Goal: Task Accomplishment & Management: Use online tool/utility

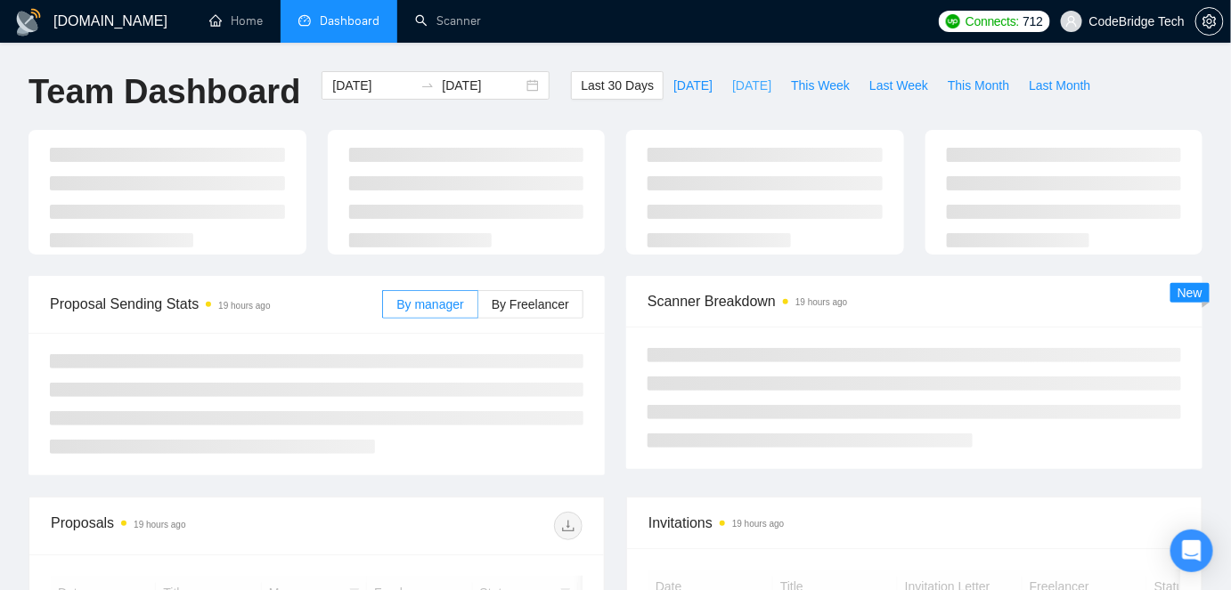
click at [732, 87] on span "[DATE]" at bounding box center [751, 86] width 39 height 20
type input "[DATE]"
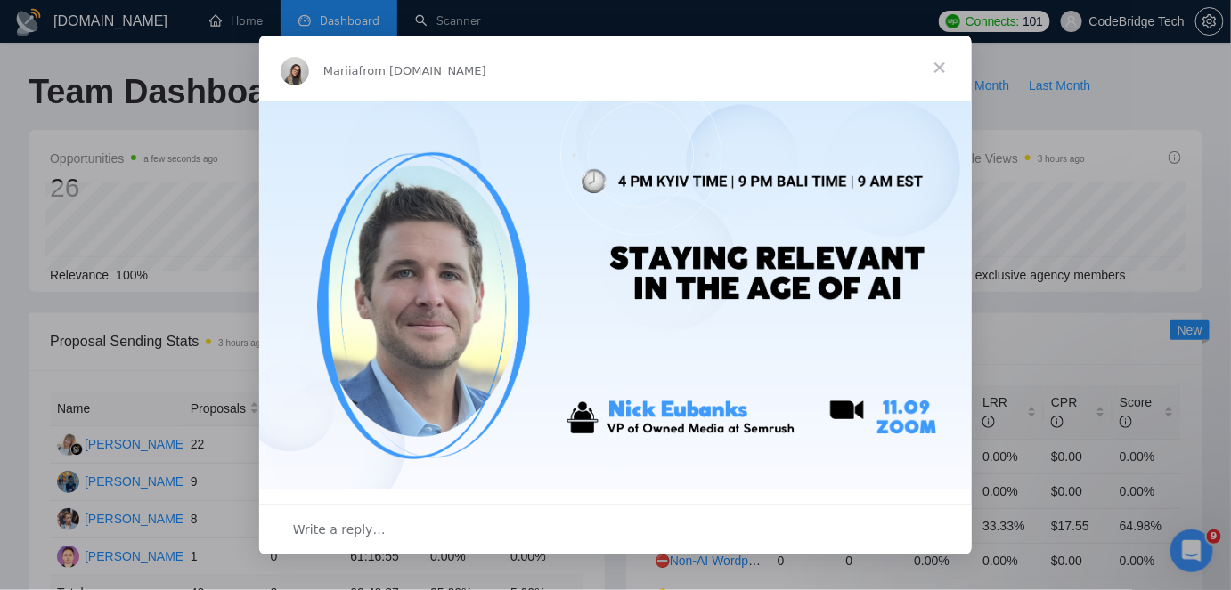
click at [936, 59] on span "Close" at bounding box center [940, 68] width 64 height 64
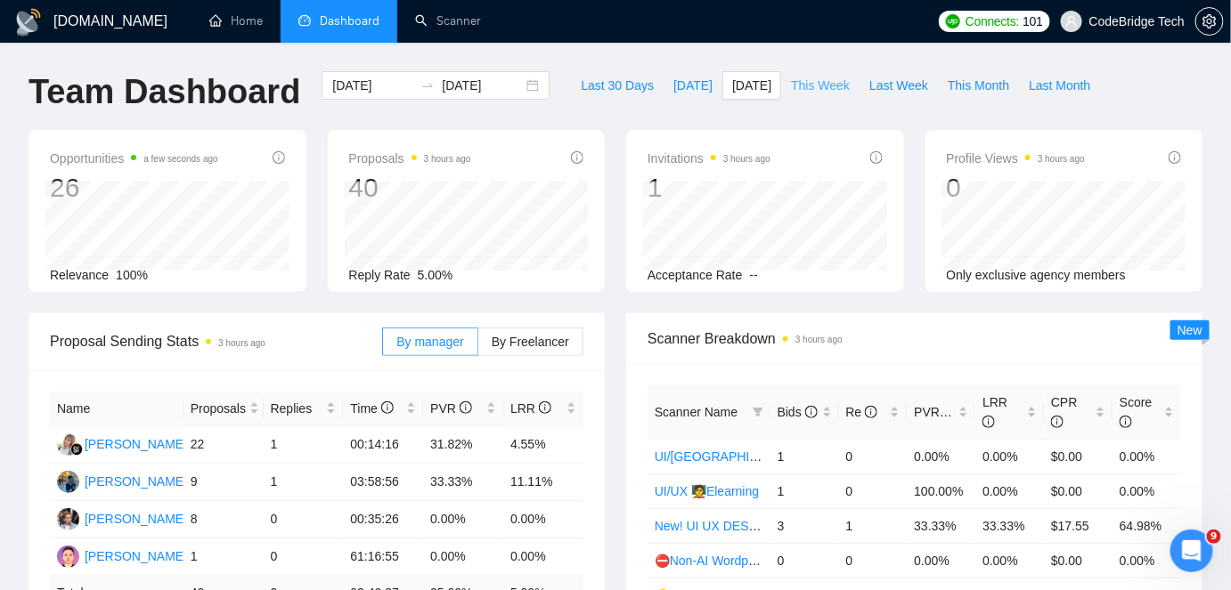
click at [805, 85] on span "This Week" at bounding box center [820, 86] width 59 height 20
type input "[DATE]"
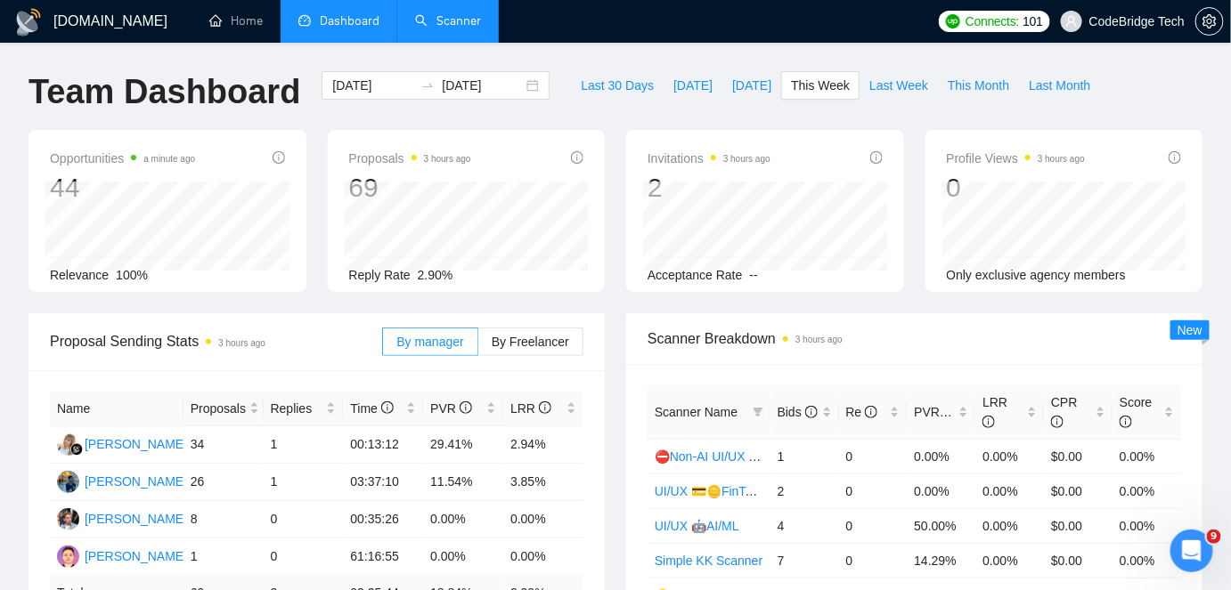
click at [446, 25] on link "Scanner" at bounding box center [448, 20] width 66 height 15
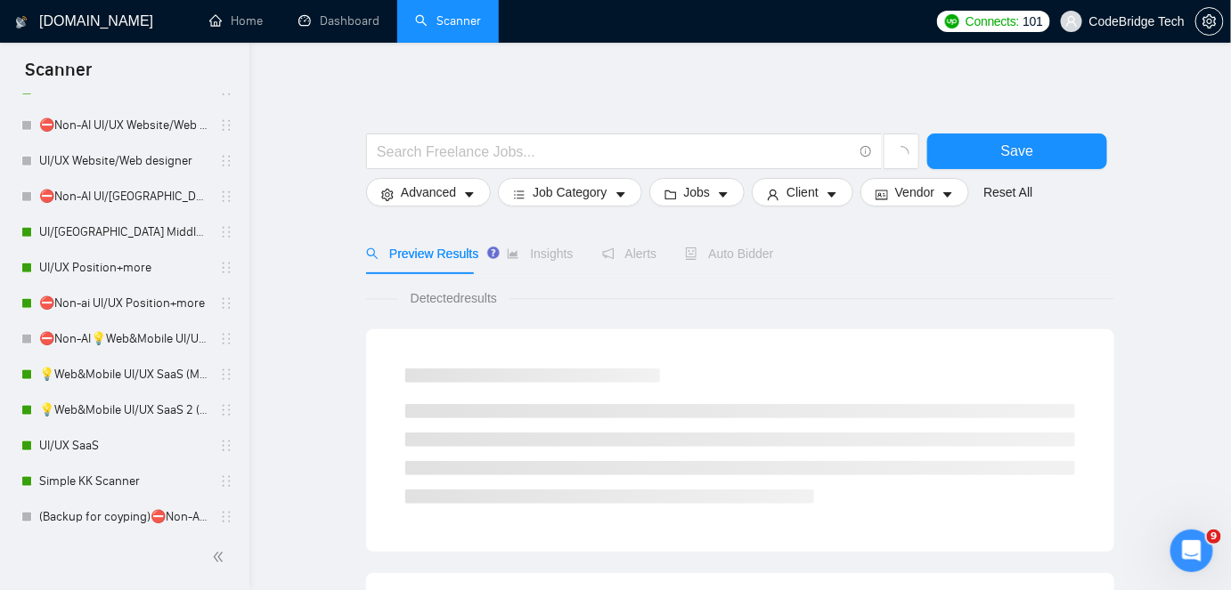
scroll to position [796, 0]
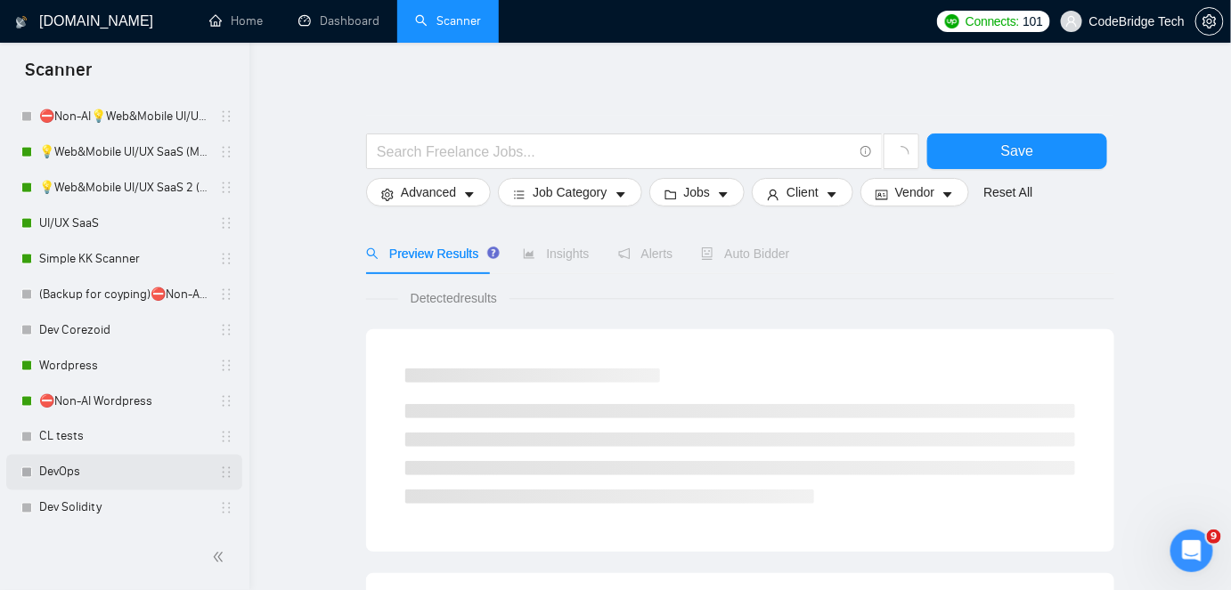
click at [88, 469] on link "DevOps" at bounding box center [123, 473] width 169 height 36
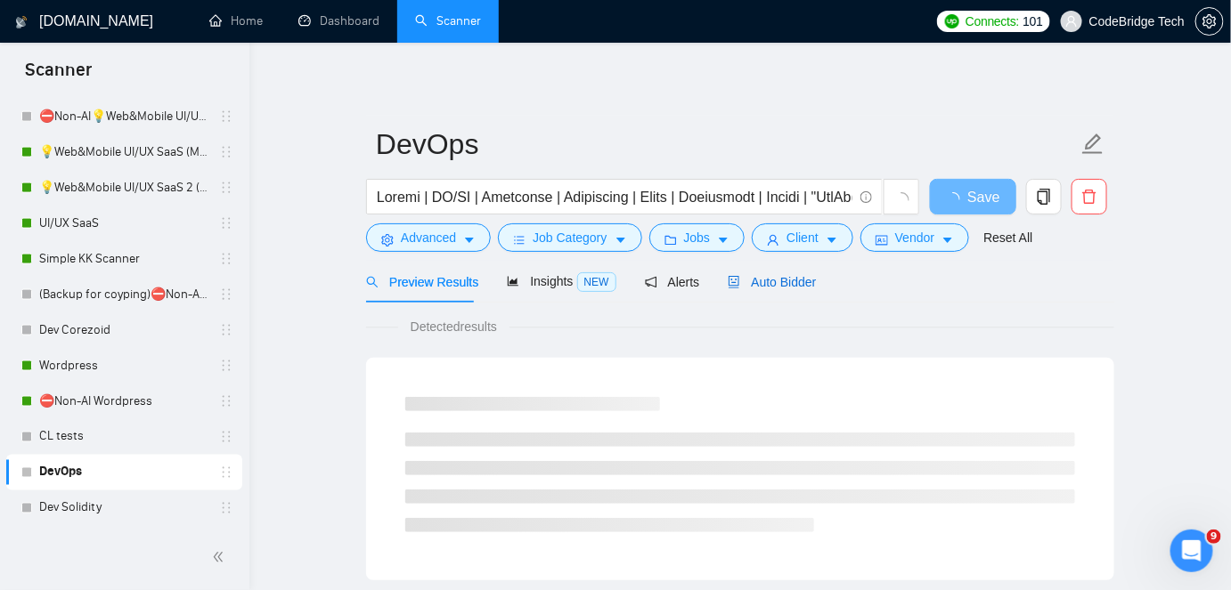
click at [748, 289] on span "Auto Bidder" at bounding box center [772, 282] width 88 height 14
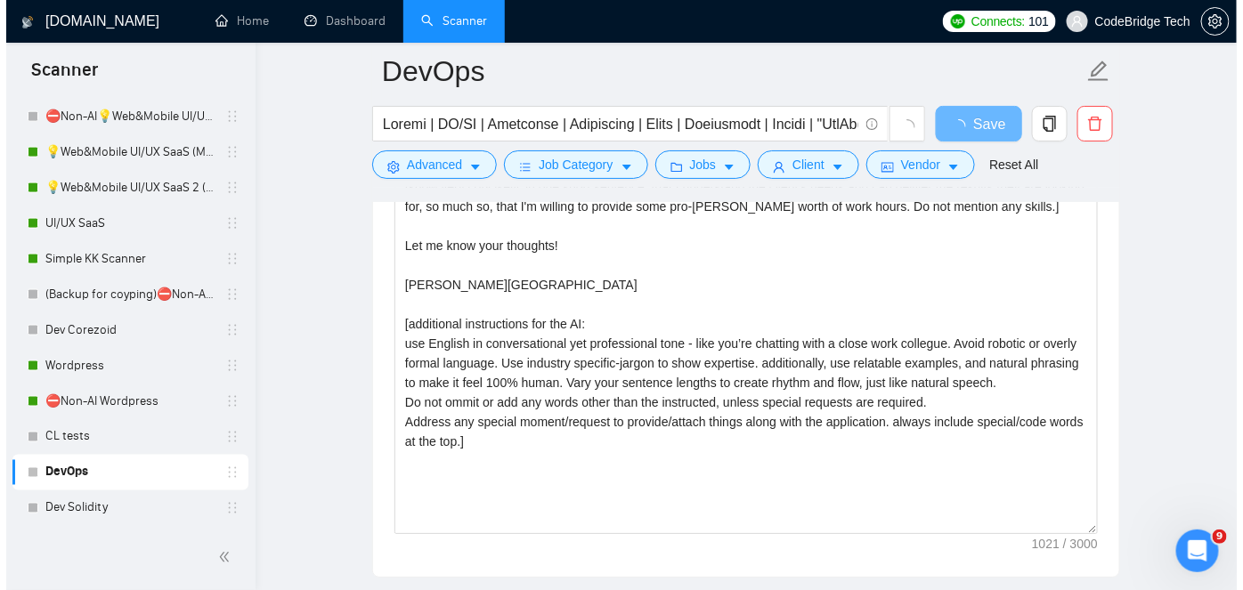
scroll to position [2105, 0]
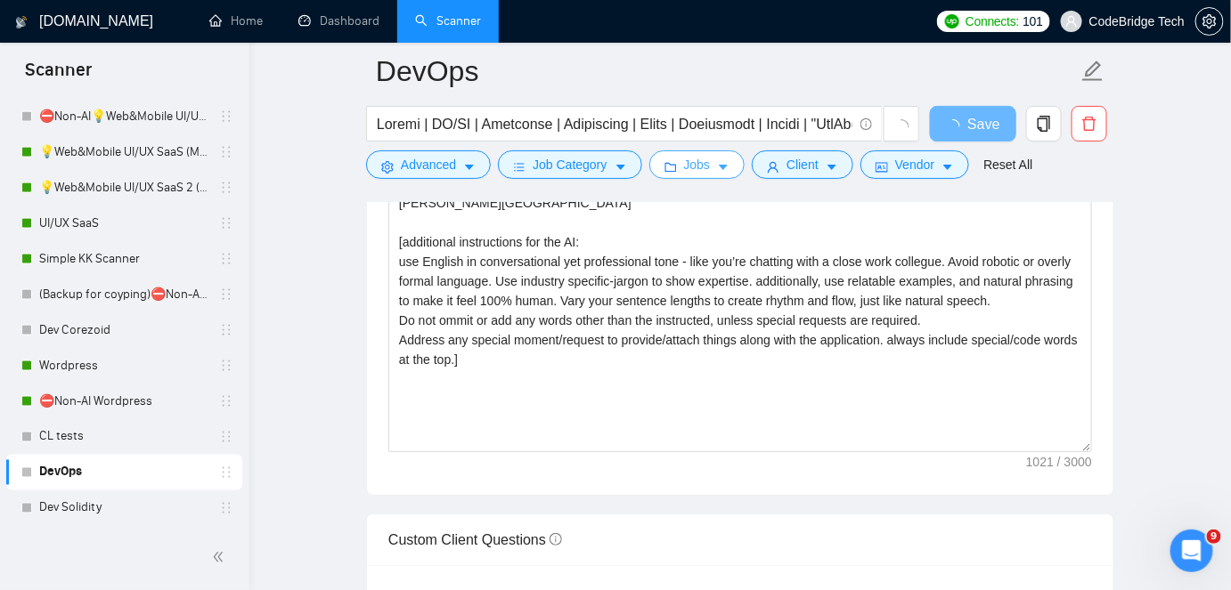
click at [727, 176] on button "Jobs" at bounding box center [697, 165] width 96 height 29
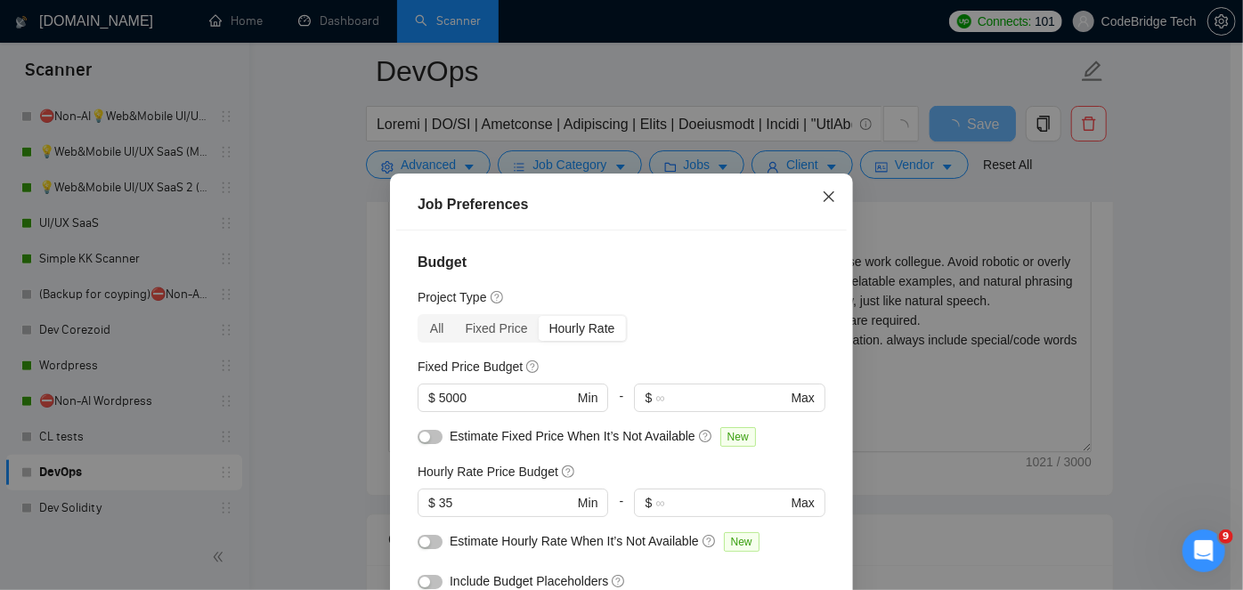
click at [812, 192] on span "Close" at bounding box center [829, 198] width 48 height 48
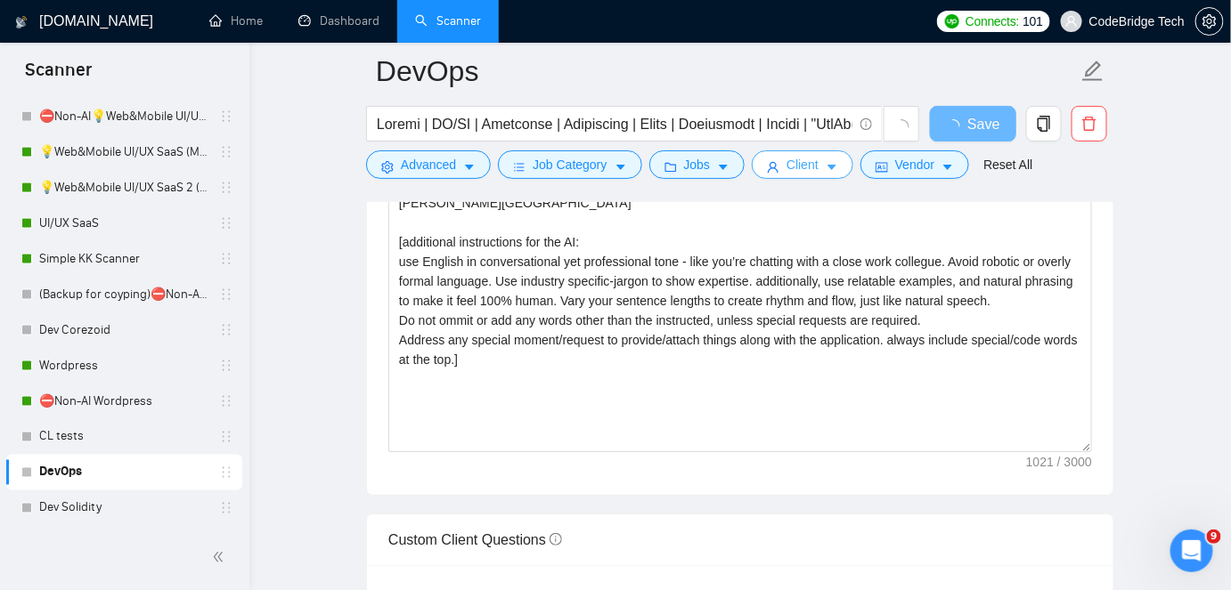
click at [817, 167] on button "Client" at bounding box center [803, 165] width 102 height 29
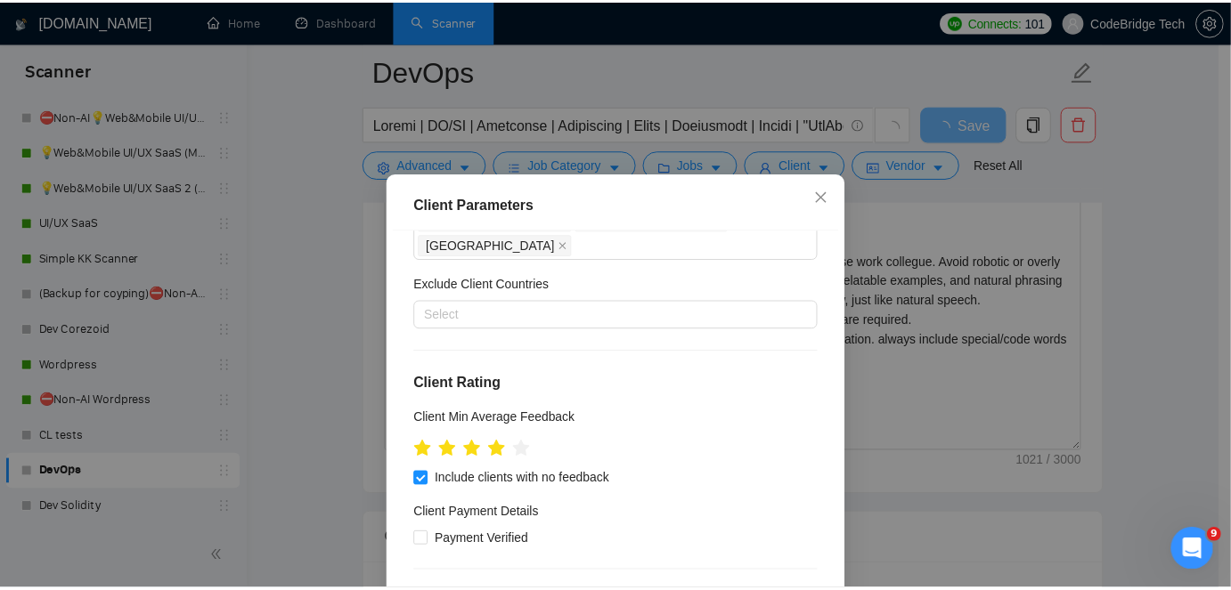
scroll to position [404, 0]
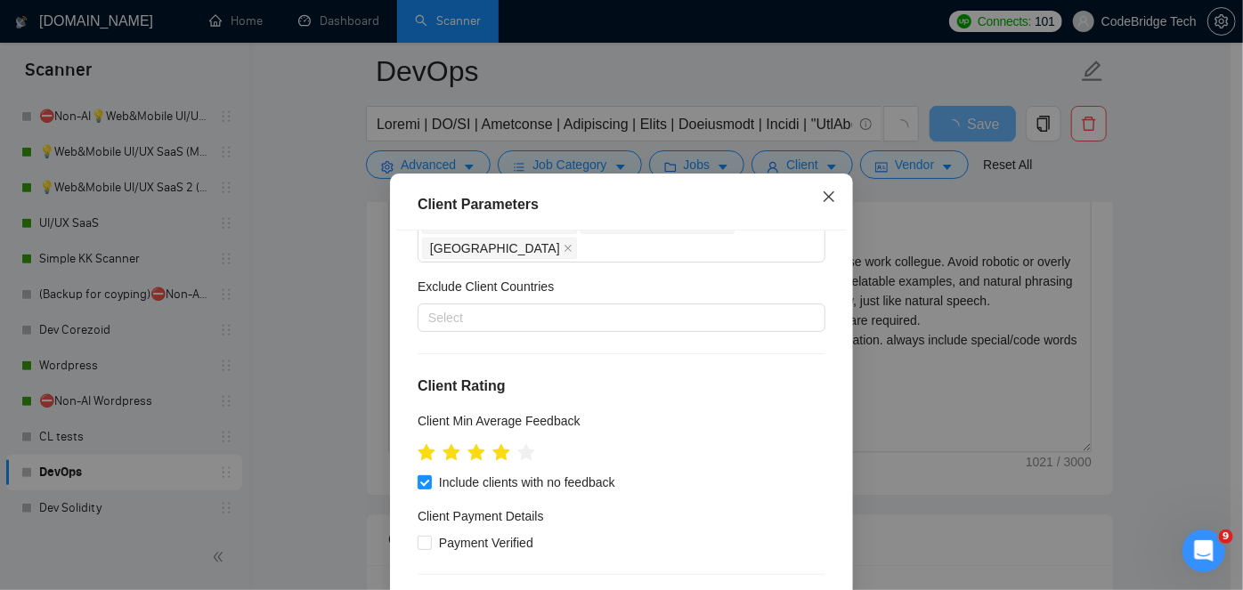
click at [812, 189] on span "Close" at bounding box center [829, 198] width 48 height 48
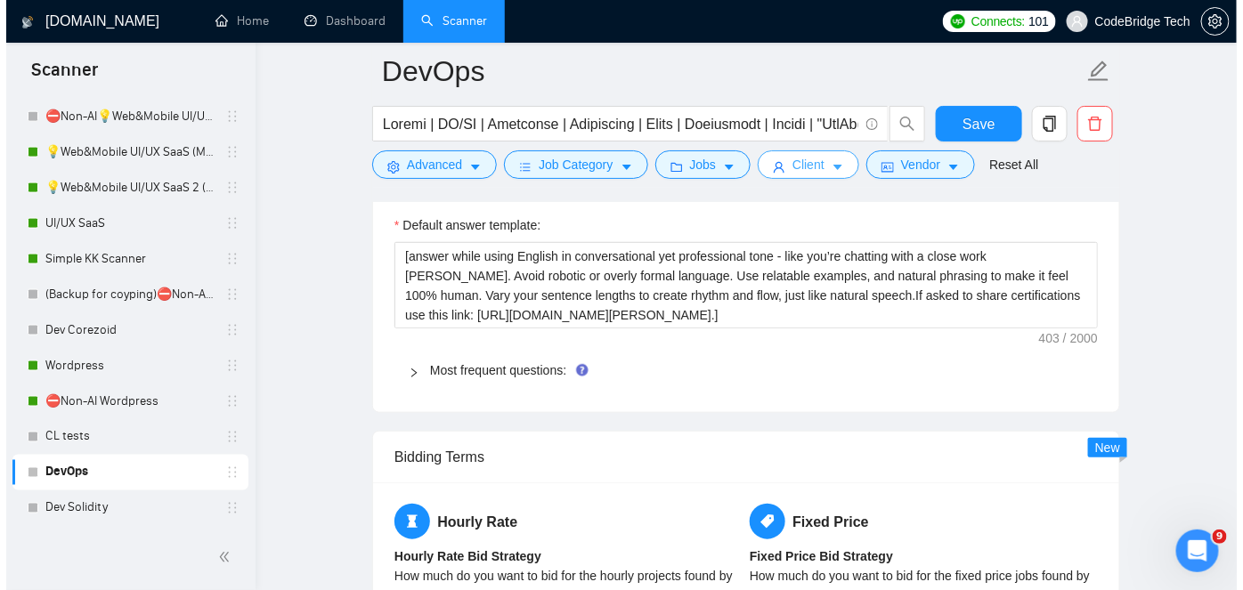
scroll to position [2429, 0]
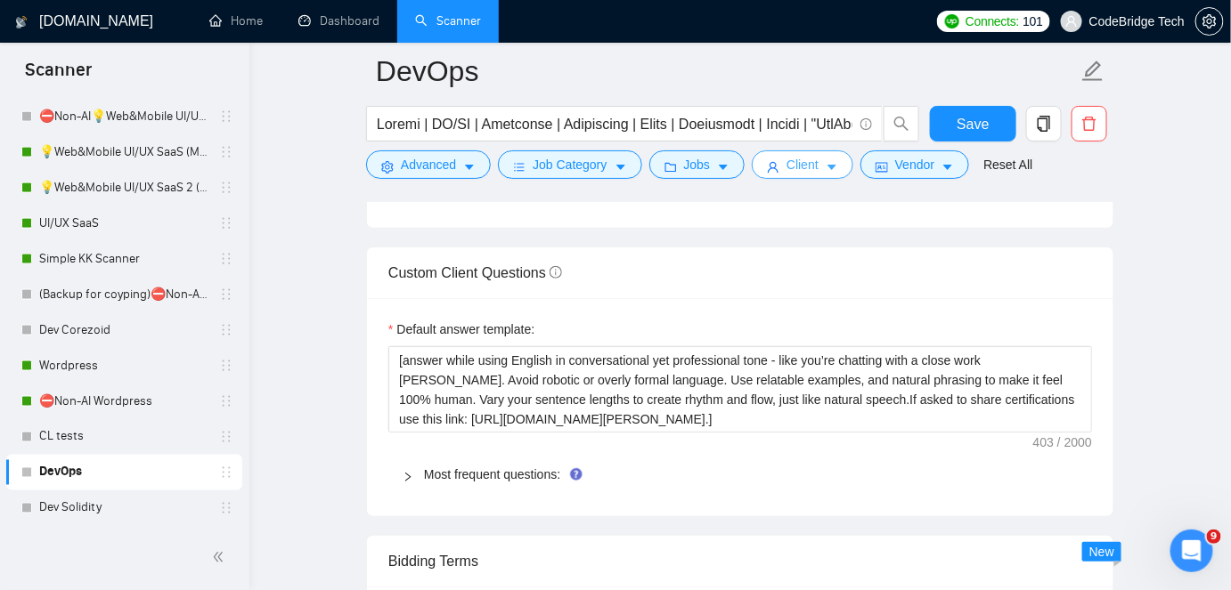
click at [826, 171] on icon "caret-down" at bounding box center [832, 167] width 12 height 12
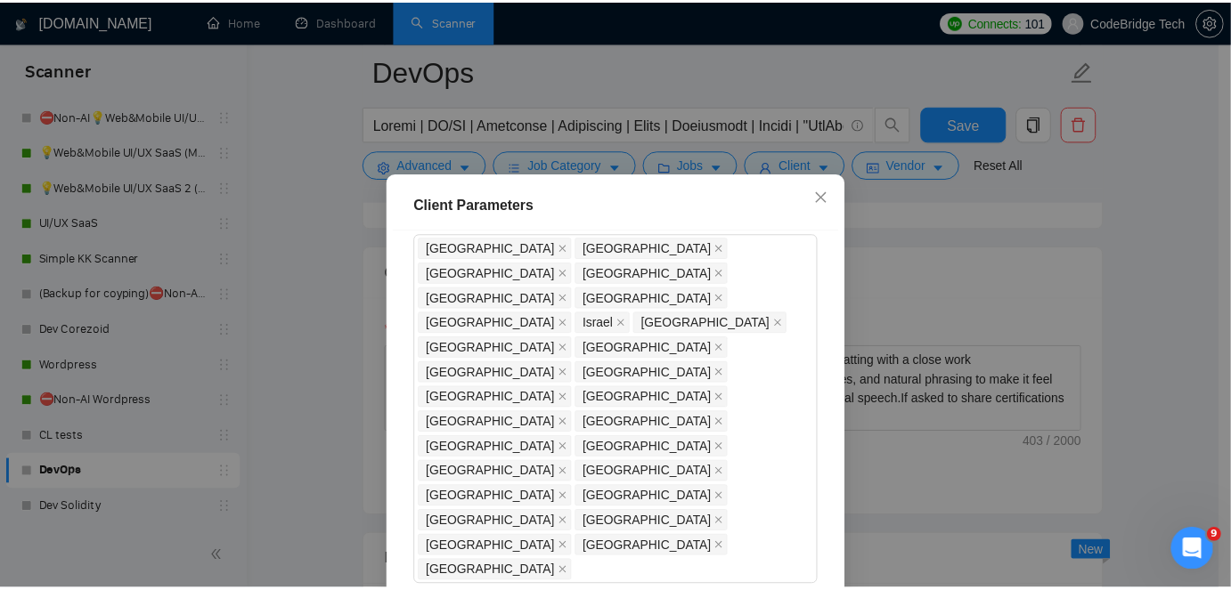
scroll to position [0, 0]
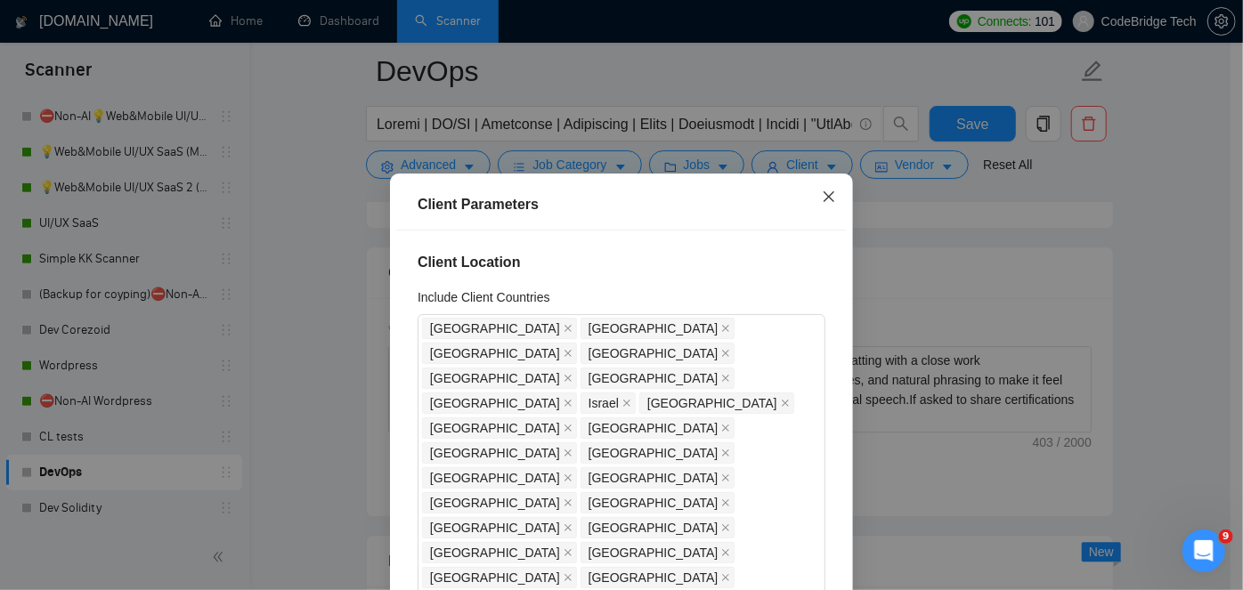
click at [824, 195] on icon "close" at bounding box center [829, 197] width 14 height 14
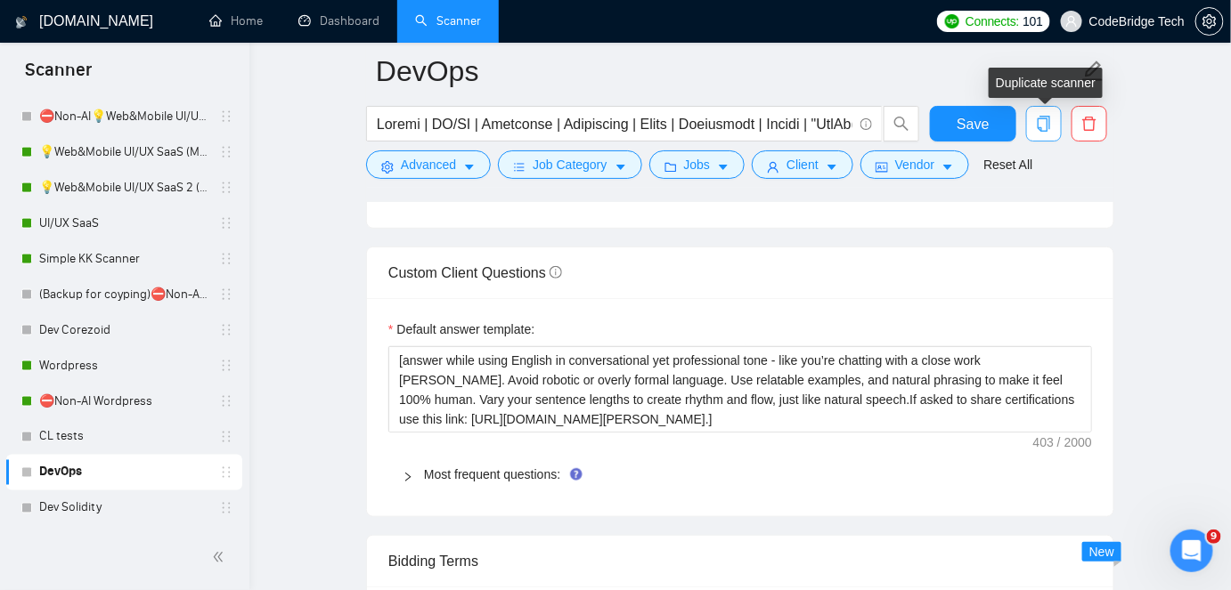
click at [1036, 124] on icon "copy" at bounding box center [1044, 124] width 16 height 16
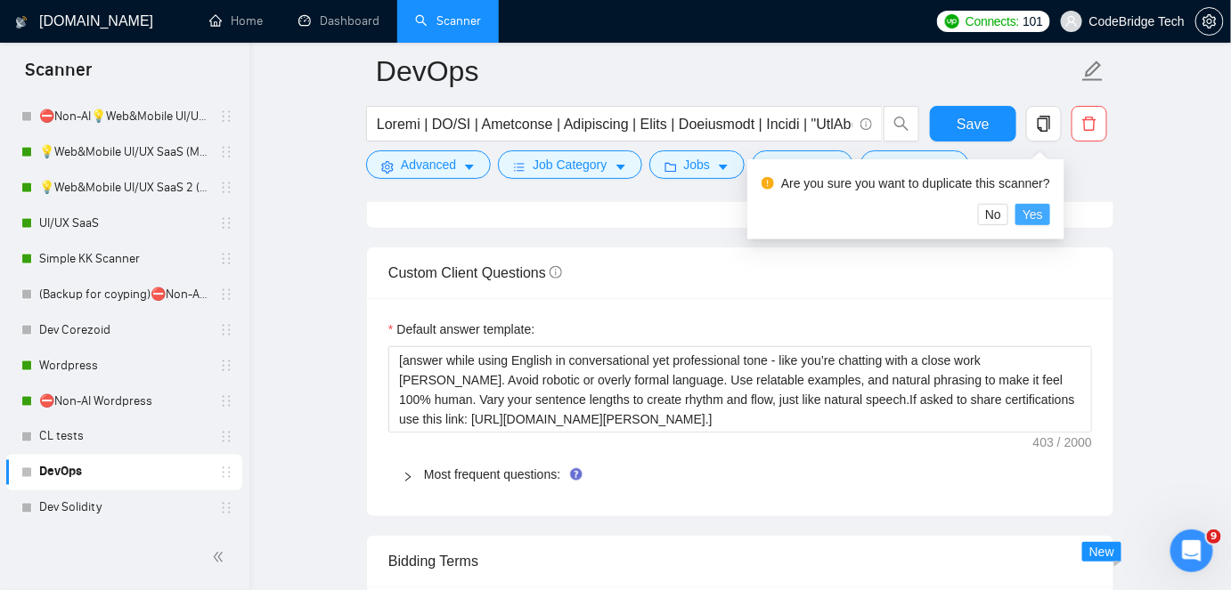
click at [1030, 211] on span "Yes" at bounding box center [1032, 215] width 20 height 20
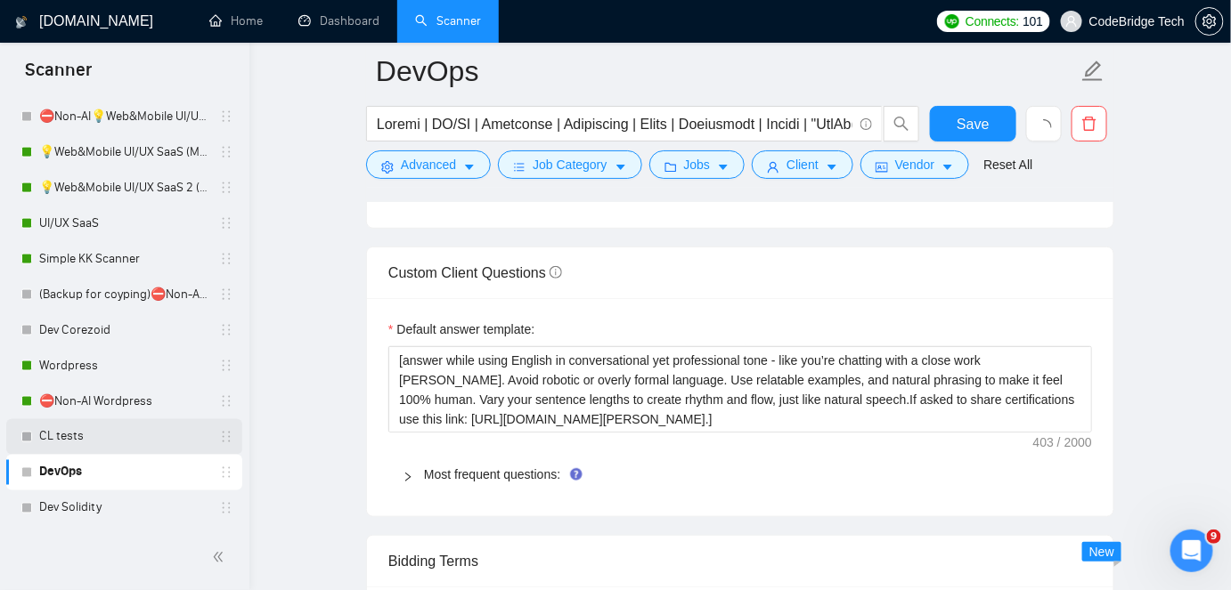
scroll to position [2591, 0]
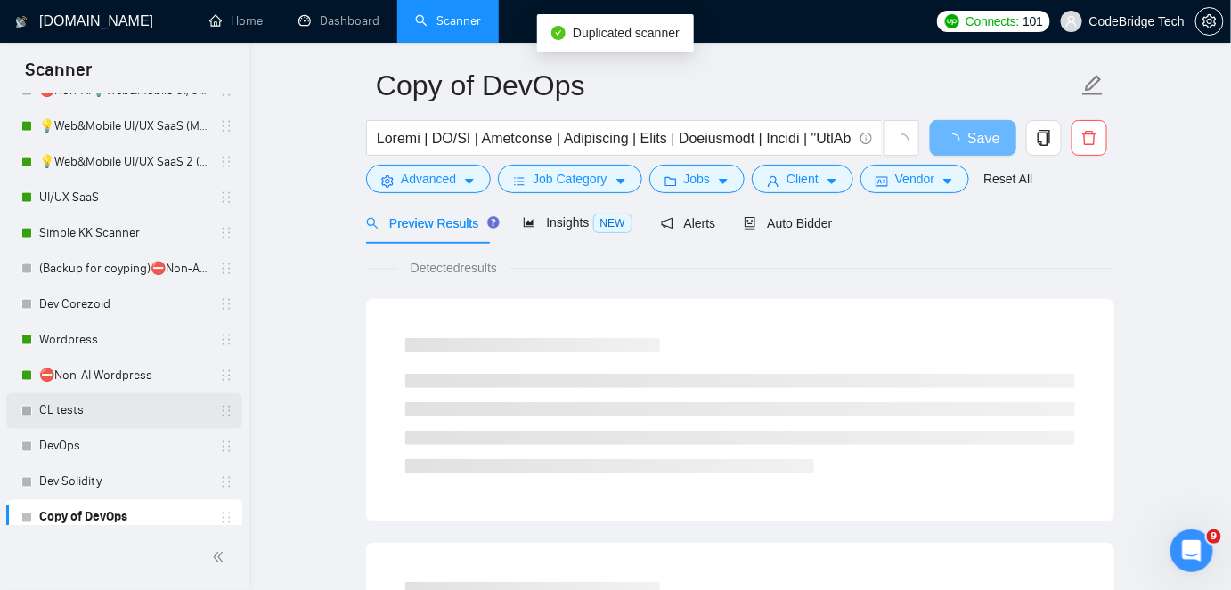
scroll to position [832, 0]
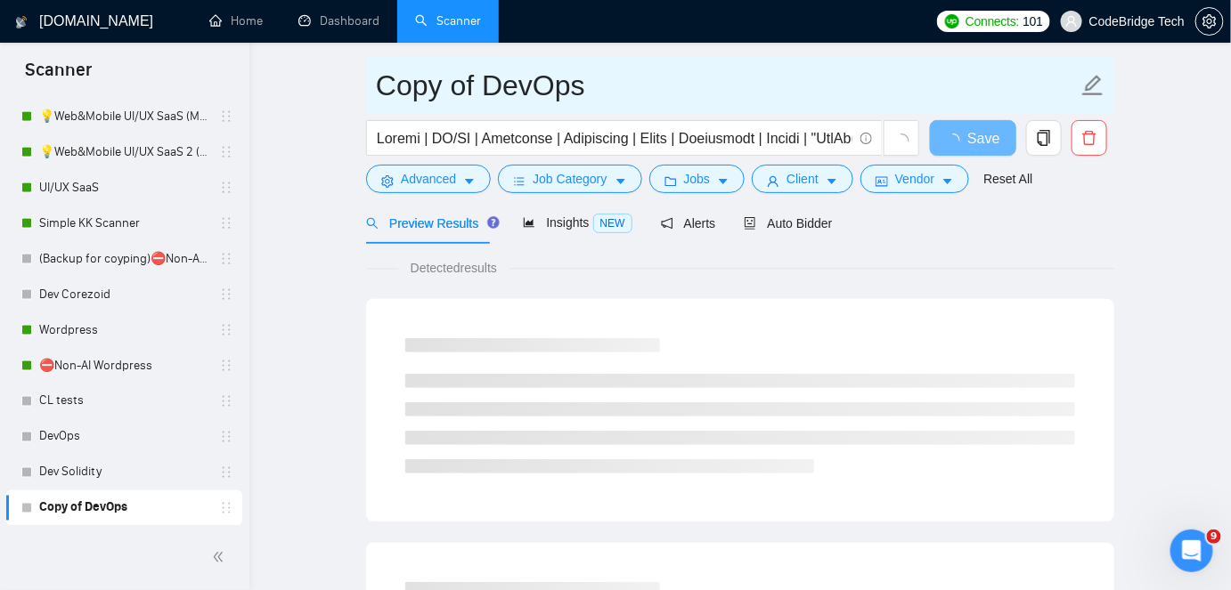
click at [490, 88] on input "Copy of DevOps" at bounding box center [727, 85] width 702 height 45
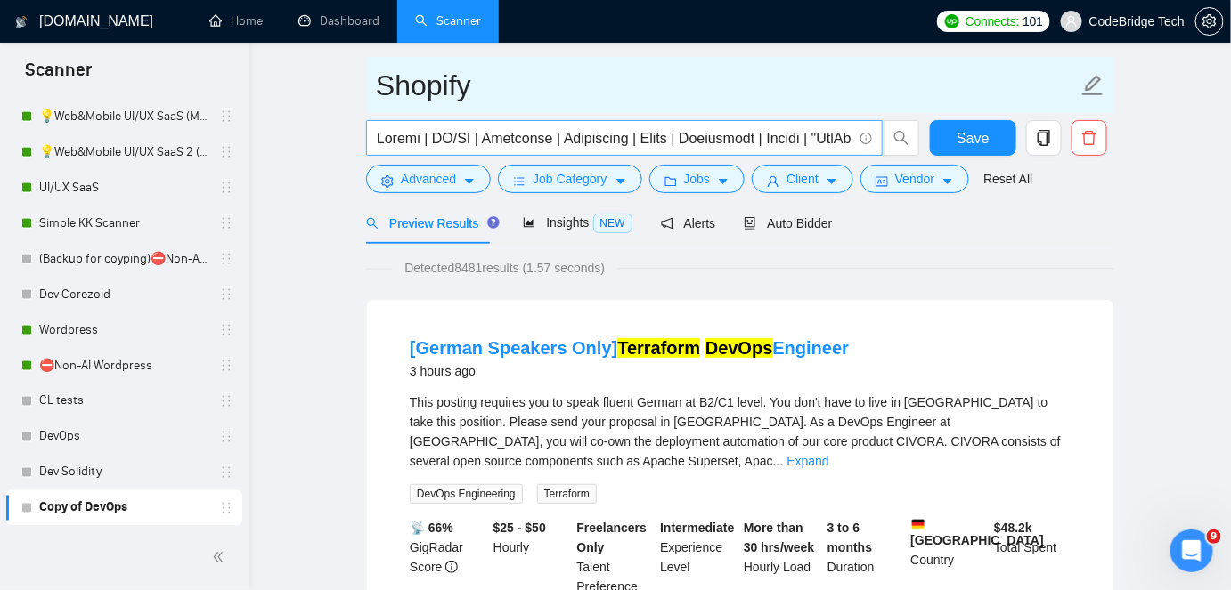
type input "Shopify"
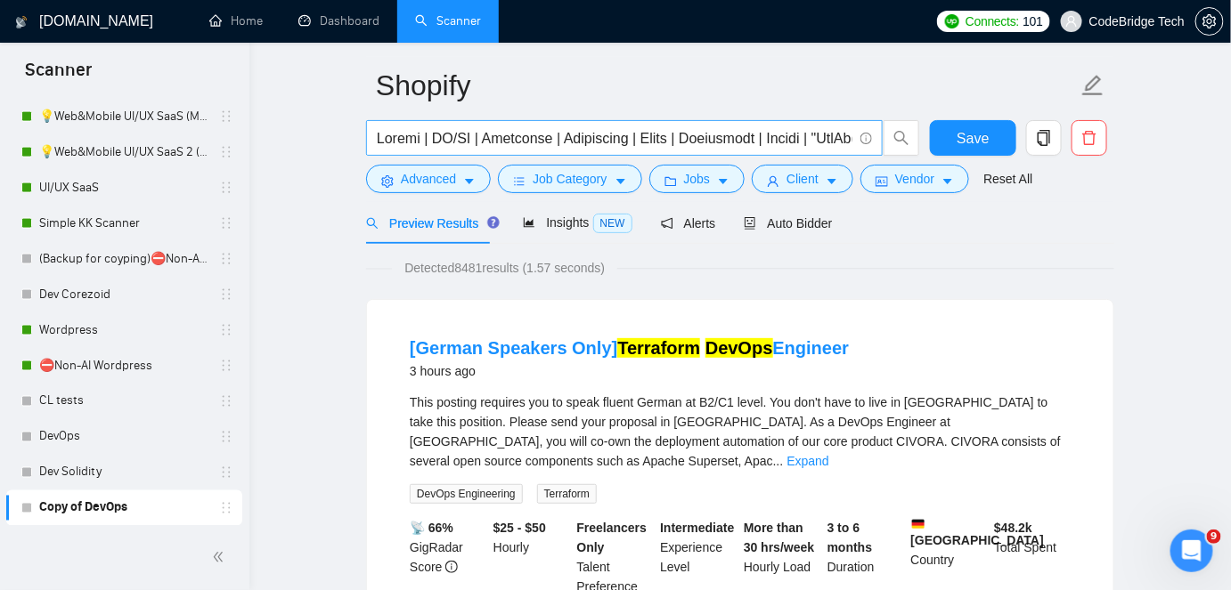
click at [506, 138] on input "text" at bounding box center [615, 138] width 476 height 22
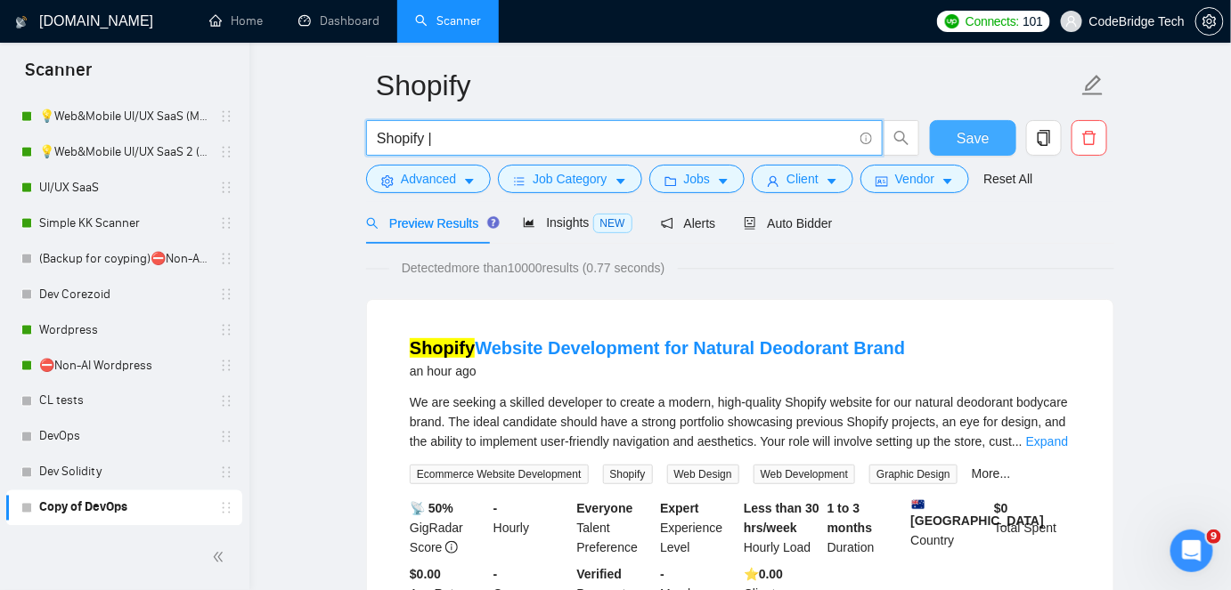
type input "Shopify |"
click at [996, 143] on button "Save" at bounding box center [973, 138] width 86 height 36
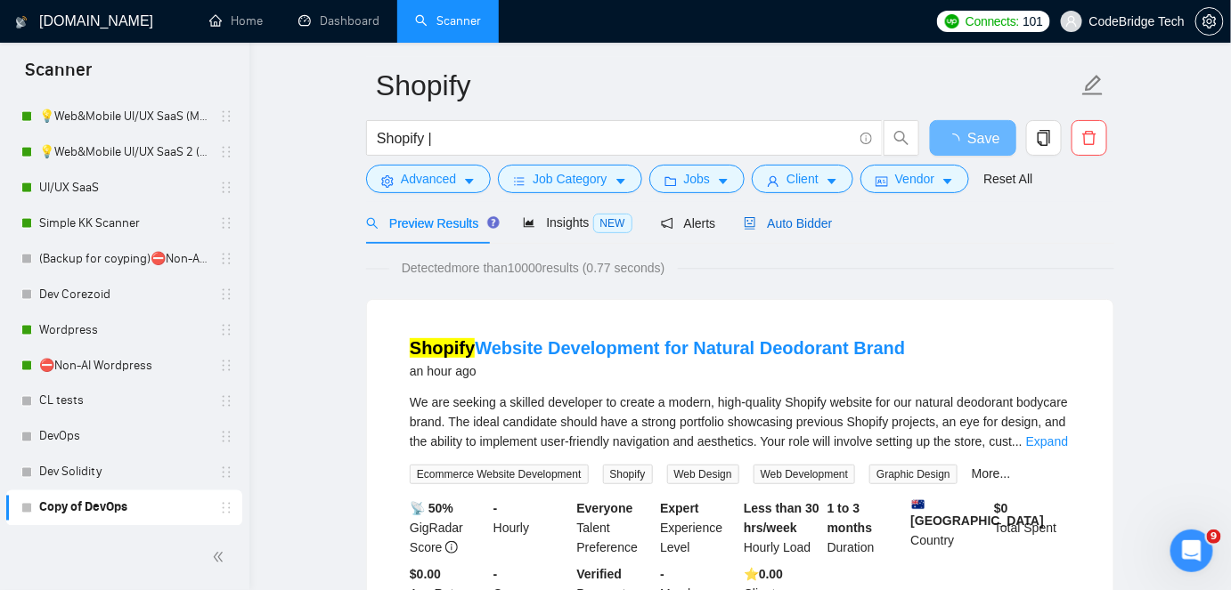
click at [816, 225] on span "Auto Bidder" at bounding box center [788, 223] width 88 height 14
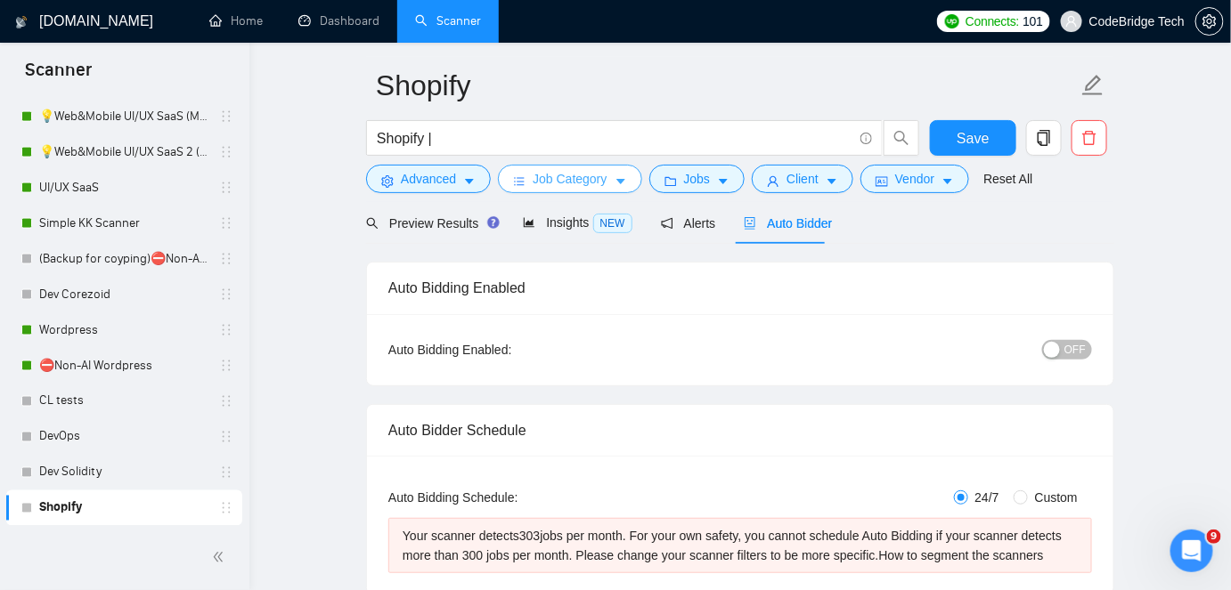
click at [615, 176] on icon "caret-down" at bounding box center [621, 181] width 12 height 12
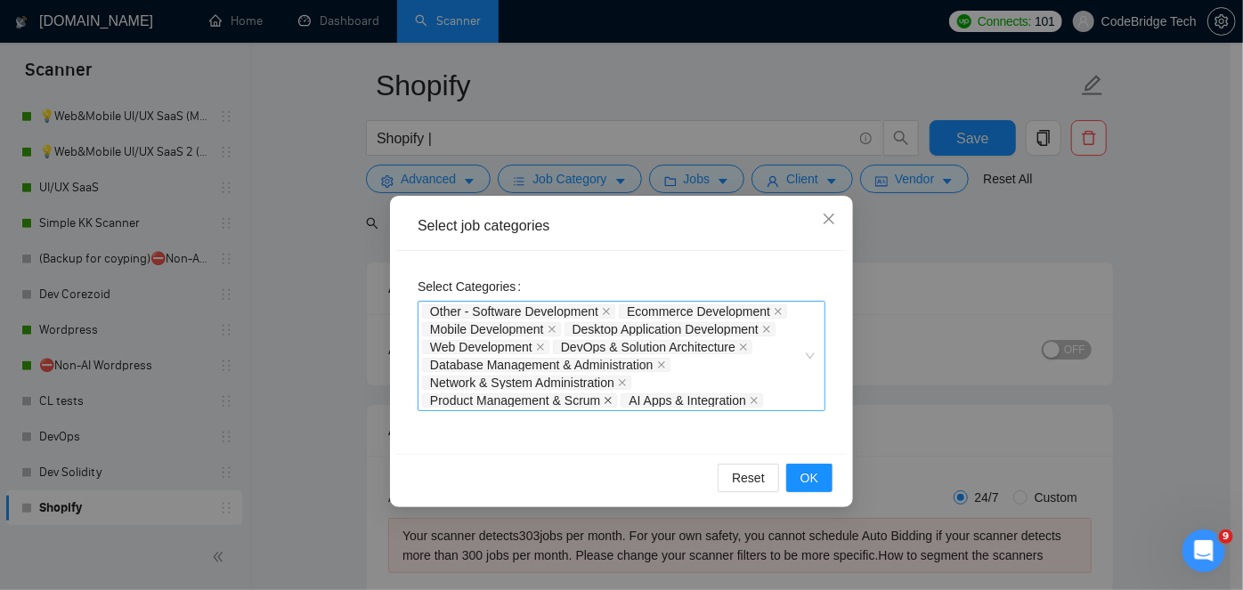
click at [607, 399] on icon "close" at bounding box center [608, 400] width 9 height 9
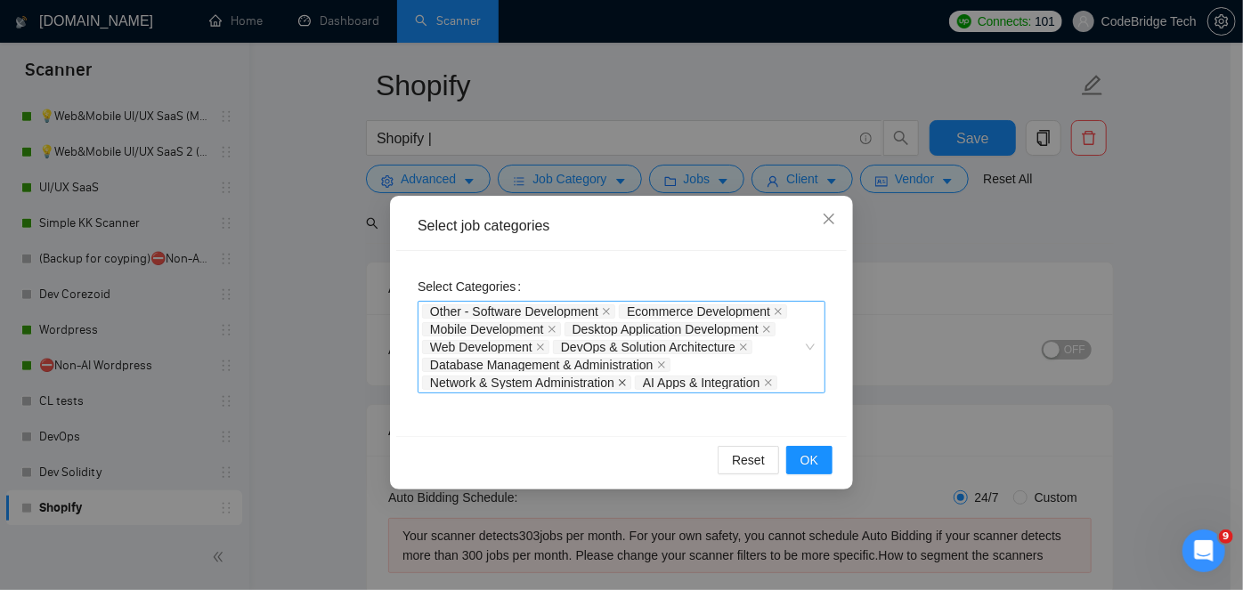
click at [627, 382] on icon "close" at bounding box center [622, 383] width 9 height 9
drag, startPoint x: 660, startPoint y: 366, endPoint x: 671, endPoint y: 363, distance: 11.0
click at [661, 366] on icon "close" at bounding box center [661, 365] width 7 height 7
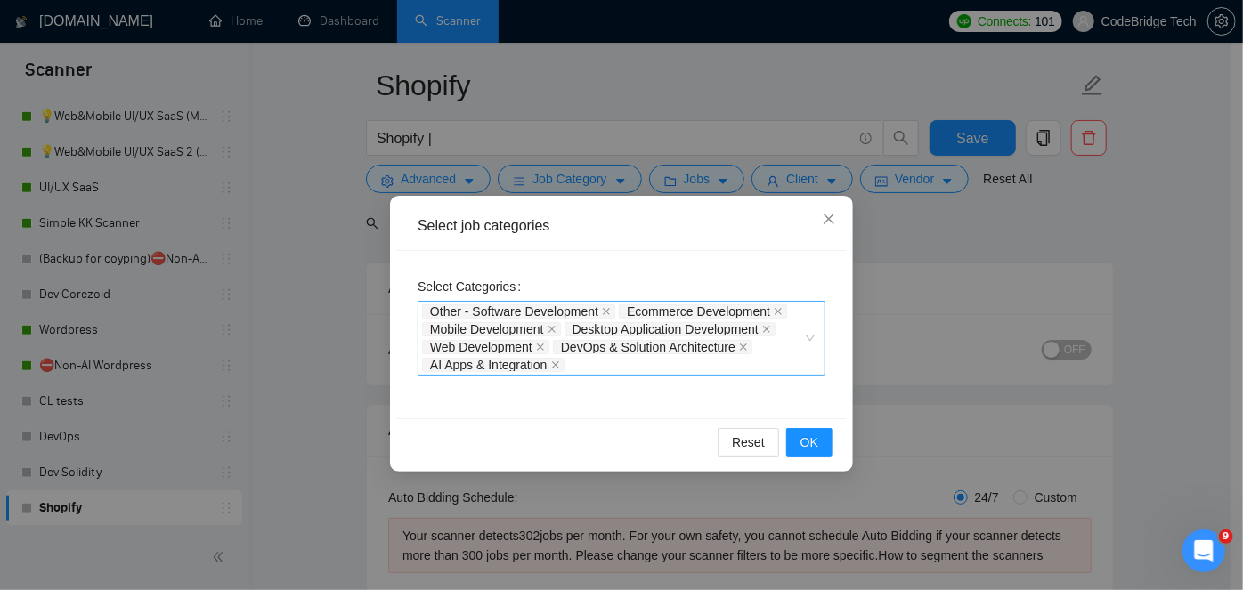
click at [737, 346] on span "DevOps & Solution Architecture" at bounding box center [653, 347] width 200 height 14
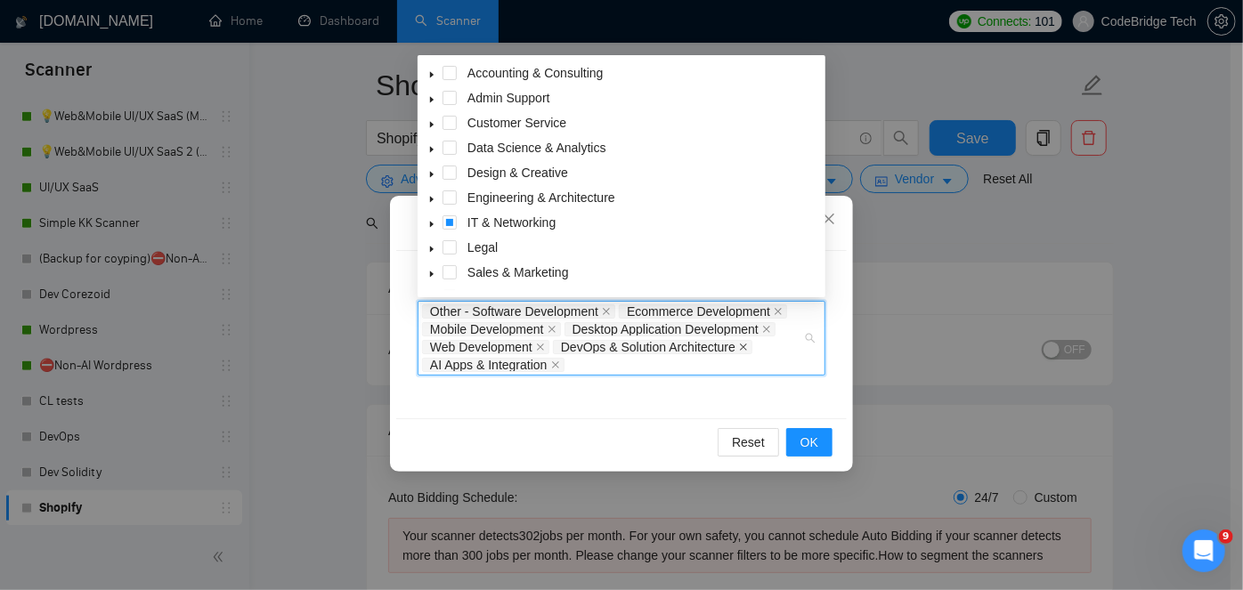
click at [747, 345] on icon "close" at bounding box center [743, 347] width 9 height 9
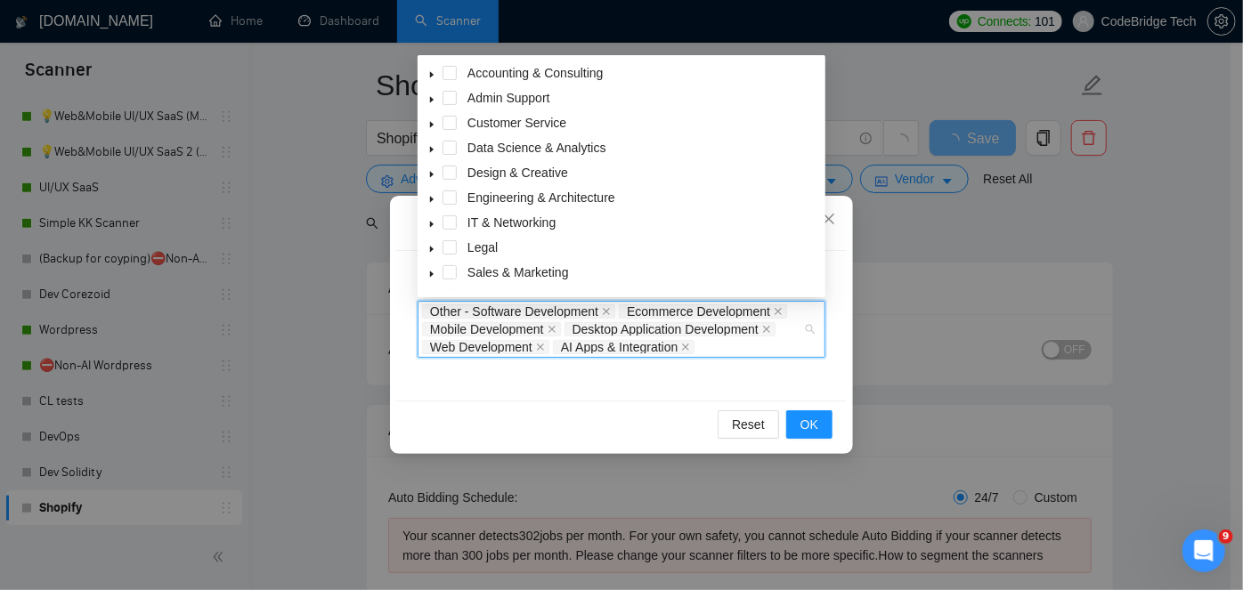
drag, startPoint x: 768, startPoint y: 328, endPoint x: 749, endPoint y: 340, distance: 22.5
click at [768, 328] on icon "close" at bounding box center [766, 329] width 9 height 9
click at [597, 340] on div "Other - Software Development Ecommerce Development Mobile Development Web Devel…" at bounding box center [612, 329] width 381 height 53
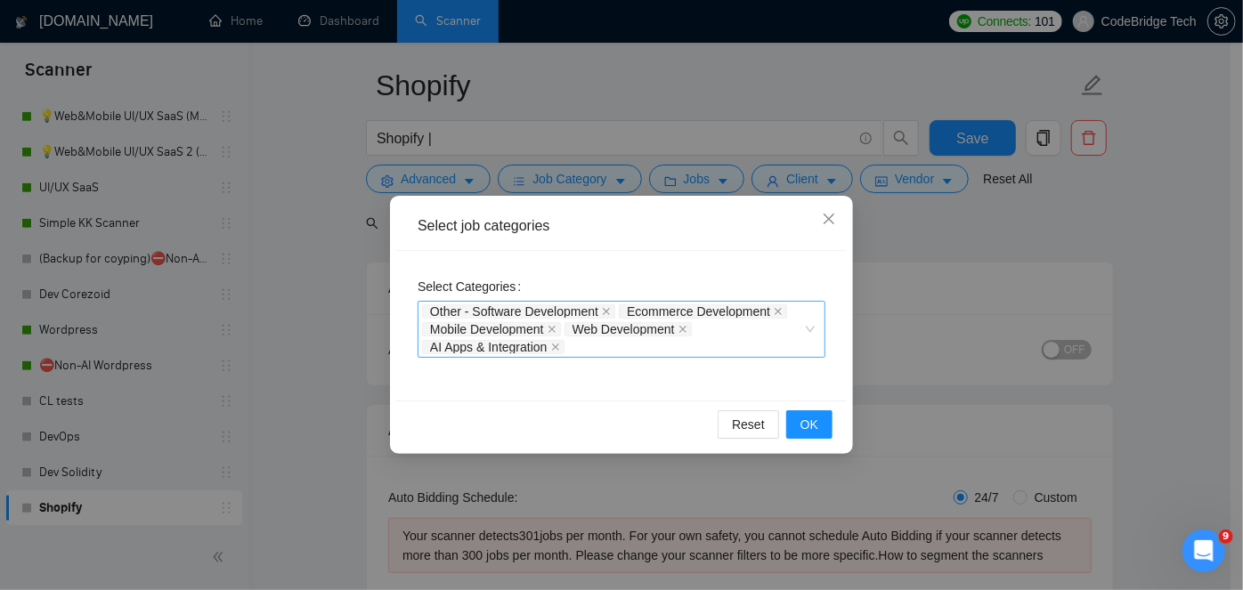
click at [692, 349] on div "Other - Software Development Ecommerce Development Mobile Development Web Devel…" at bounding box center [612, 329] width 381 height 53
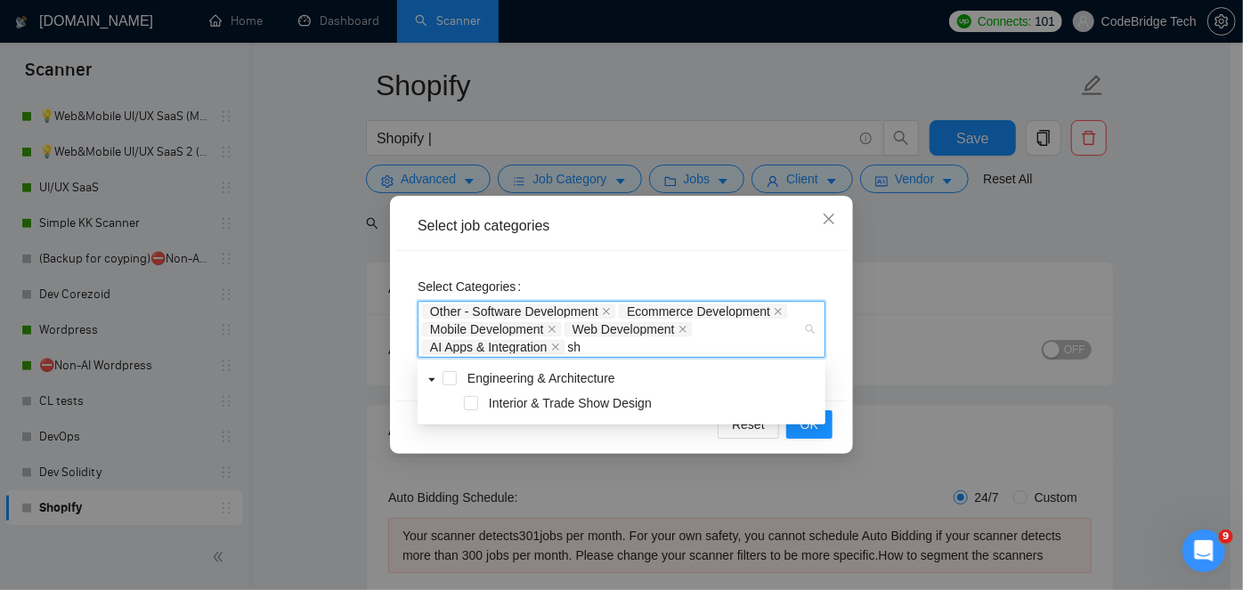
type input "s"
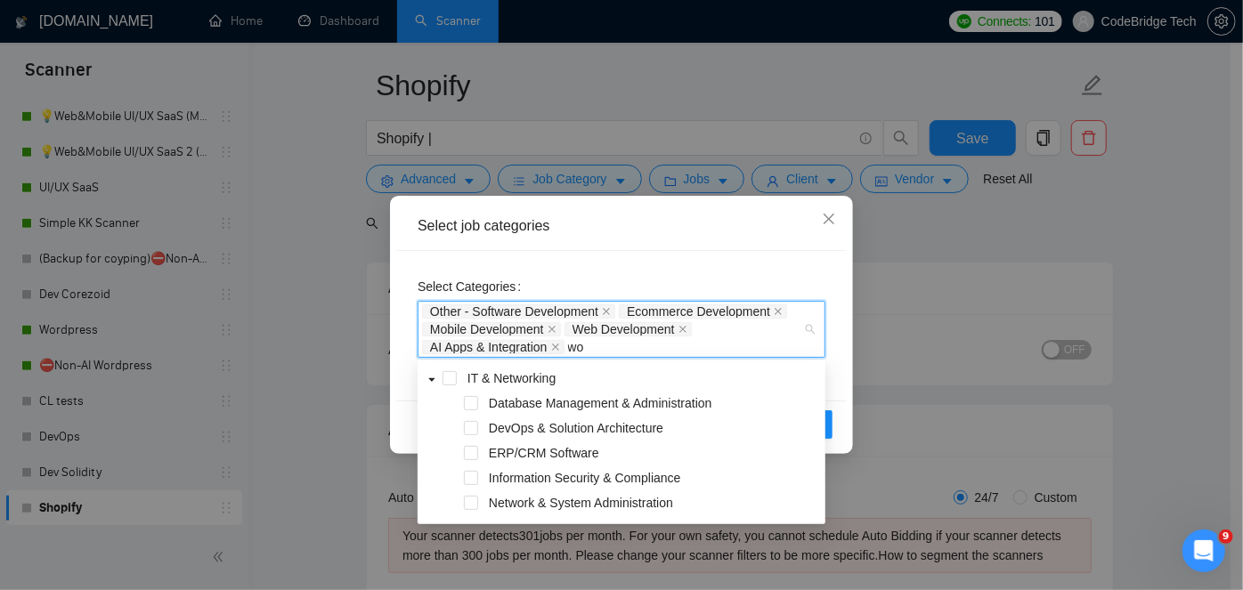
type input "w"
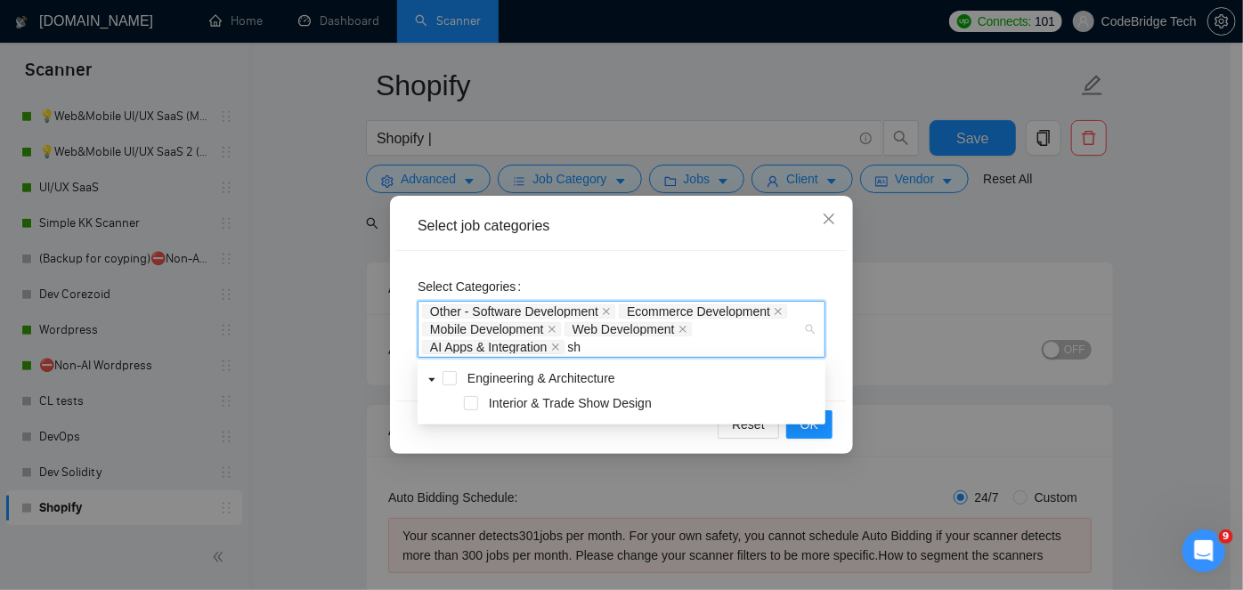
type input "s"
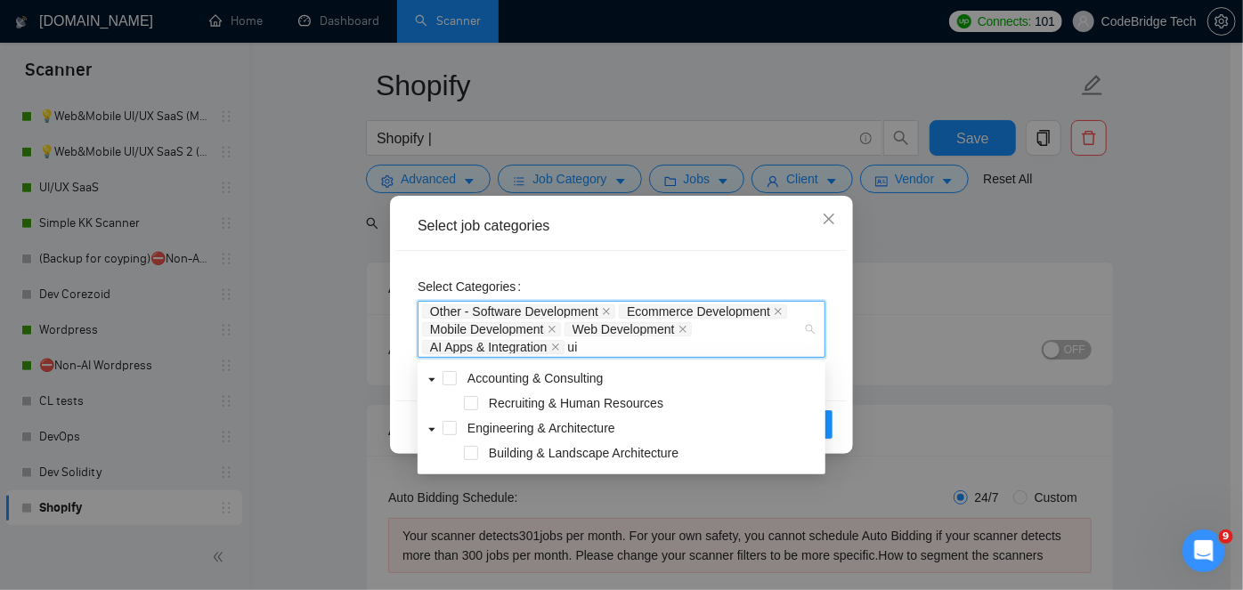
type input "u"
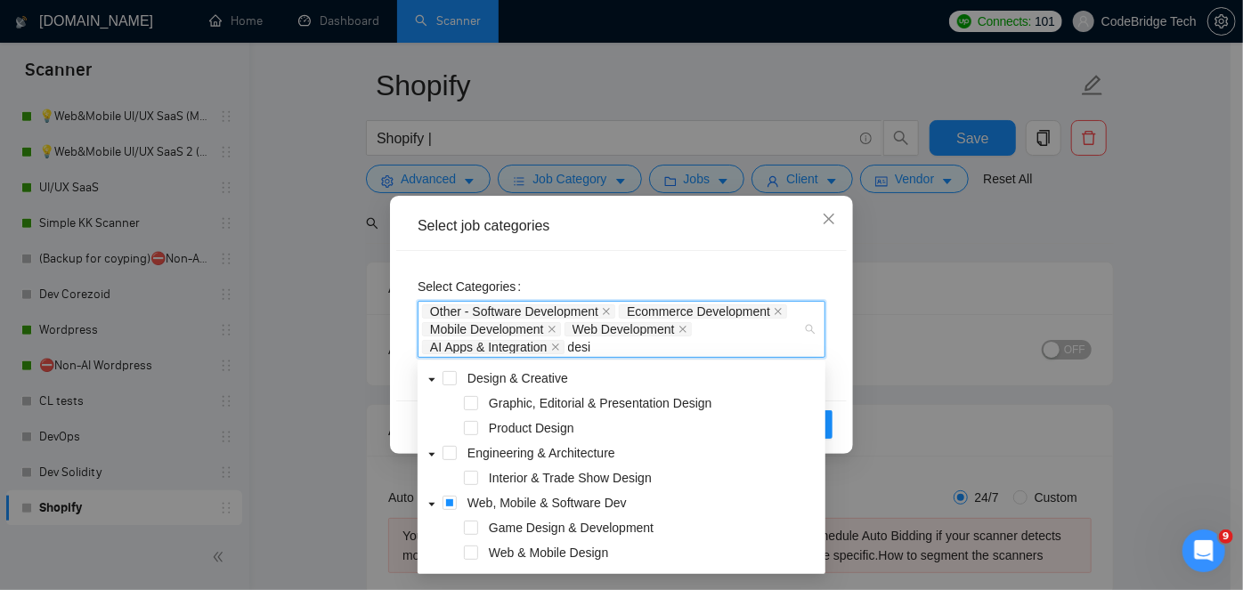
type input "desig"
click at [623, 355] on div "Other - Software Development Ecommerce Development Mobile Development Web Devel…" at bounding box center [622, 329] width 408 height 57
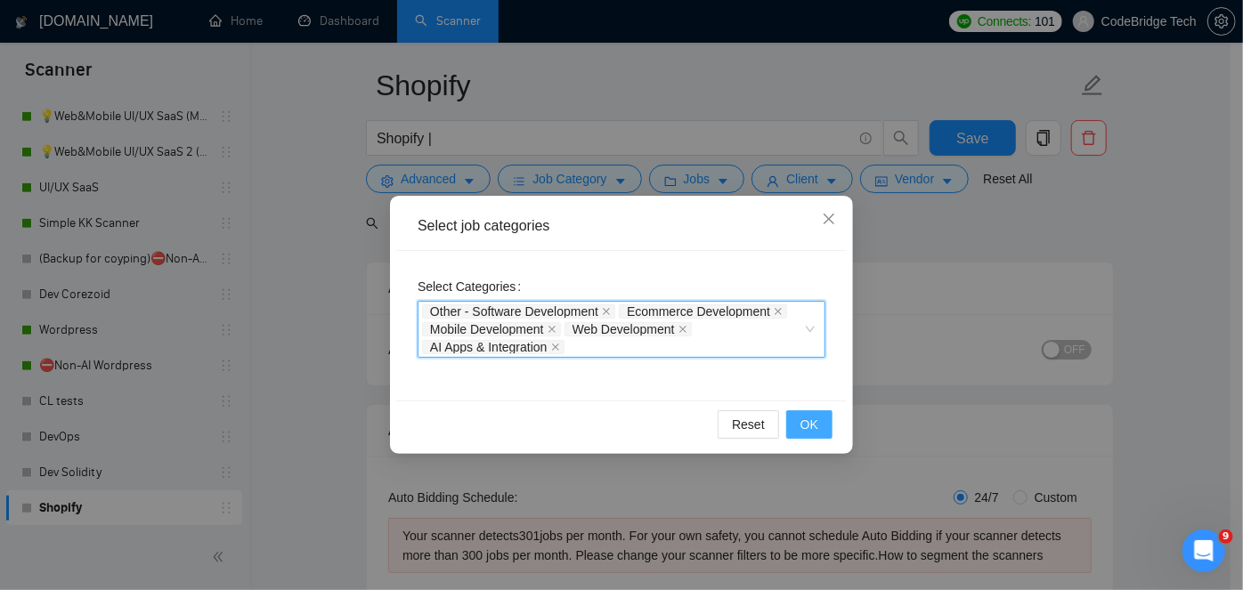
click at [814, 420] on span "OK" at bounding box center [810, 425] width 18 height 20
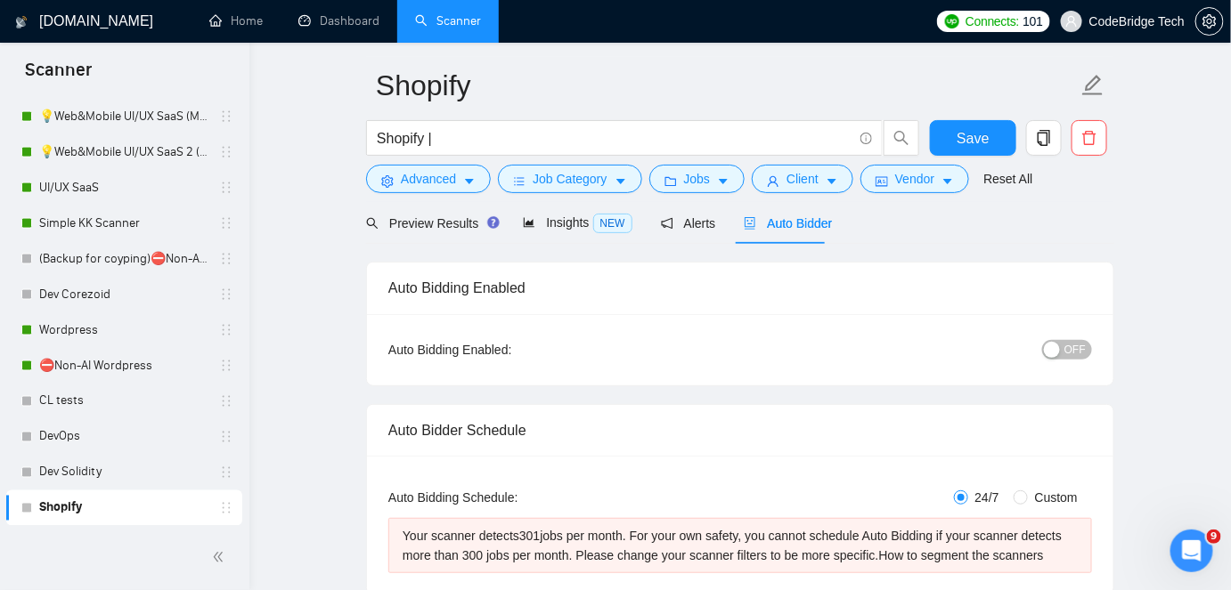
click at [446, 235] on div "Preview Results" at bounding box center [430, 223] width 128 height 42
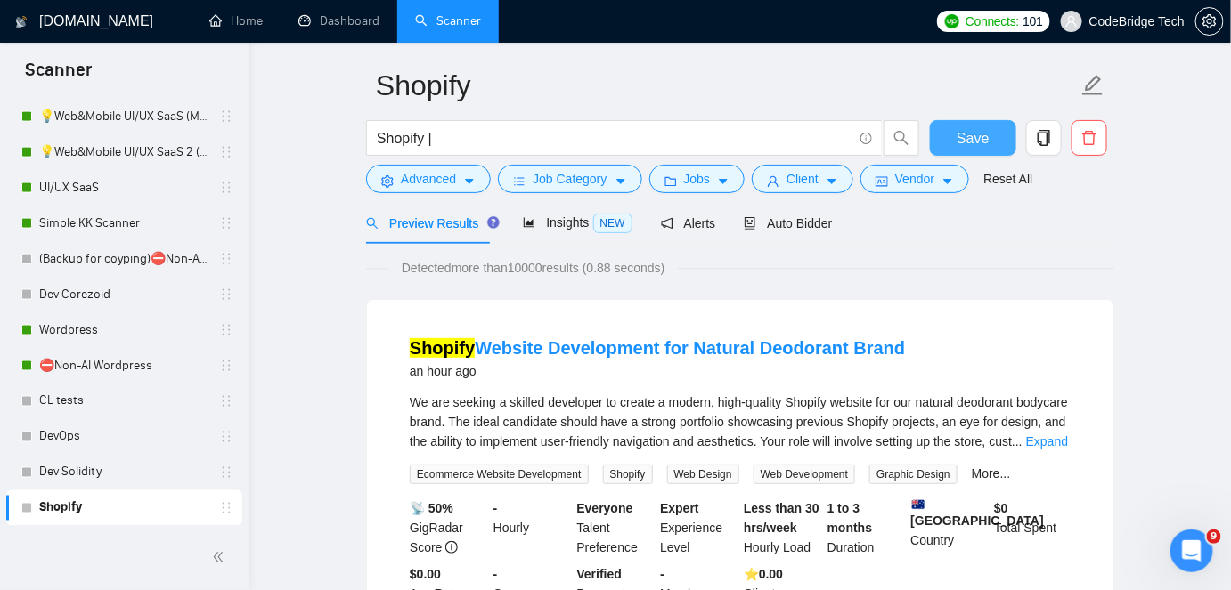
click at [987, 133] on span "Save" at bounding box center [973, 138] width 32 height 22
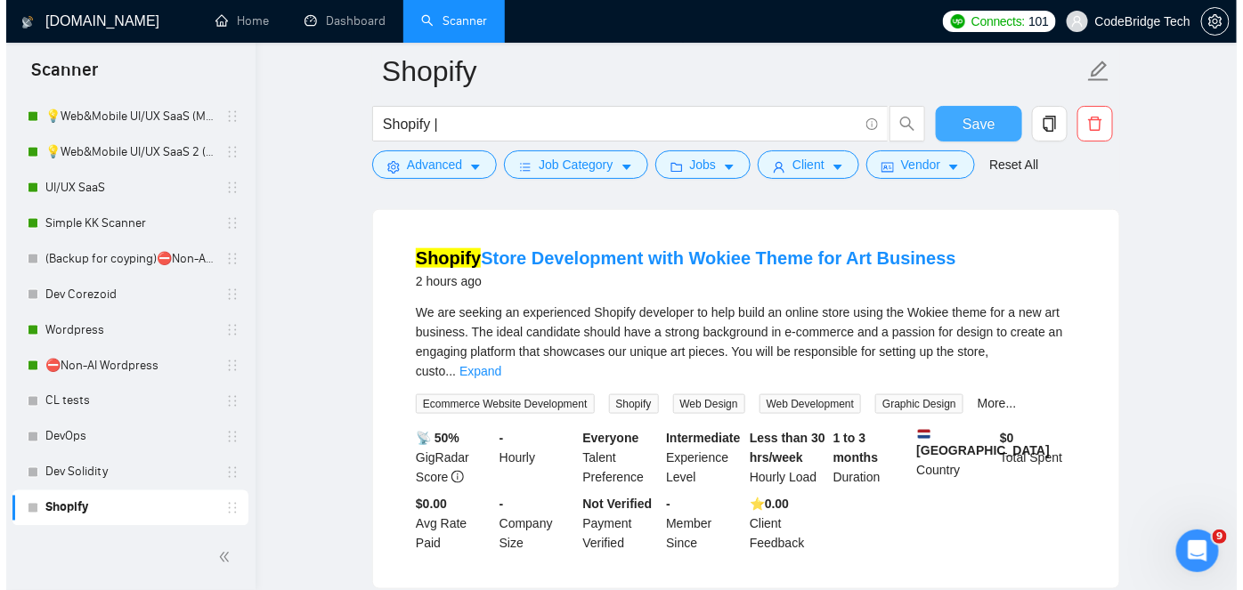
scroll to position [221, 0]
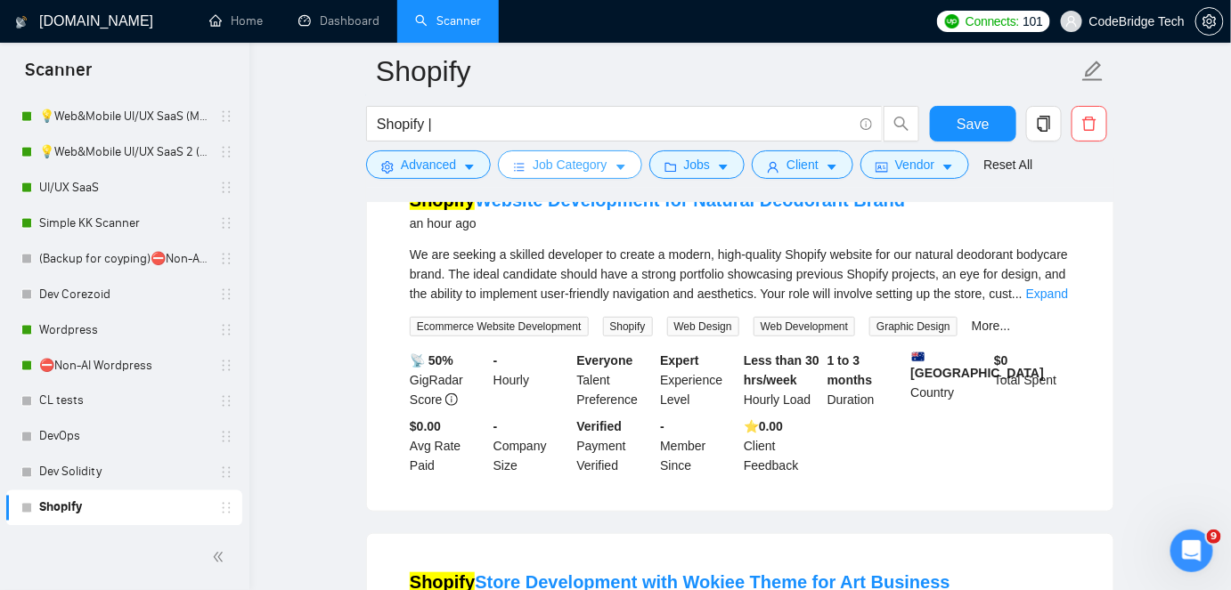
click at [564, 167] on span "Job Category" at bounding box center [570, 165] width 74 height 20
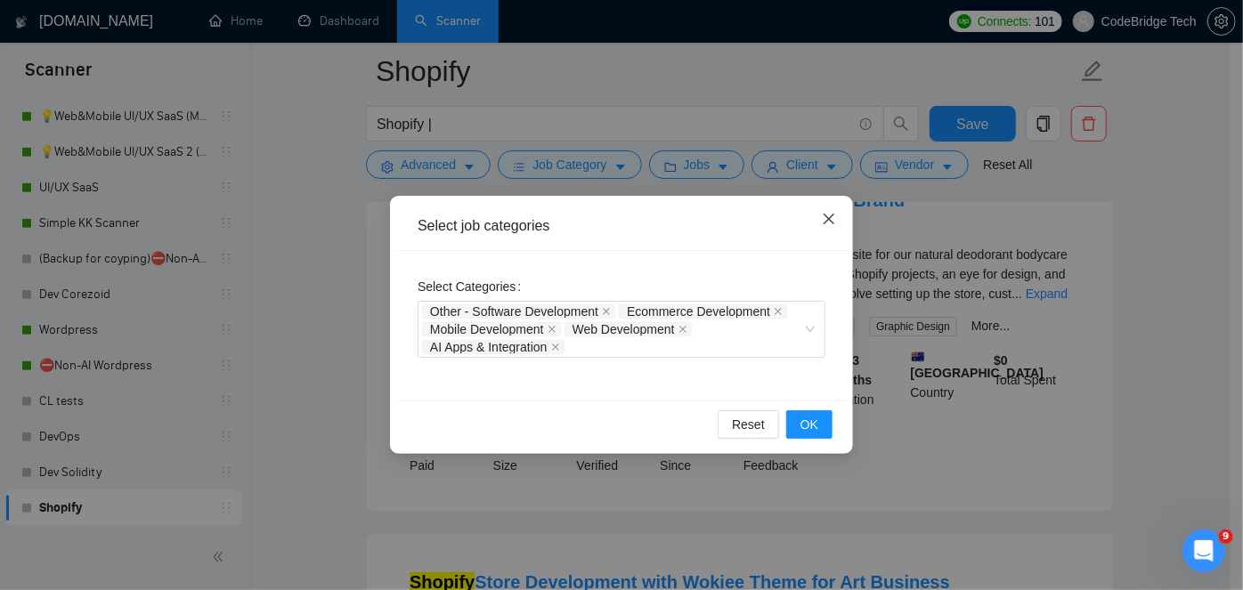
click at [832, 224] on icon "close" at bounding box center [829, 219] width 11 height 11
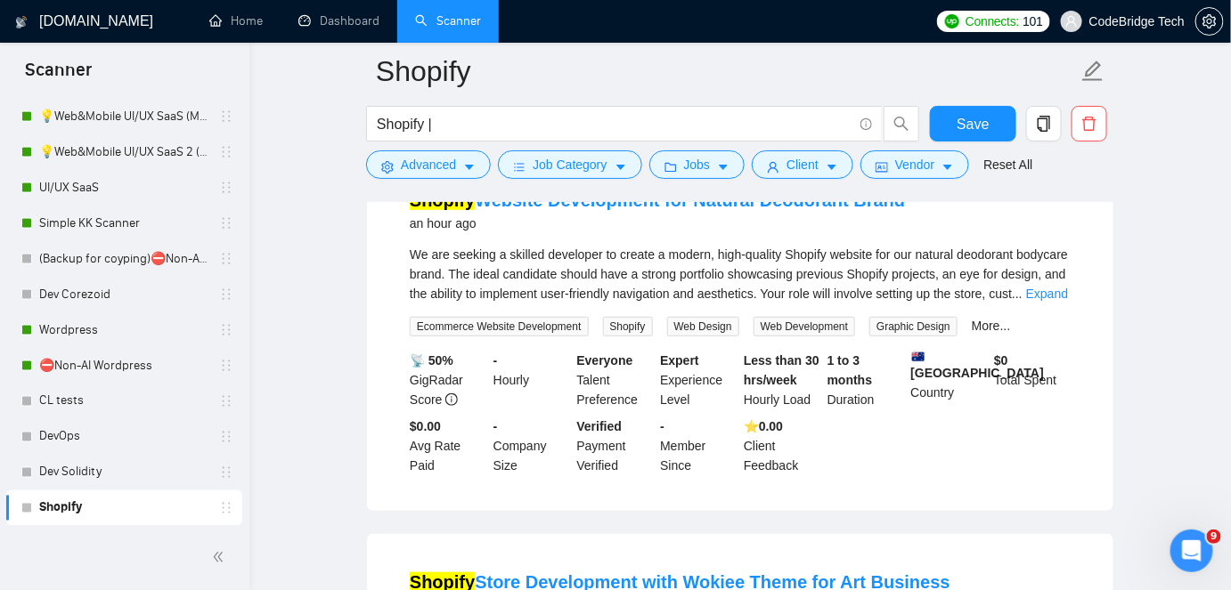
click at [418, 144] on div "Shopify |" at bounding box center [642, 128] width 561 height 45
click at [415, 170] on span "Advanced" at bounding box center [428, 165] width 55 height 20
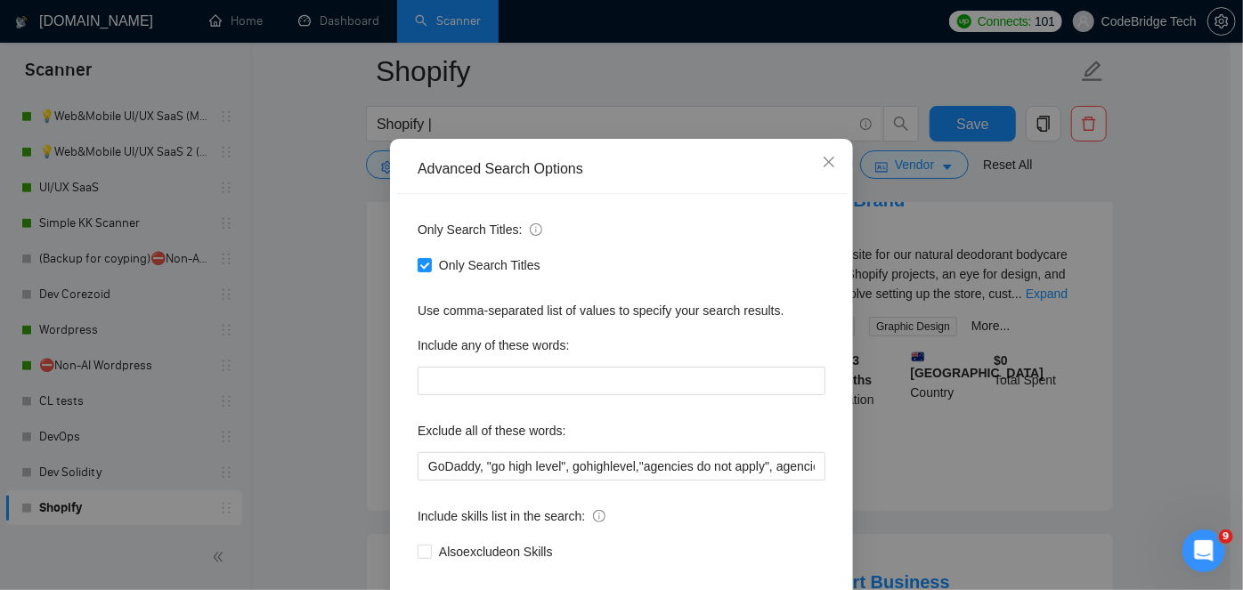
scroll to position [80, 0]
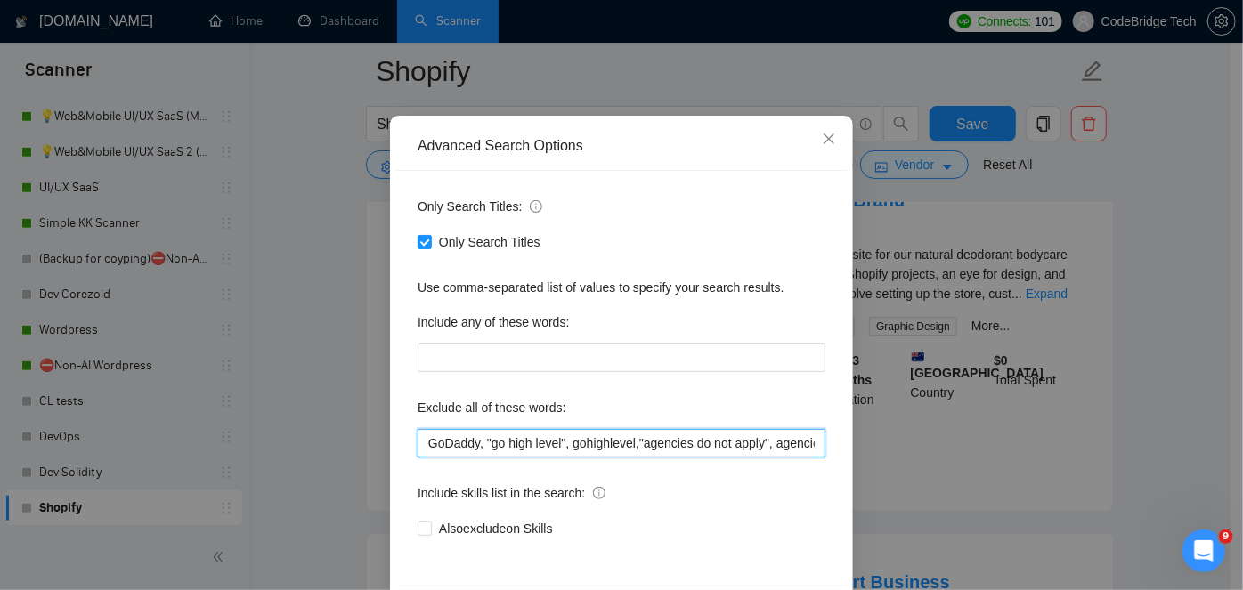
click at [533, 447] on input "GoDaddy, "go high level", gohighlevel,"agencies do not apply", agencies, "arabi…" at bounding box center [622, 443] width 408 height 29
drag, startPoint x: 700, startPoint y: 446, endPoint x: 801, endPoint y: 444, distance: 100.7
click at [801, 444] on input "GoDaddy, "go high level", gohighlevel,"agencies do not apply", agencies, "arabi…" at bounding box center [622, 443] width 408 height 29
click at [664, 443] on input "GoDaddy, "go high level", gohighlevel,"agencies do not apply", agencies, "arabi…" at bounding box center [622, 443] width 408 height 29
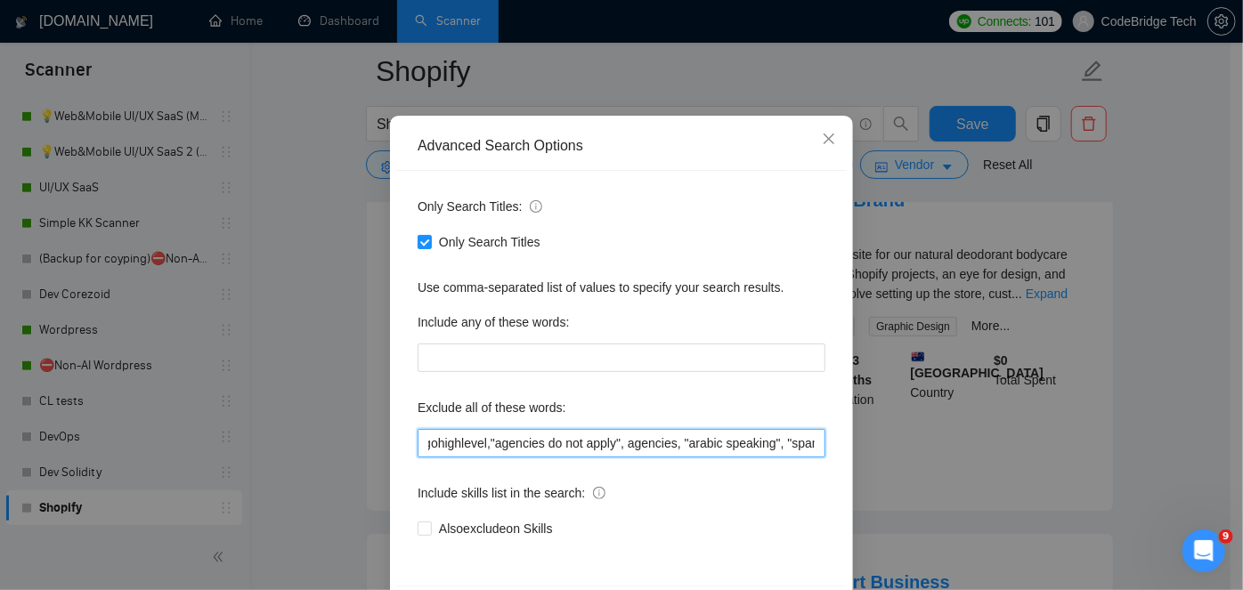
scroll to position [0, 0]
drag, startPoint x: 625, startPoint y: 449, endPoint x: 411, endPoint y: 451, distance: 214.7
click at [411, 451] on div "Only Search Titles: Only Search Titles Use comma-separated list of values to sp…" at bounding box center [621, 378] width 451 height 415
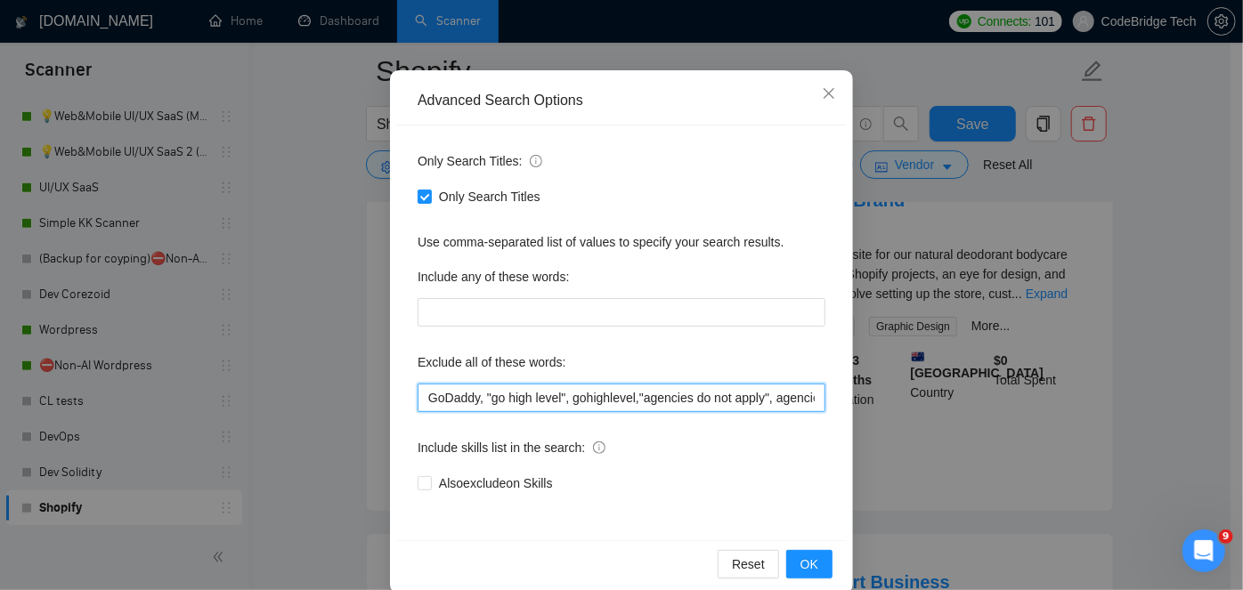
scroll to position [150, 0]
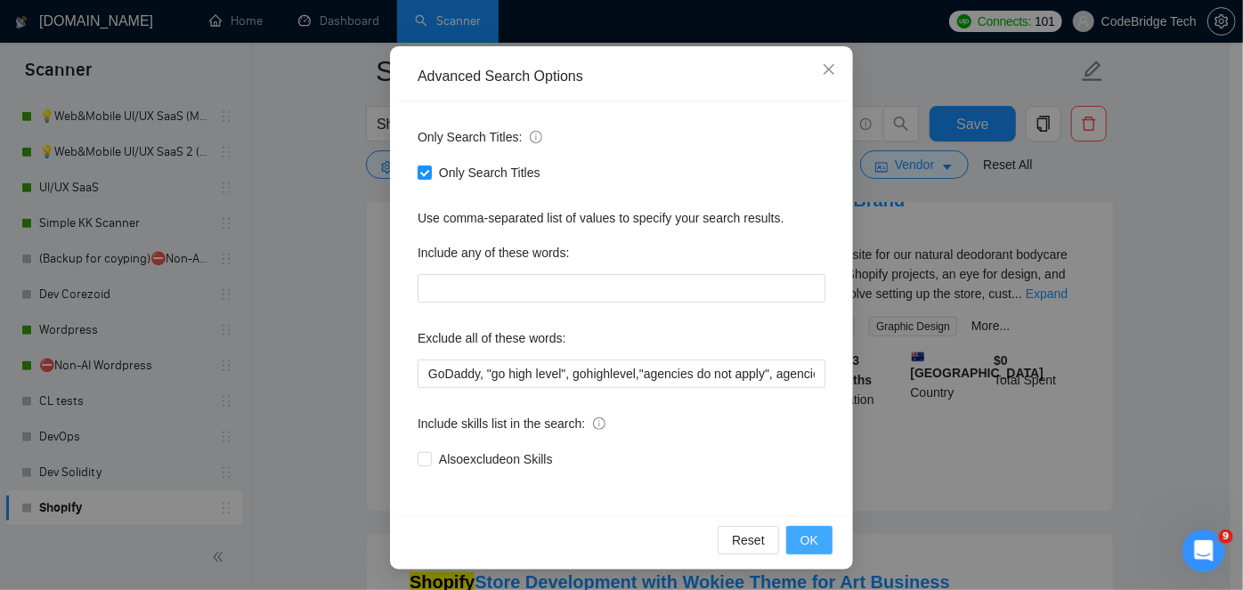
click at [793, 537] on button "OK" at bounding box center [809, 540] width 46 height 29
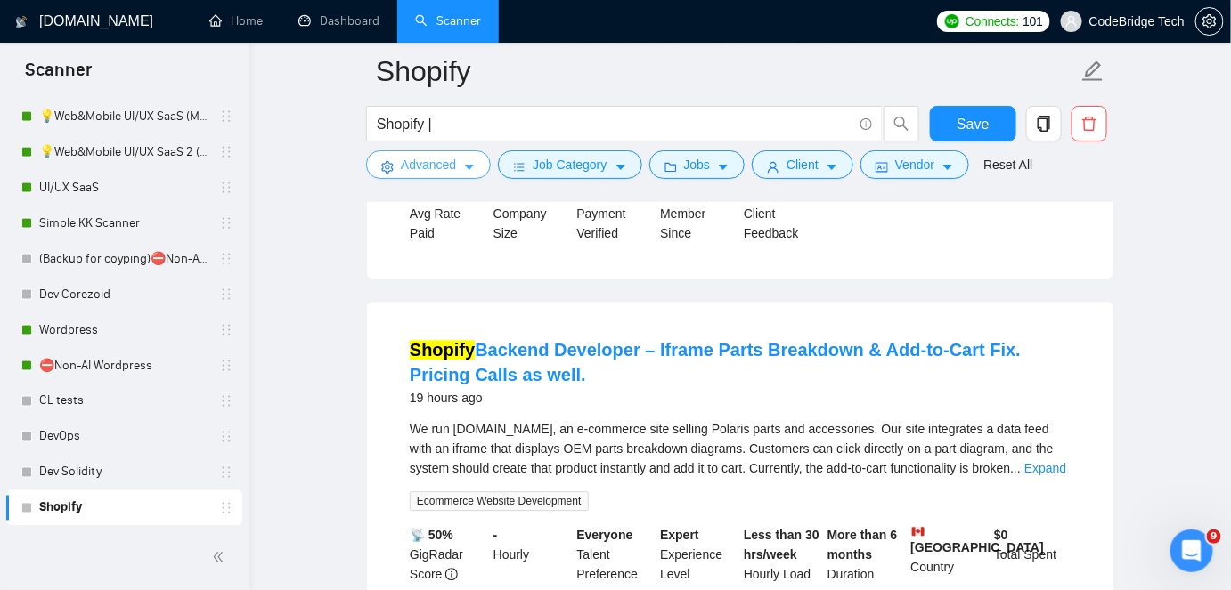
scroll to position [3740, 0]
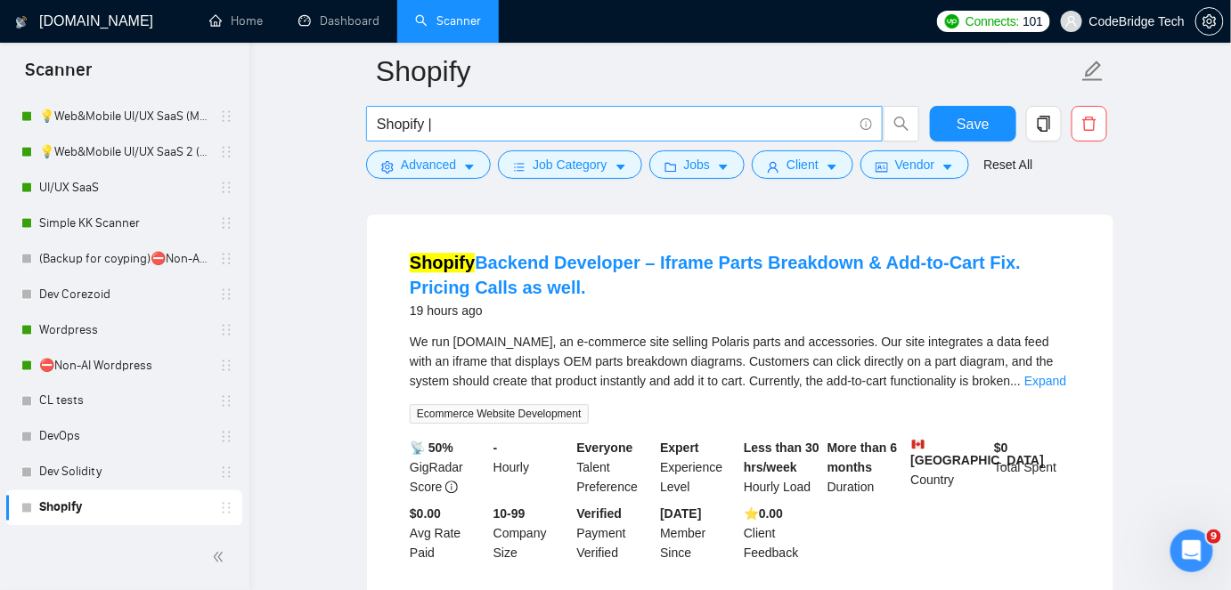
click at [434, 126] on input "Shopify |" at bounding box center [615, 124] width 476 height 22
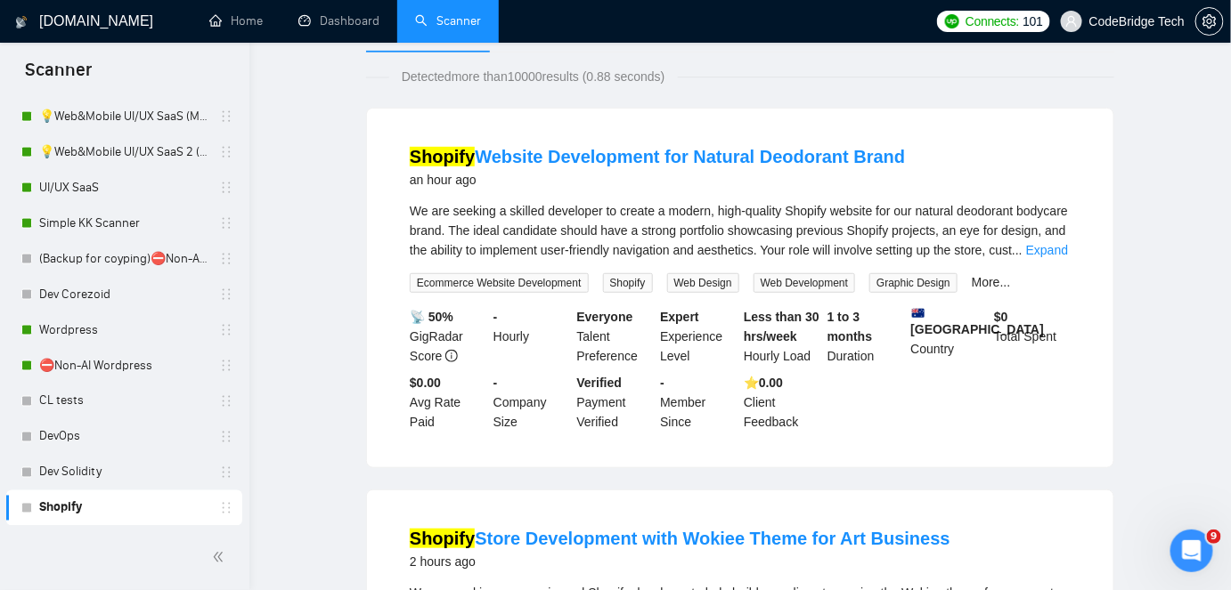
scroll to position [0, 0]
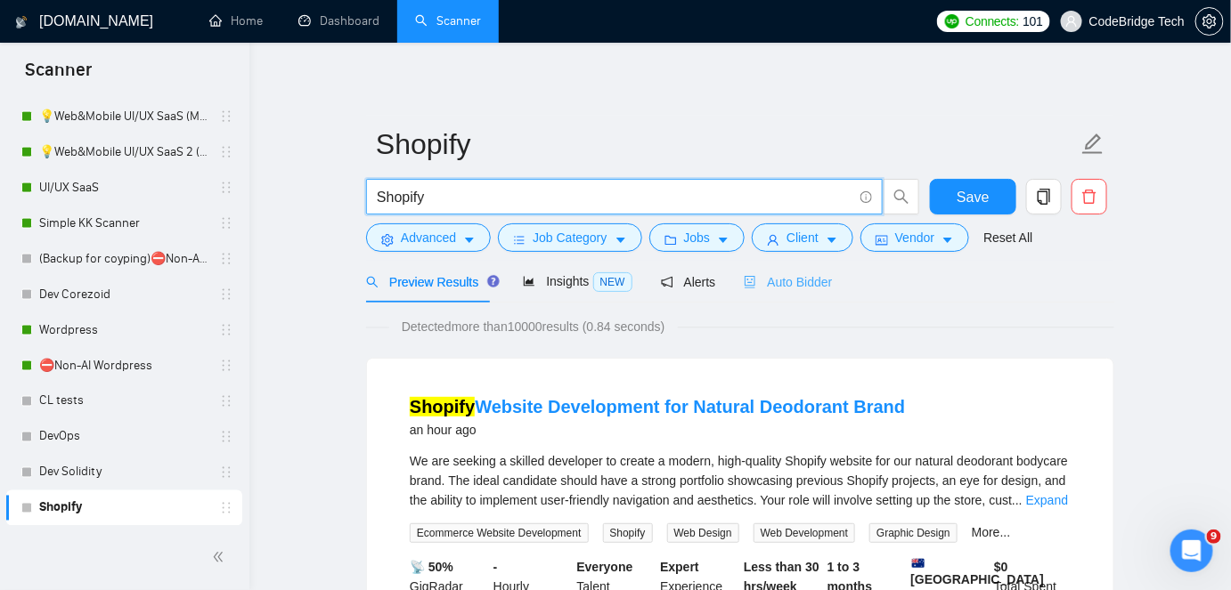
type input "Shopify"
click at [760, 283] on span "Auto Bidder" at bounding box center [788, 282] width 88 height 14
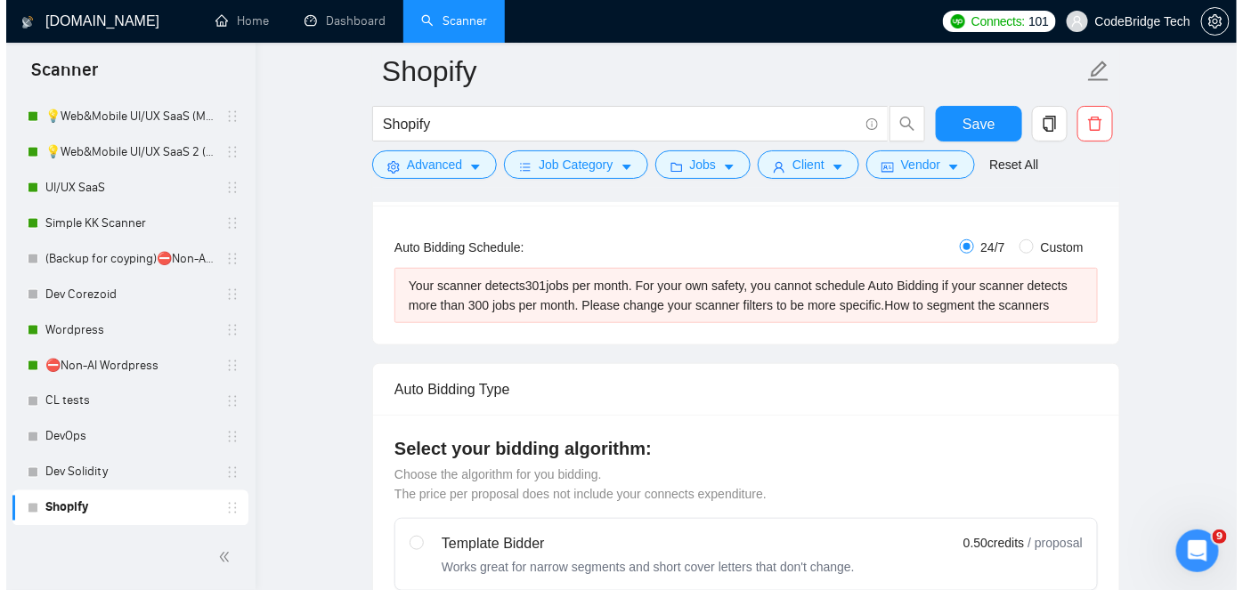
scroll to position [80, 0]
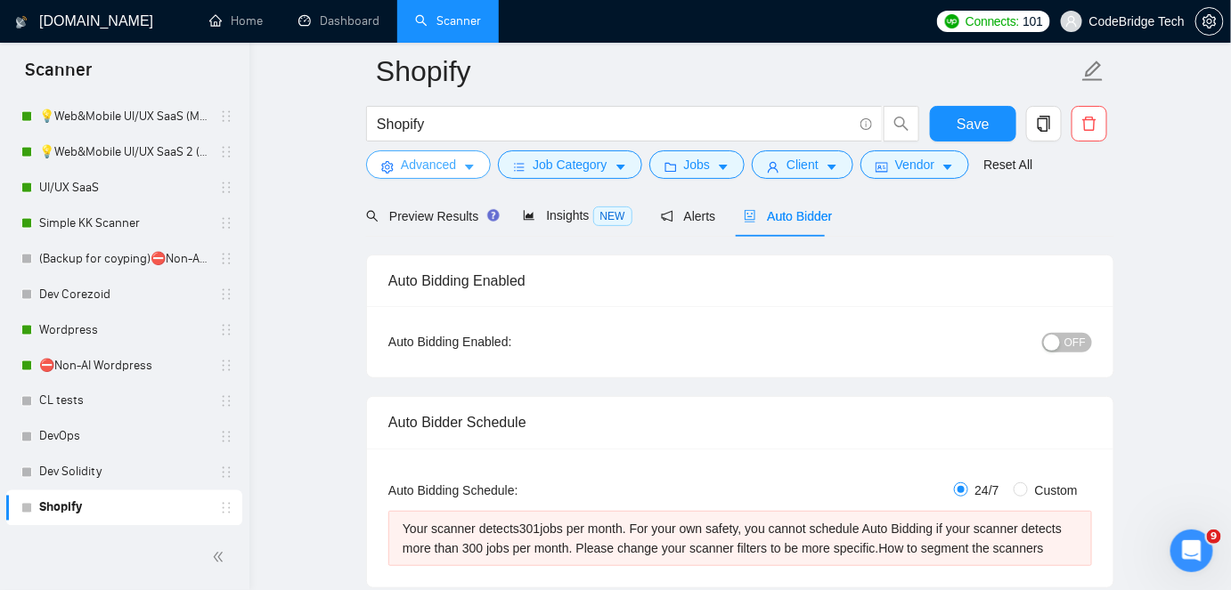
click at [411, 165] on span "Advanced" at bounding box center [428, 165] width 55 height 20
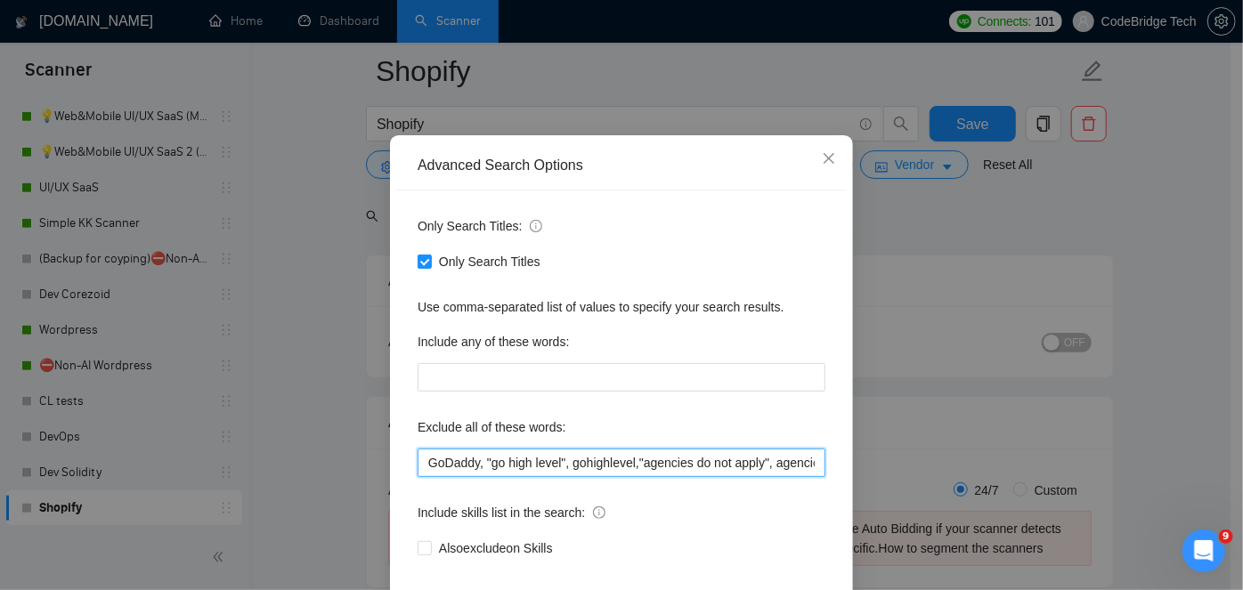
click at [424, 477] on input "GoDaddy, "go high level", gohighlevel,"agencies do not apply", agencies, "arabi…" at bounding box center [622, 463] width 408 height 29
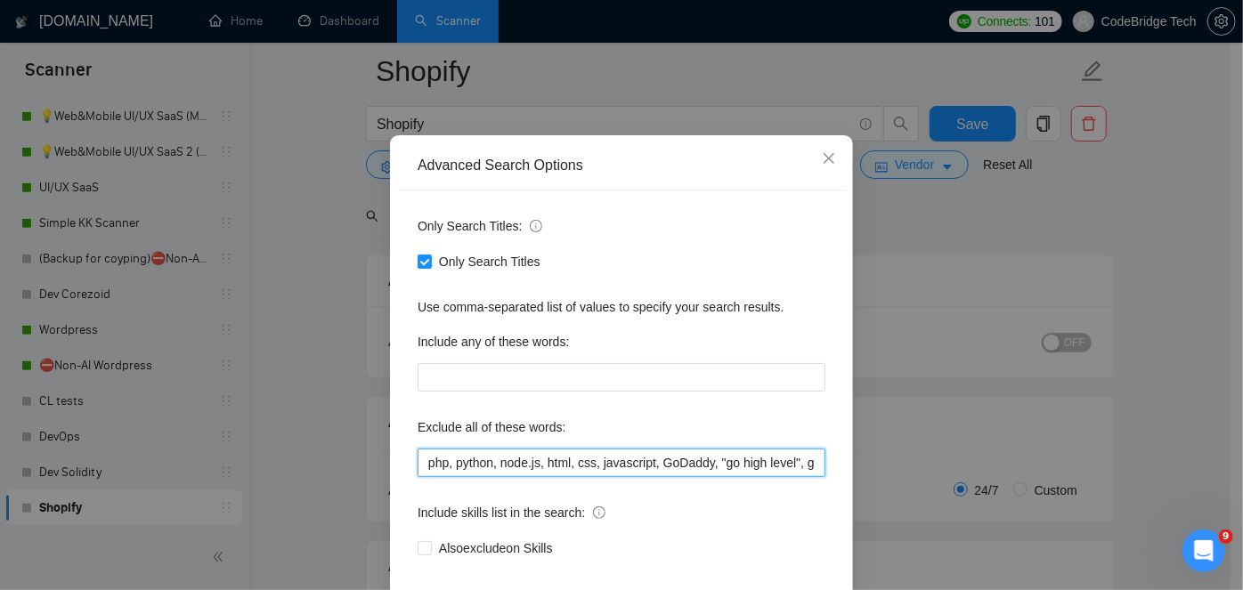
type input "php, python, node.js, html, css, javascript, GoDaddy, "go high level", gohighle…"
type input "php, python, node.js, html, css, javascript, react, liquid, vue.js, GoDaddy, "g…"
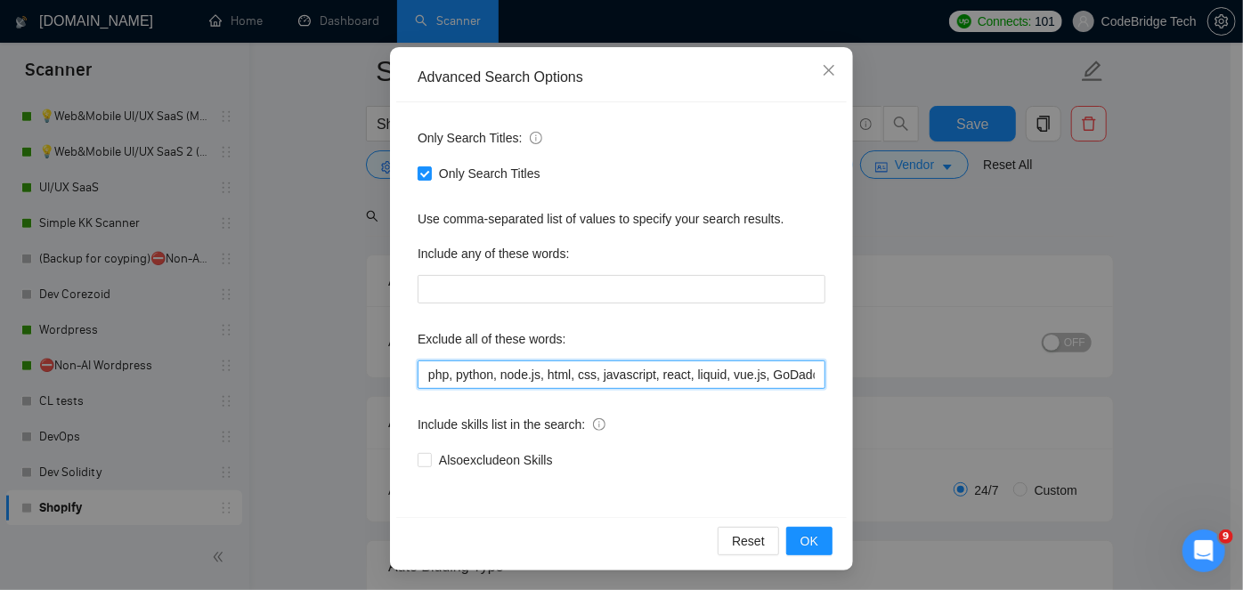
scroll to position [150, 0]
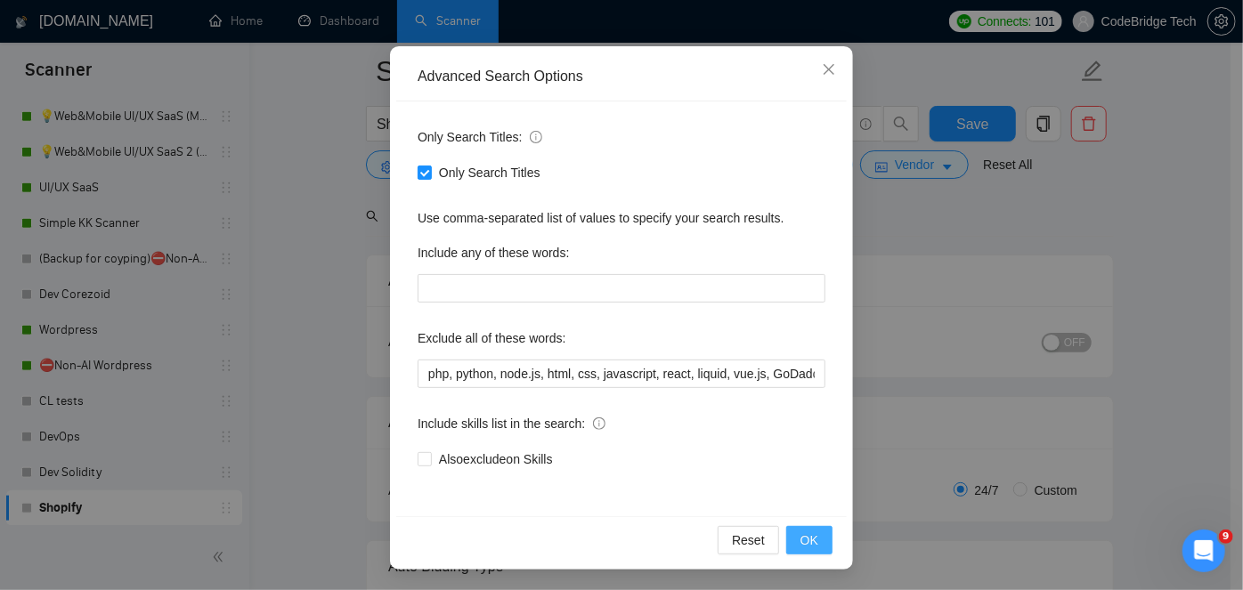
click at [802, 546] on span "OK" at bounding box center [810, 541] width 18 height 20
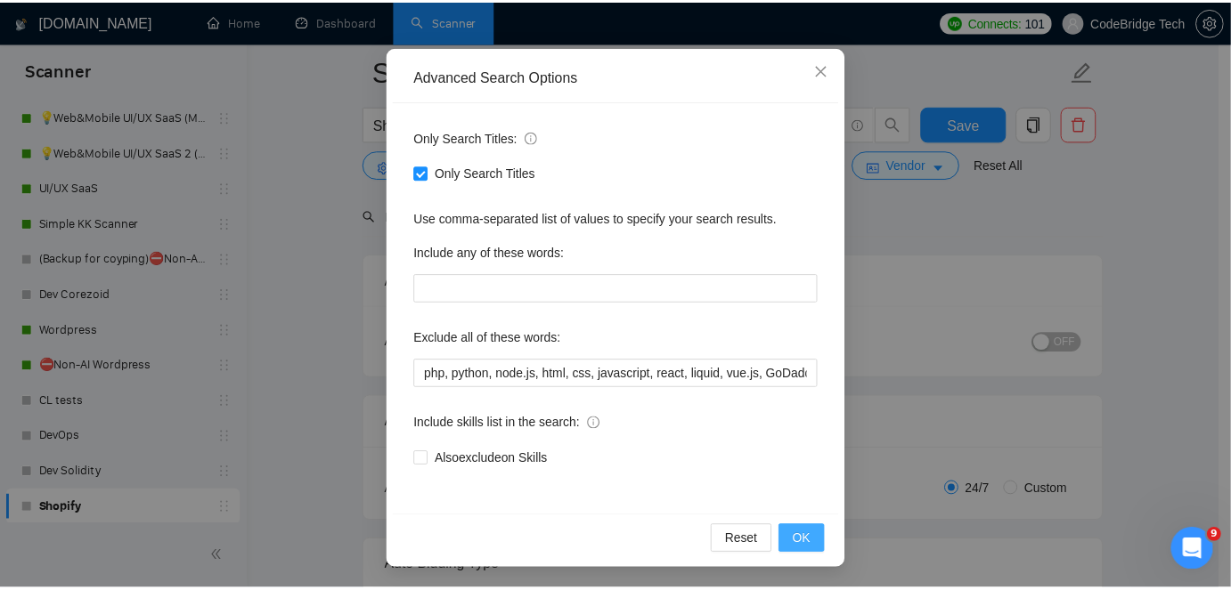
scroll to position [61, 0]
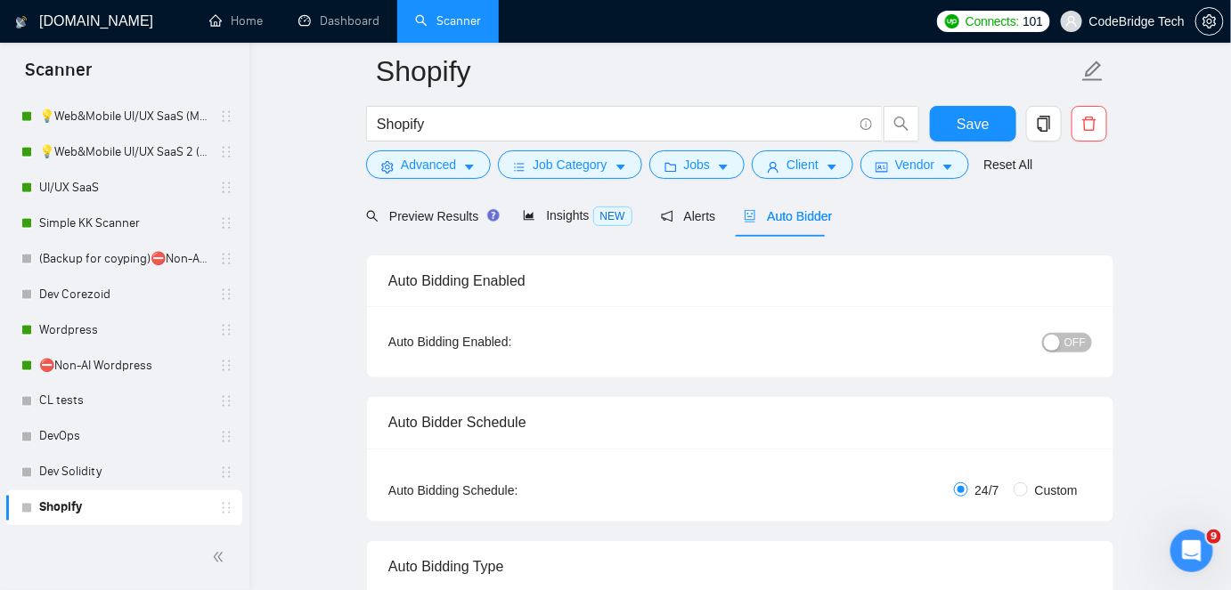
click at [452, 226] on div "Preview Results" at bounding box center [430, 216] width 128 height 42
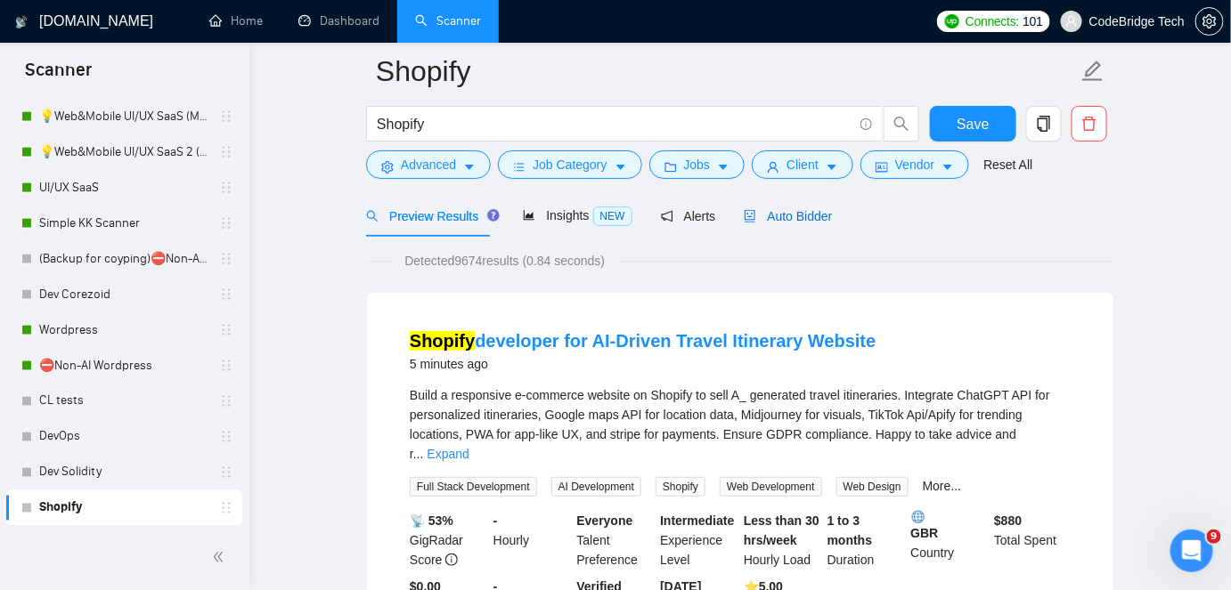
drag, startPoint x: 753, startPoint y: 222, endPoint x: 463, endPoint y: 203, distance: 290.1
click at [753, 222] on span "Auto Bidder" at bounding box center [788, 216] width 88 height 14
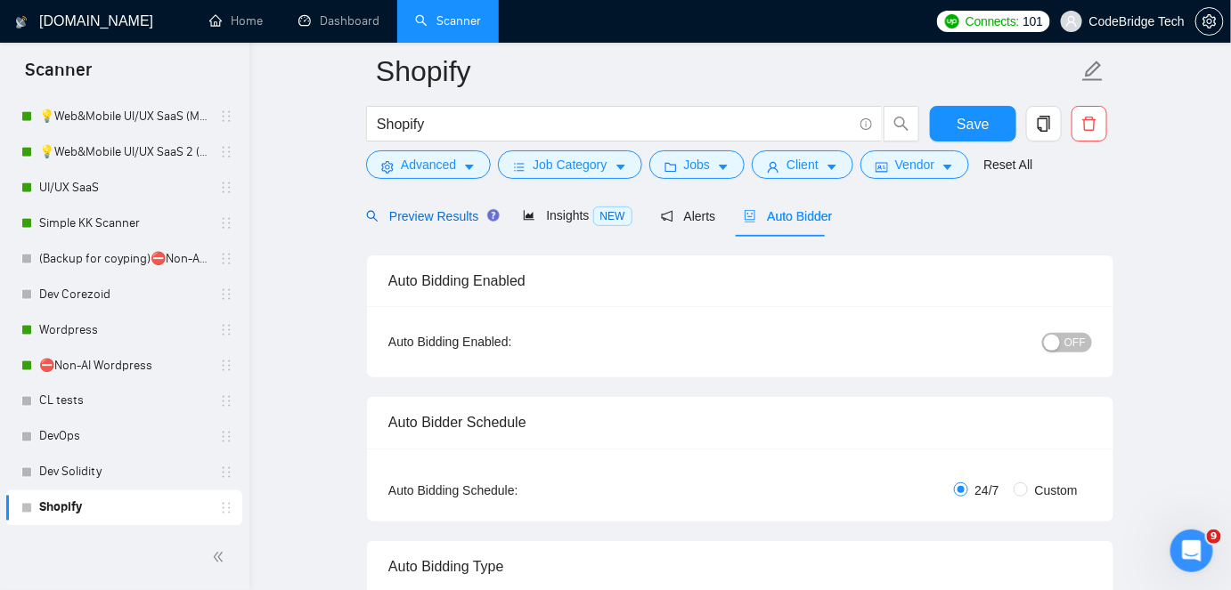
click at [443, 213] on span "Preview Results" at bounding box center [430, 216] width 128 height 14
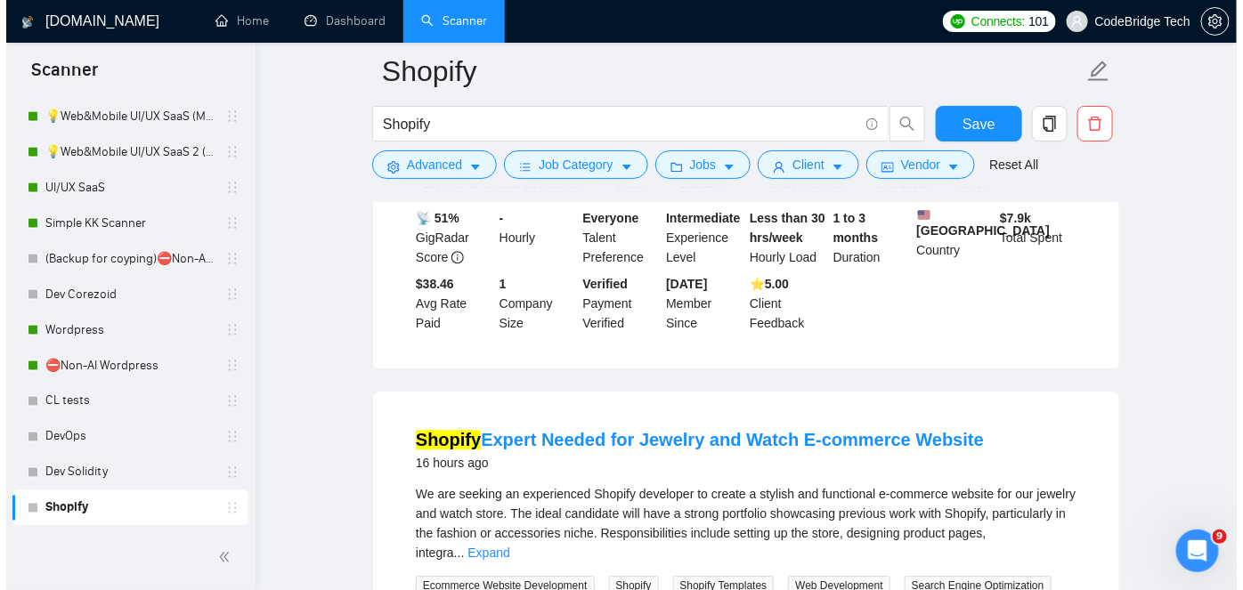
scroll to position [3855, 0]
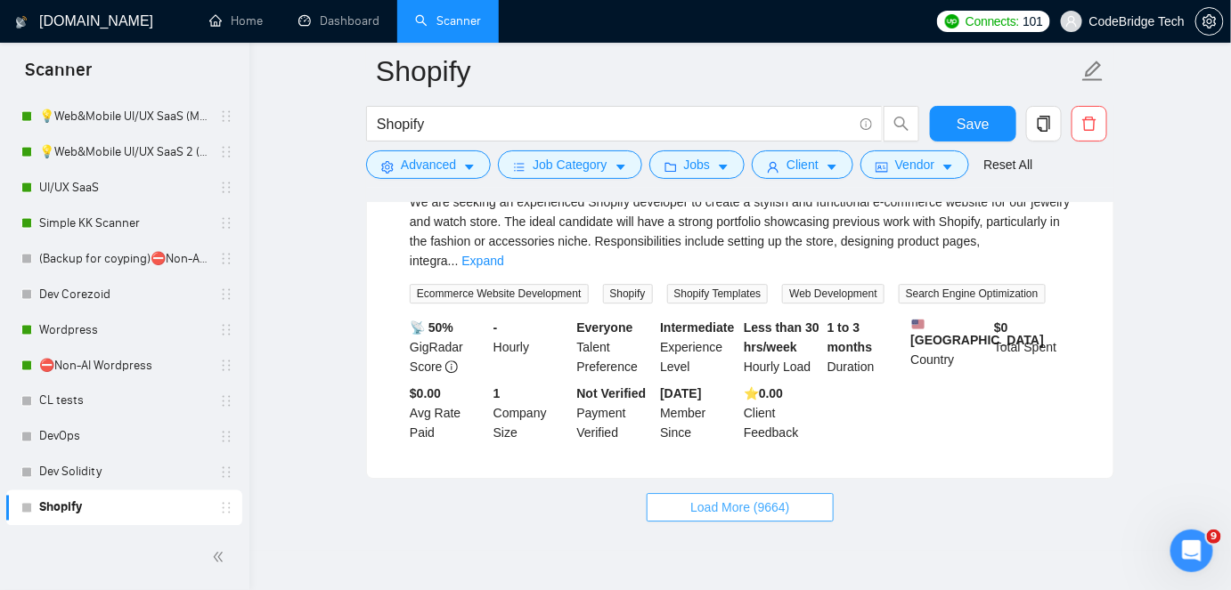
click at [698, 498] on span "Load More (9664)" at bounding box center [739, 508] width 99 height 20
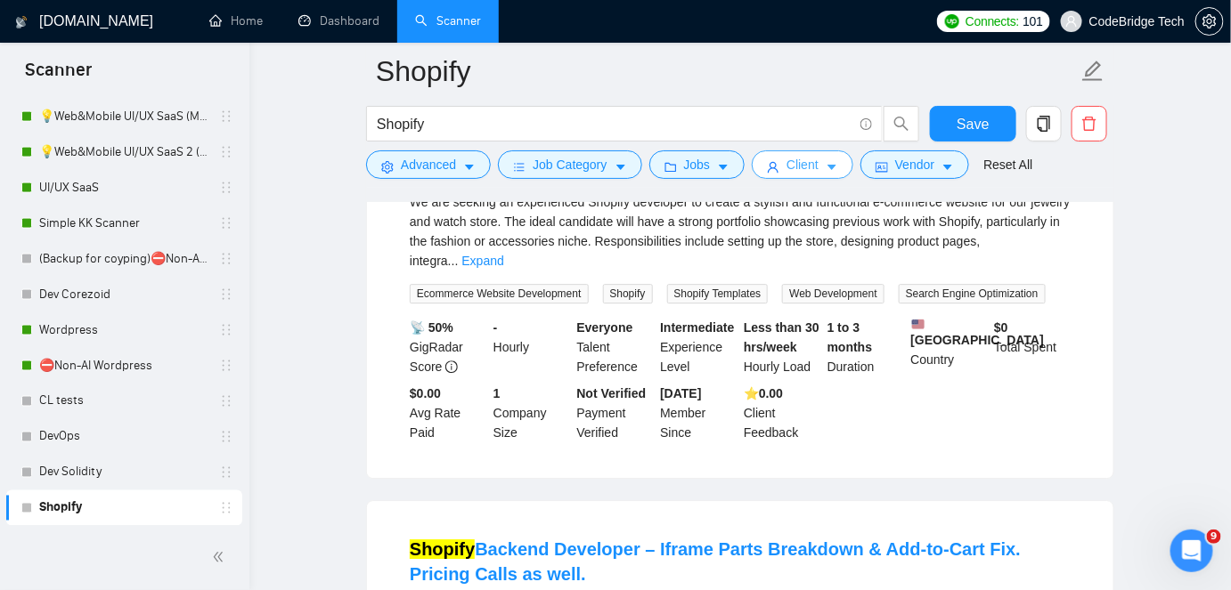
click at [786, 157] on span "Client" at bounding box center [802, 165] width 32 height 20
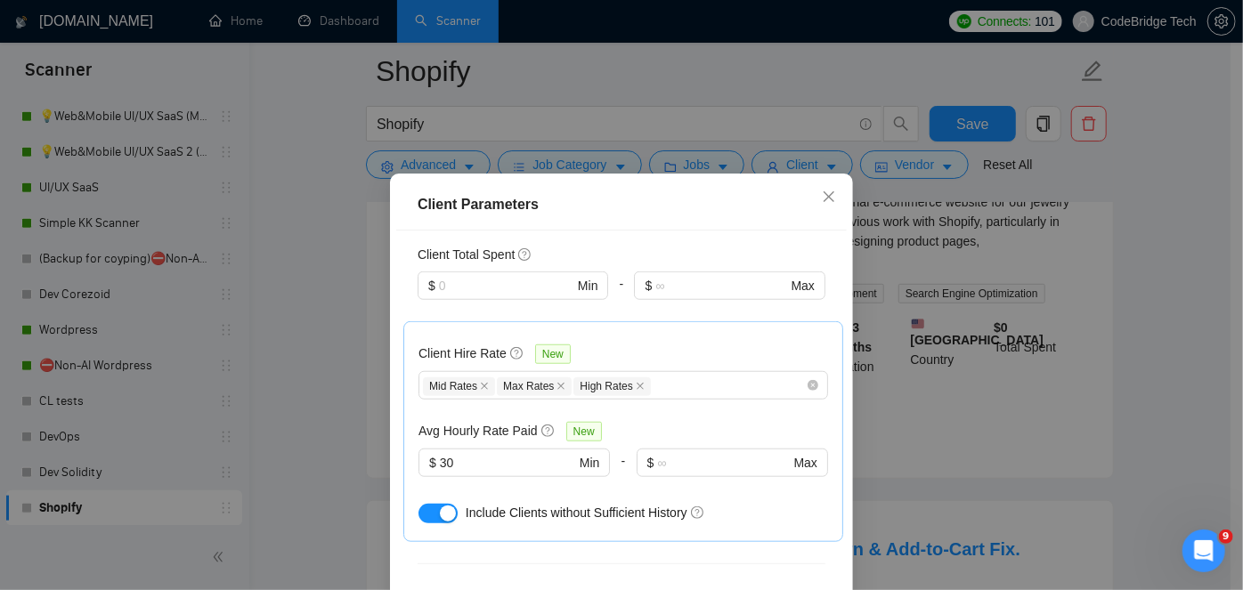
scroll to position [810, 0]
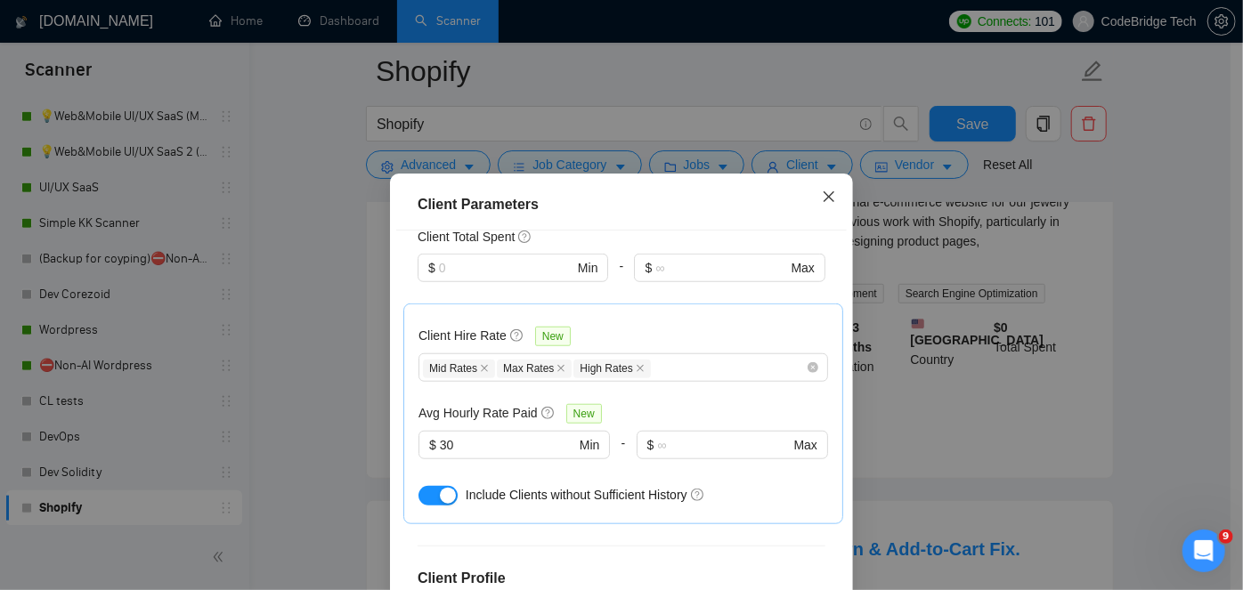
click at [826, 206] on span "Close" at bounding box center [829, 198] width 48 height 48
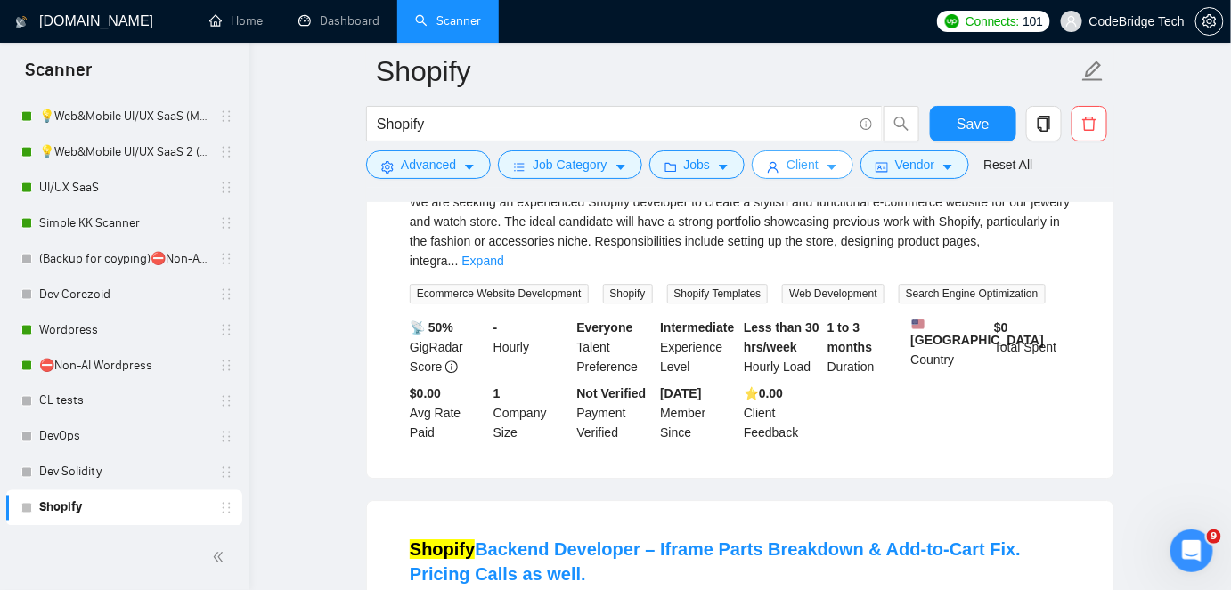
click at [810, 166] on span "Client" at bounding box center [802, 165] width 32 height 20
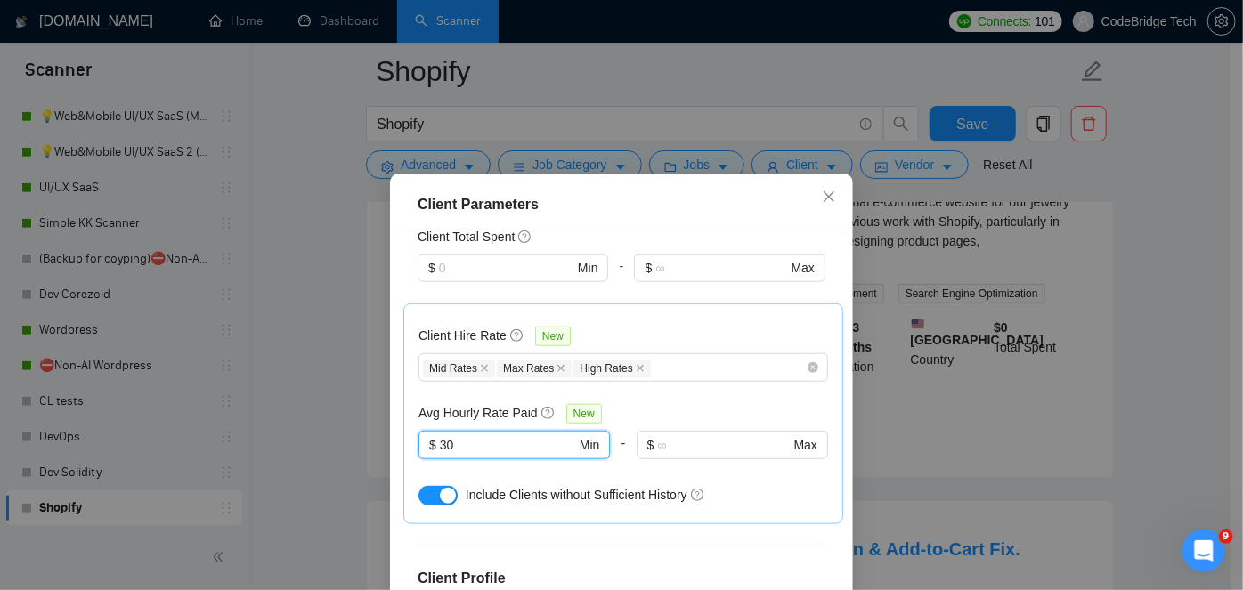
drag, startPoint x: 472, startPoint y: 265, endPoint x: 369, endPoint y: 282, distance: 104.8
click at [369, 282] on div "Client Parameters Client Location Include Client Countries [GEOGRAPHIC_DATA] [G…" at bounding box center [621, 295] width 1243 height 590
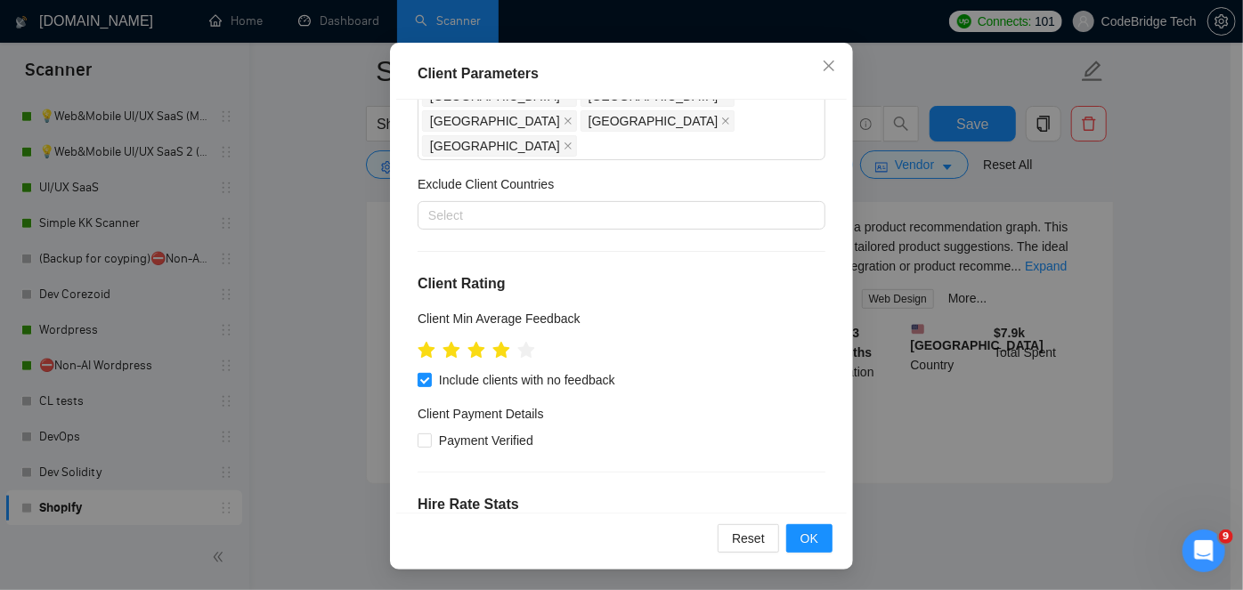
scroll to position [133, 0]
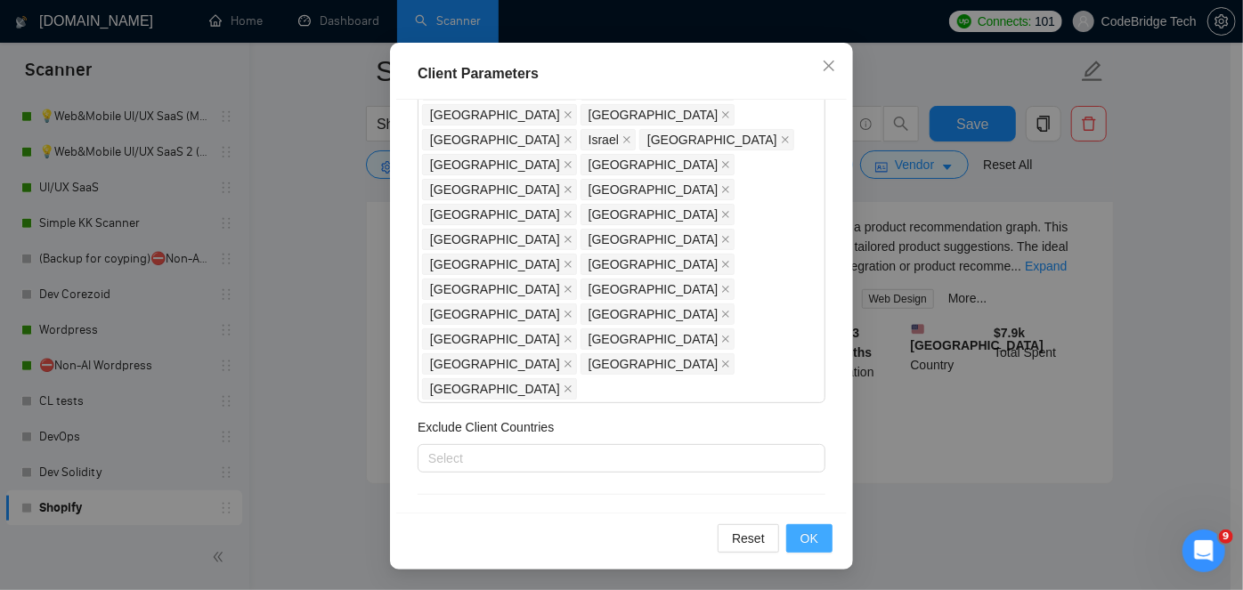
type input "25"
click at [791, 533] on button "OK" at bounding box center [809, 539] width 46 height 29
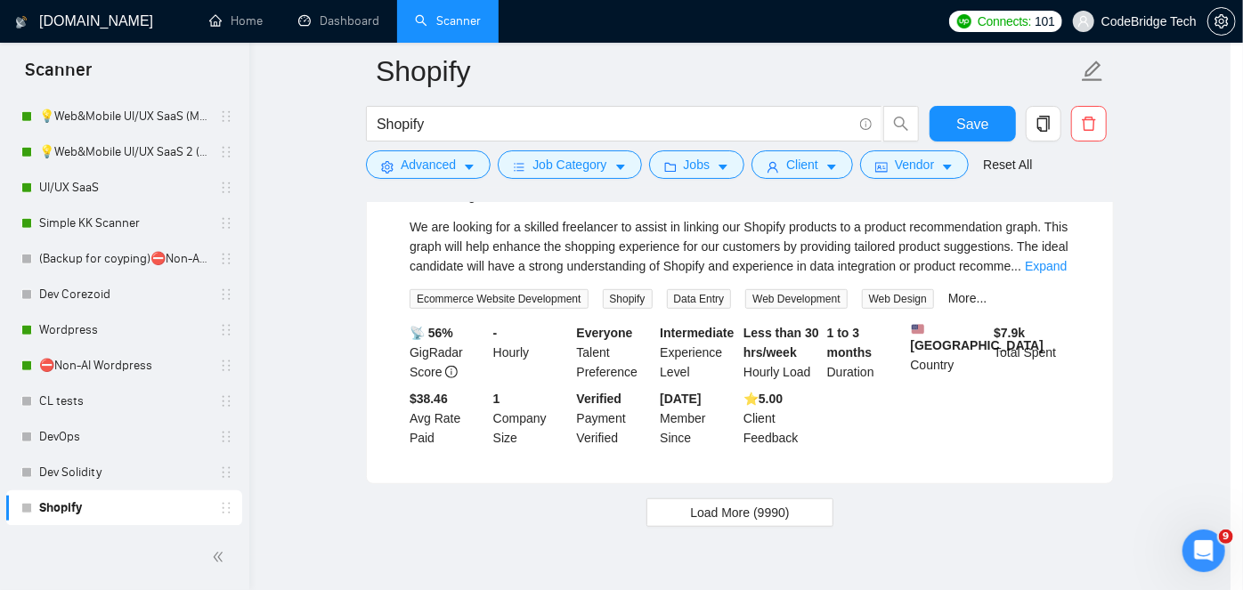
scroll to position [64, 0]
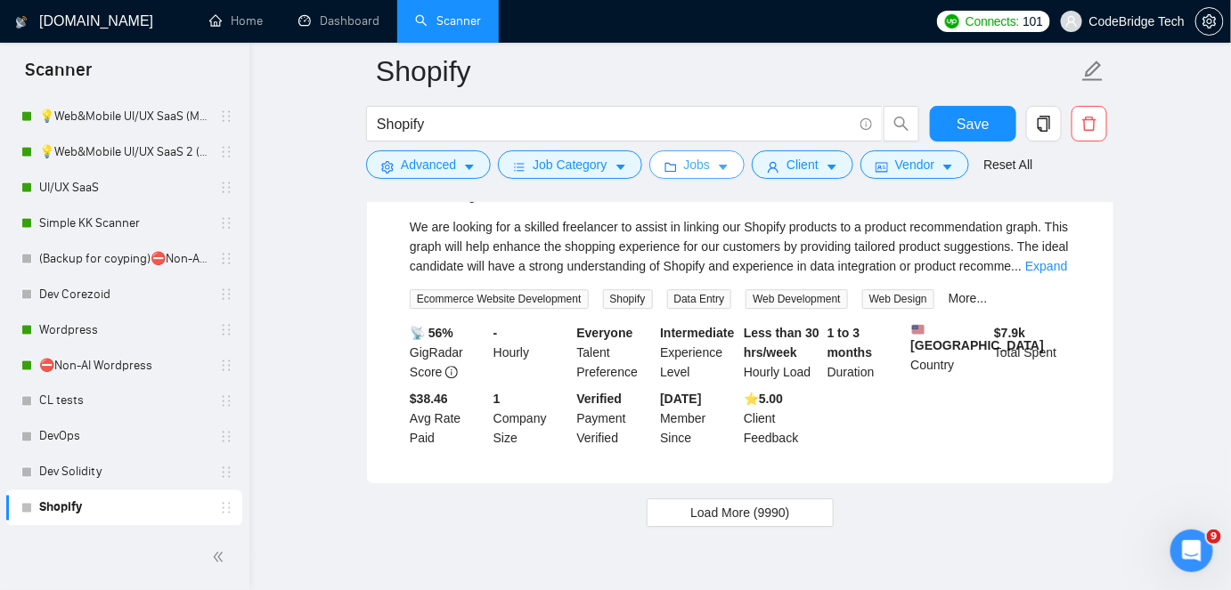
click at [693, 159] on span "Jobs" at bounding box center [697, 165] width 27 height 20
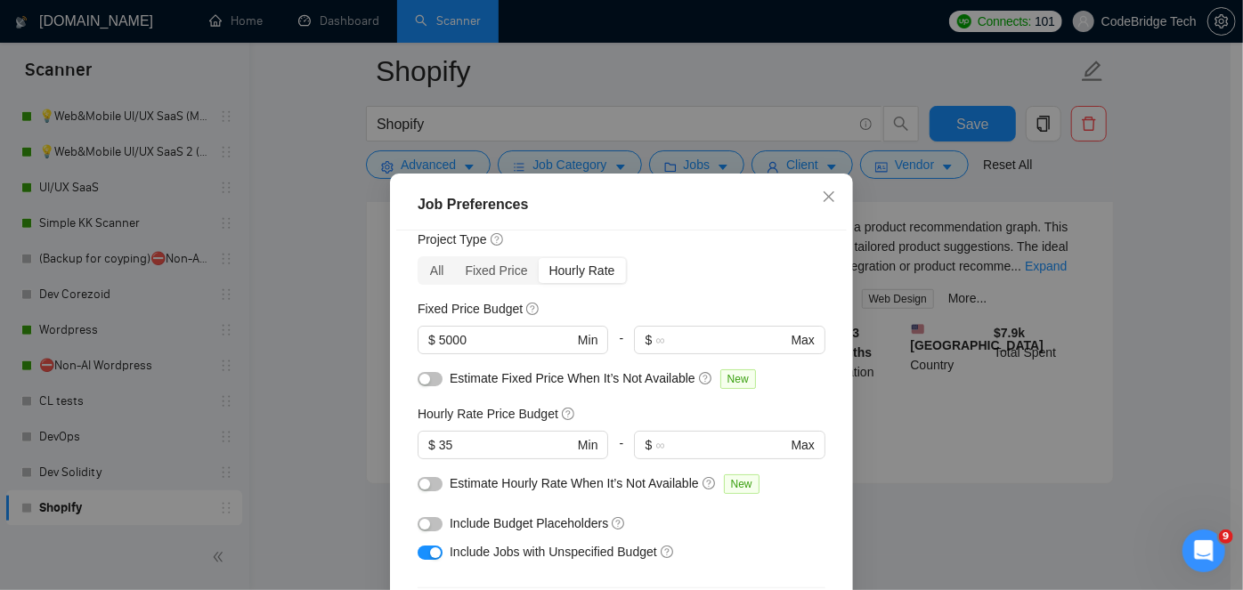
scroll to position [80, 0]
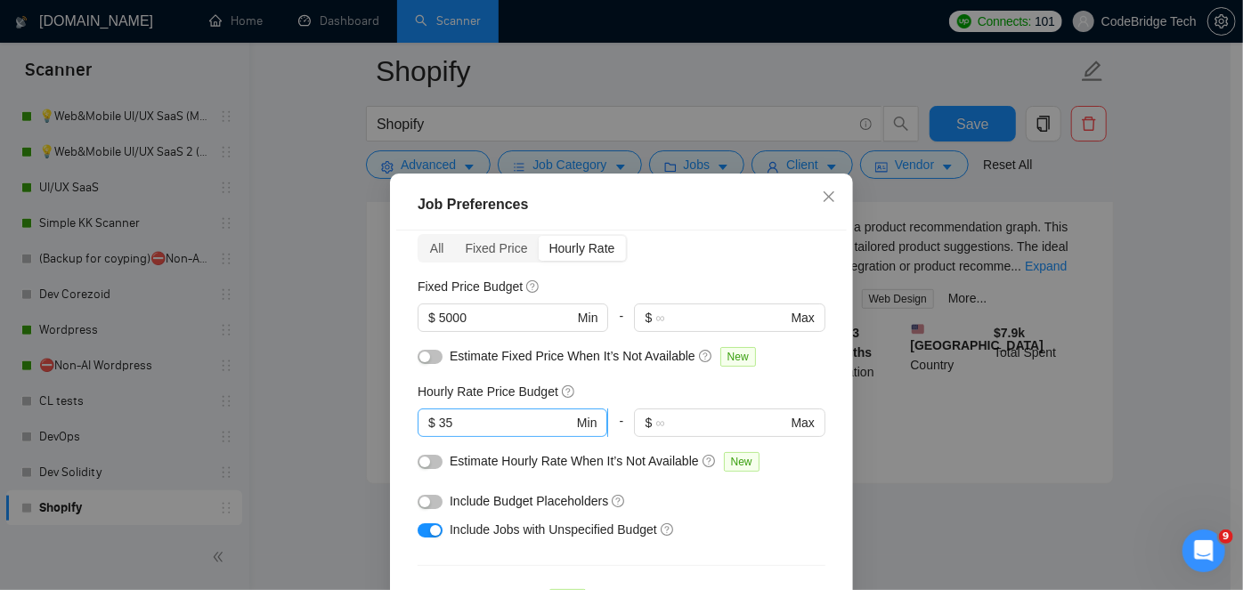
click at [486, 419] on input "35" at bounding box center [506, 423] width 134 height 20
type input "3"
type input "2"
type input "3"
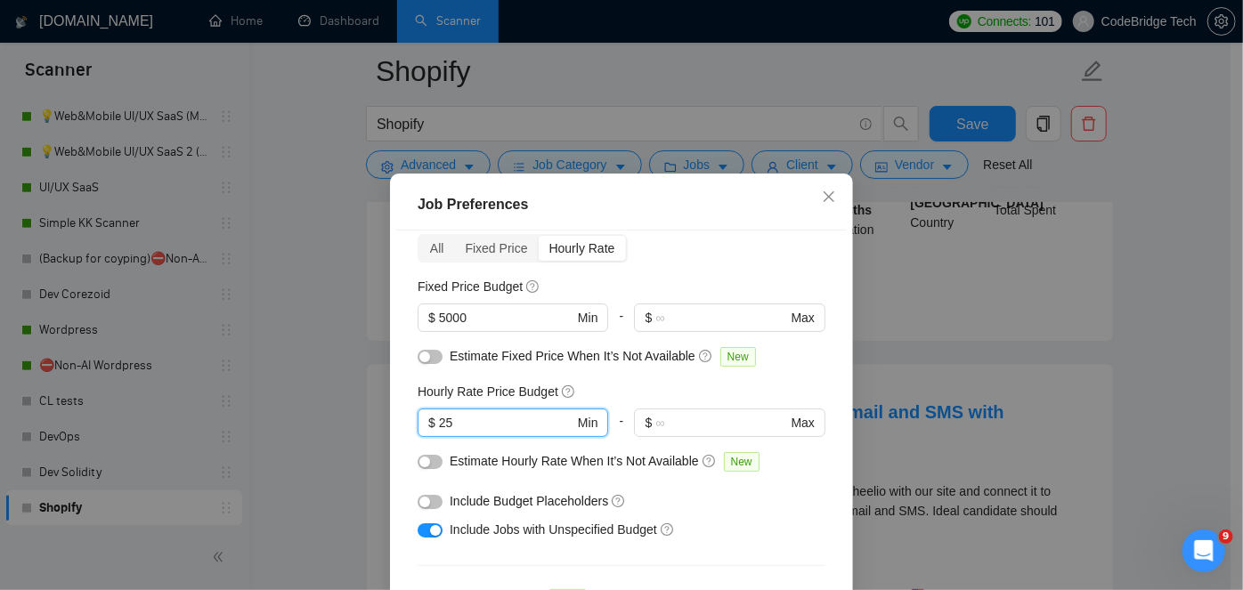
type input "25"
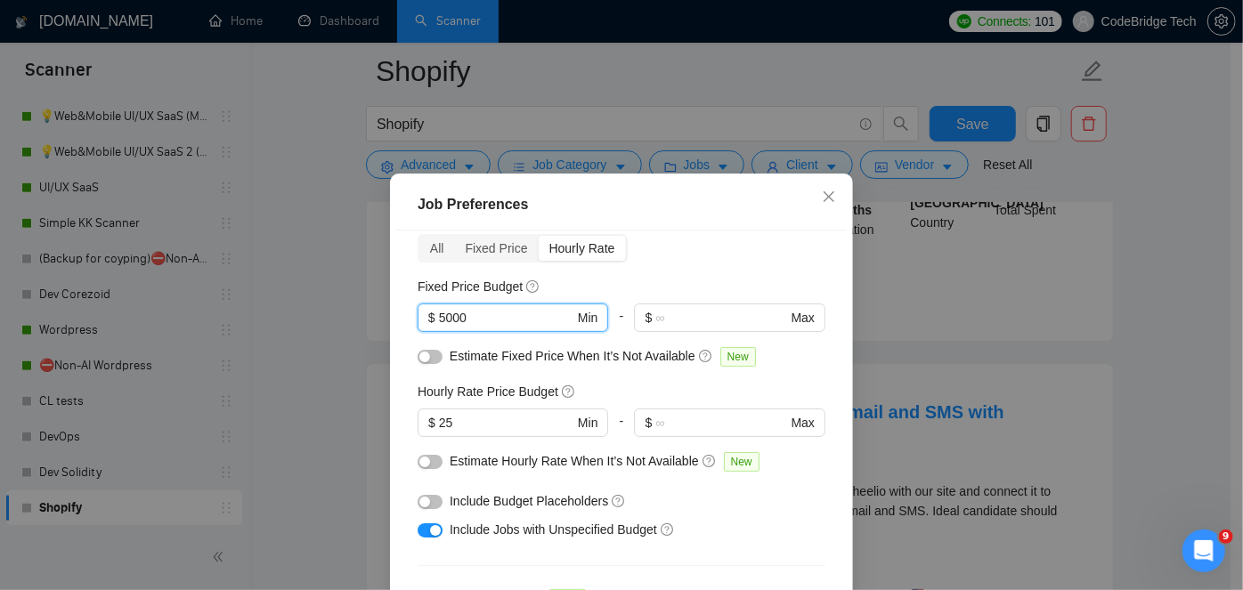
drag, startPoint x: 461, startPoint y: 311, endPoint x: 377, endPoint y: 312, distance: 84.6
click at [377, 312] on div "Job Preferences Budget Project Type All Fixed Price Hourly Rate Fixed Price Bud…" at bounding box center [621, 295] width 1243 height 590
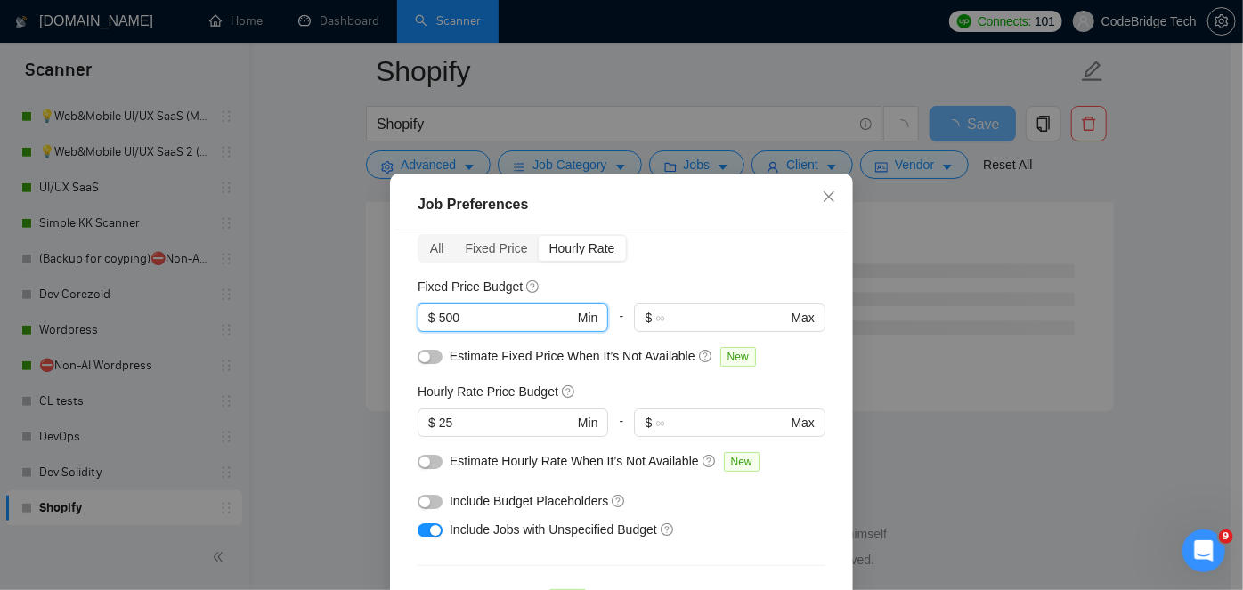
type input "500"
click at [644, 278] on div "Fixed Price Budget" at bounding box center [622, 287] width 408 height 20
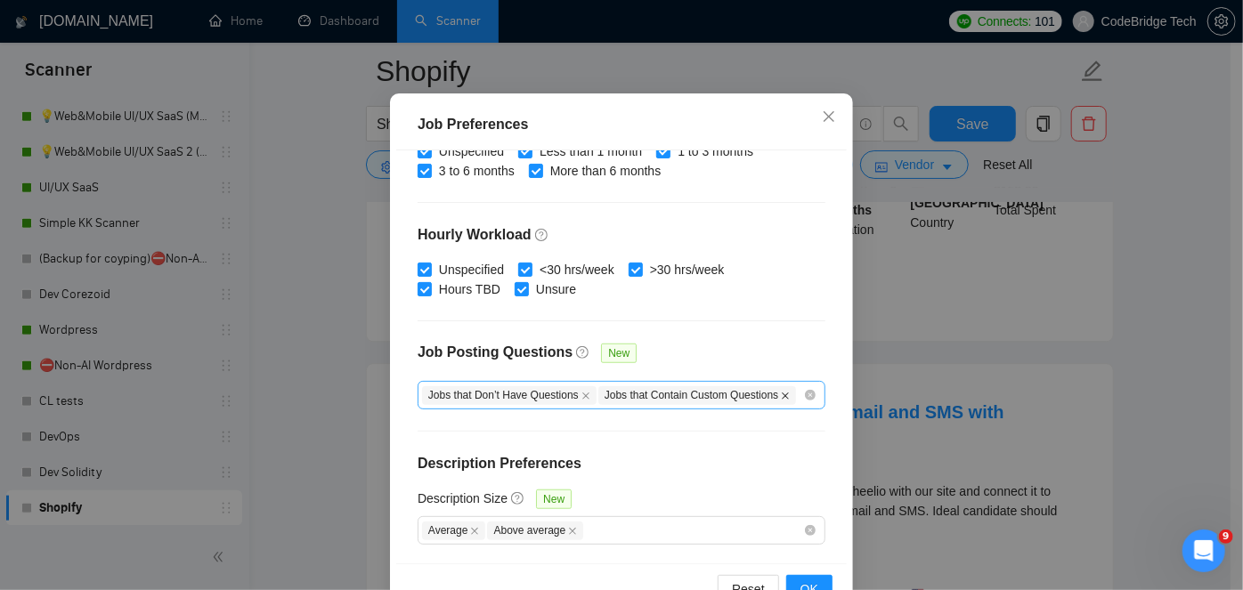
scroll to position [131, 0]
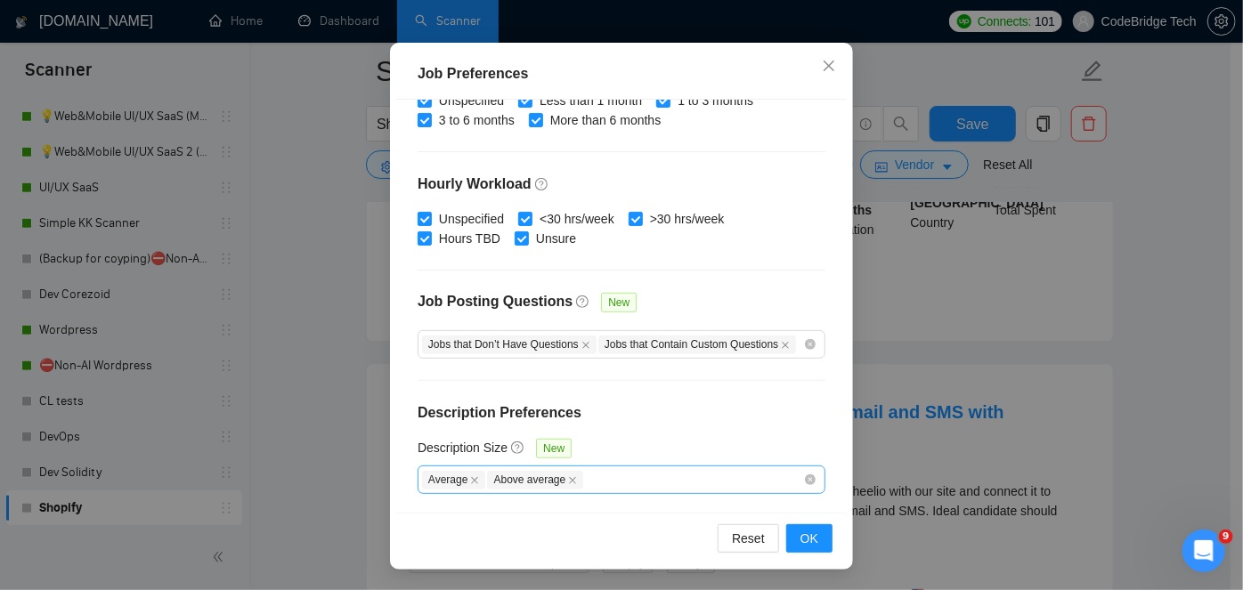
click at [620, 480] on div "Average Above average" at bounding box center [612, 479] width 381 height 21
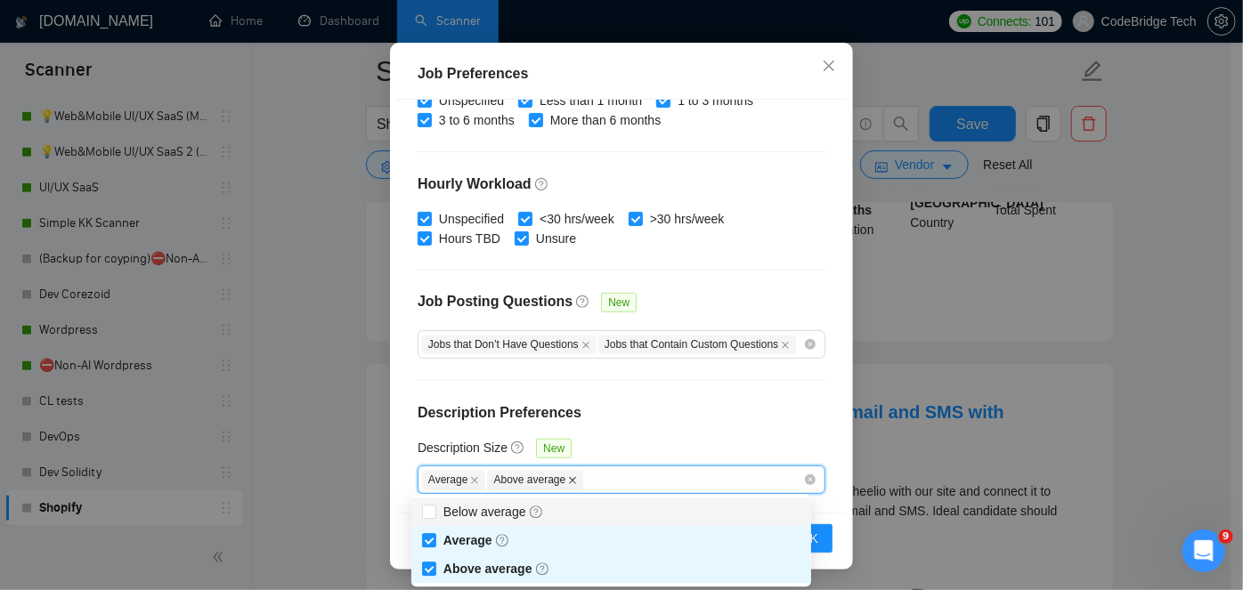
click at [568, 479] on icon "close" at bounding box center [572, 480] width 9 height 9
checkbox input "false"
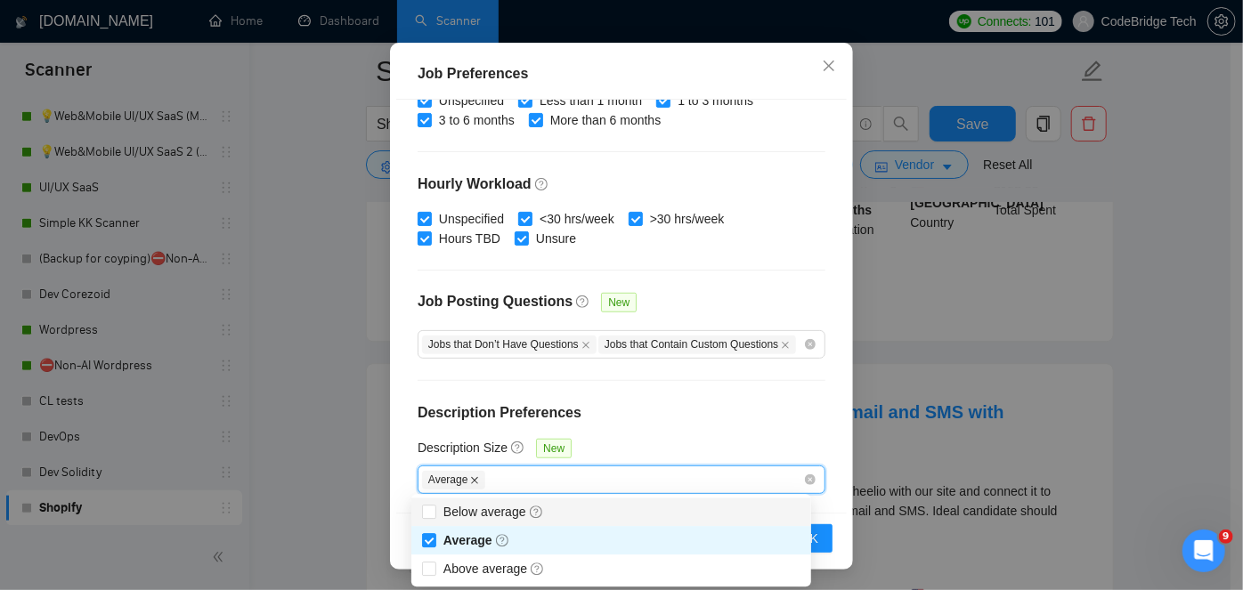
click at [471, 480] on icon "close" at bounding box center [474, 480] width 9 height 9
checkbox input "false"
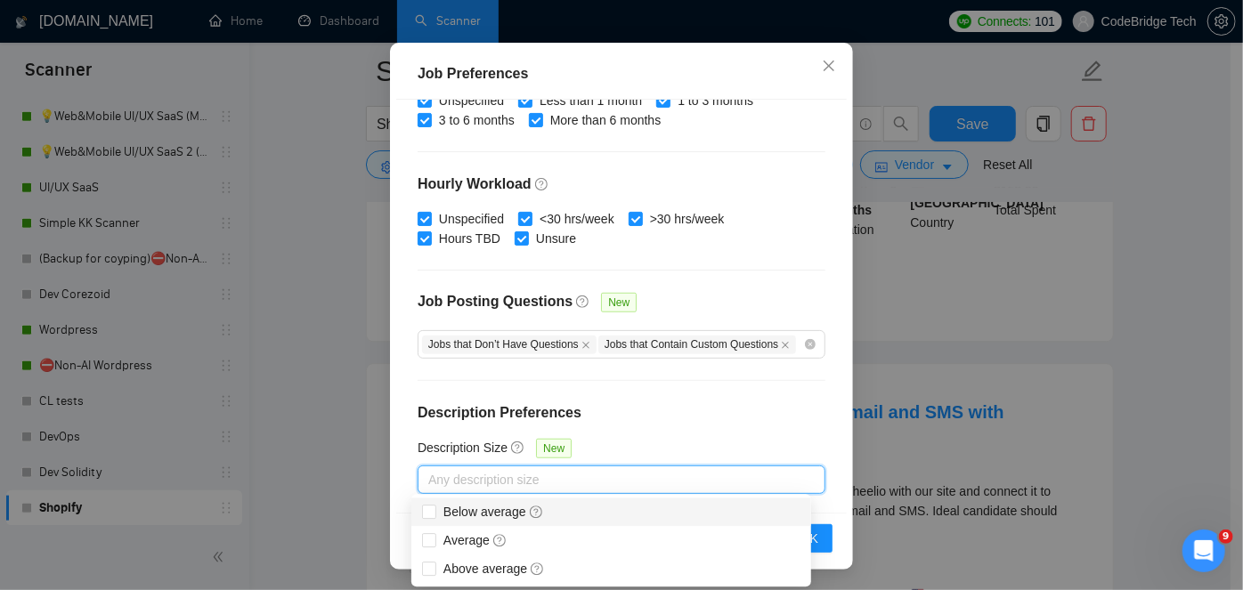
click at [649, 438] on div "Description Size New" at bounding box center [622, 452] width 408 height 28
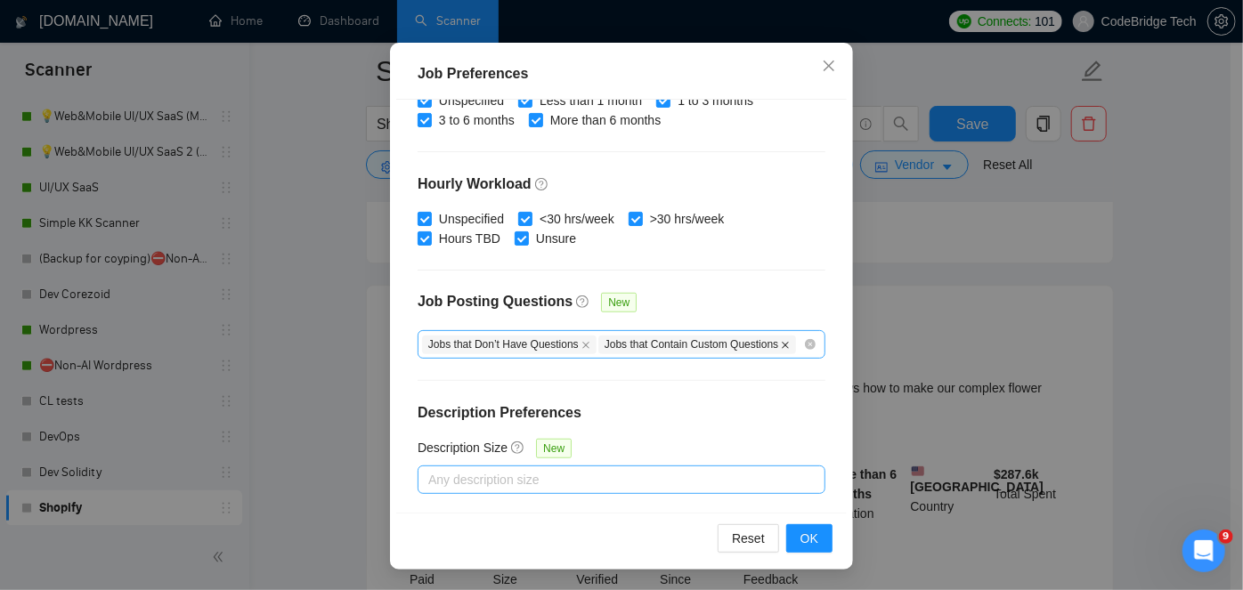
click at [782, 344] on icon "close" at bounding box center [785, 345] width 7 height 7
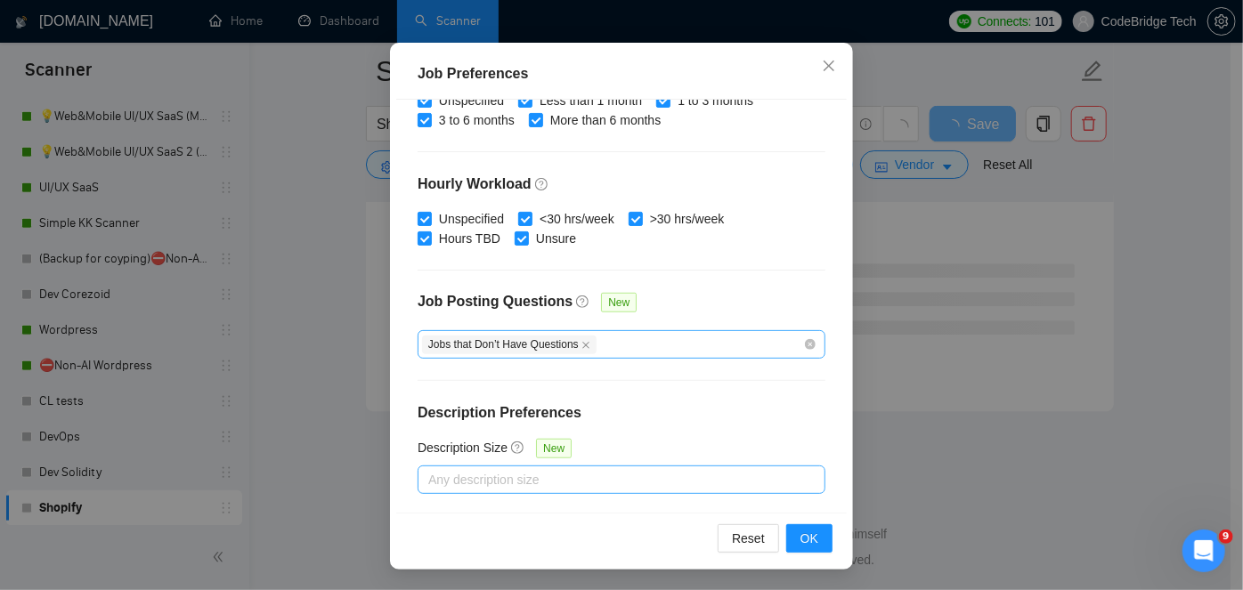
click at [775, 344] on div "Jobs that Don’t Have Questions" at bounding box center [612, 344] width 381 height 21
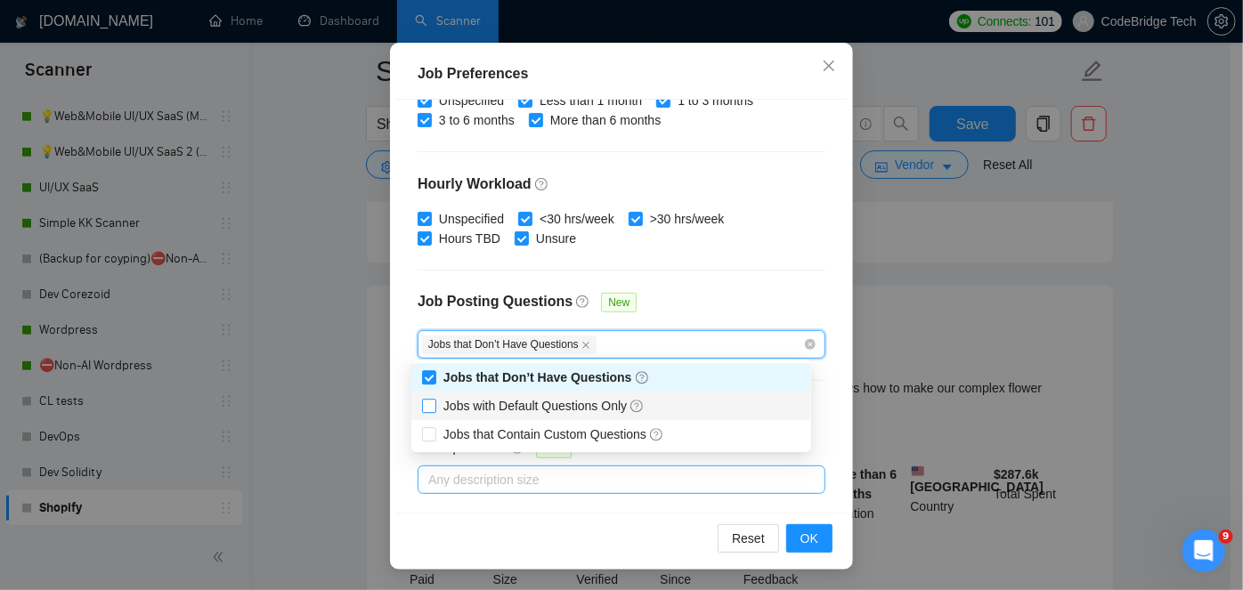
click at [444, 406] on span "Jobs with Default Questions Only" at bounding box center [544, 406] width 201 height 14
click at [435, 406] on input "Jobs with Default Questions Only" at bounding box center [428, 405] width 12 height 12
checkbox input "true"
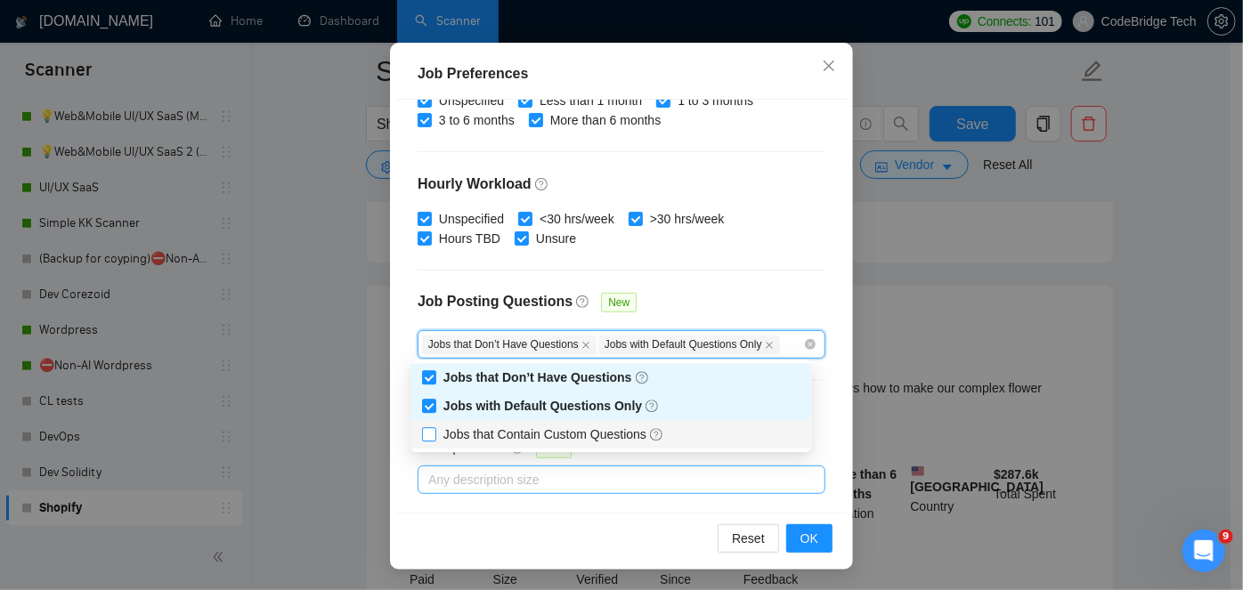
click at [435, 435] on span at bounding box center [429, 435] width 14 height 14
click at [435, 435] on input "Jobs that Contain Custom Questions" at bounding box center [428, 434] width 12 height 12
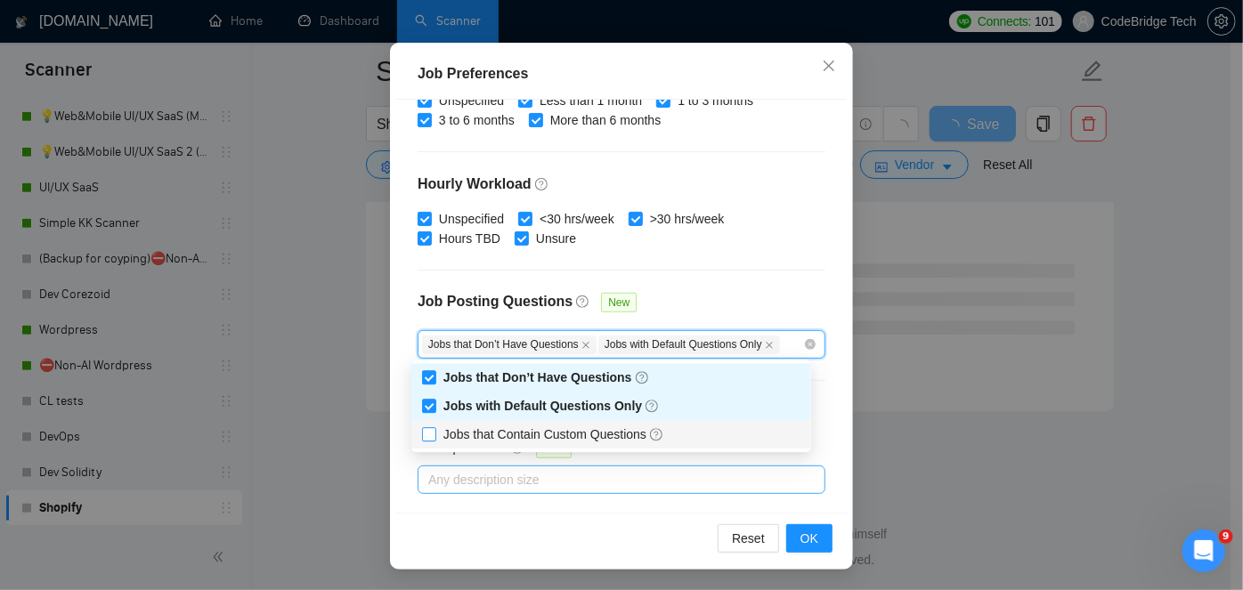
click at [425, 435] on input "Jobs that Contain Custom Questions" at bounding box center [428, 434] width 12 height 12
checkbox input "true"
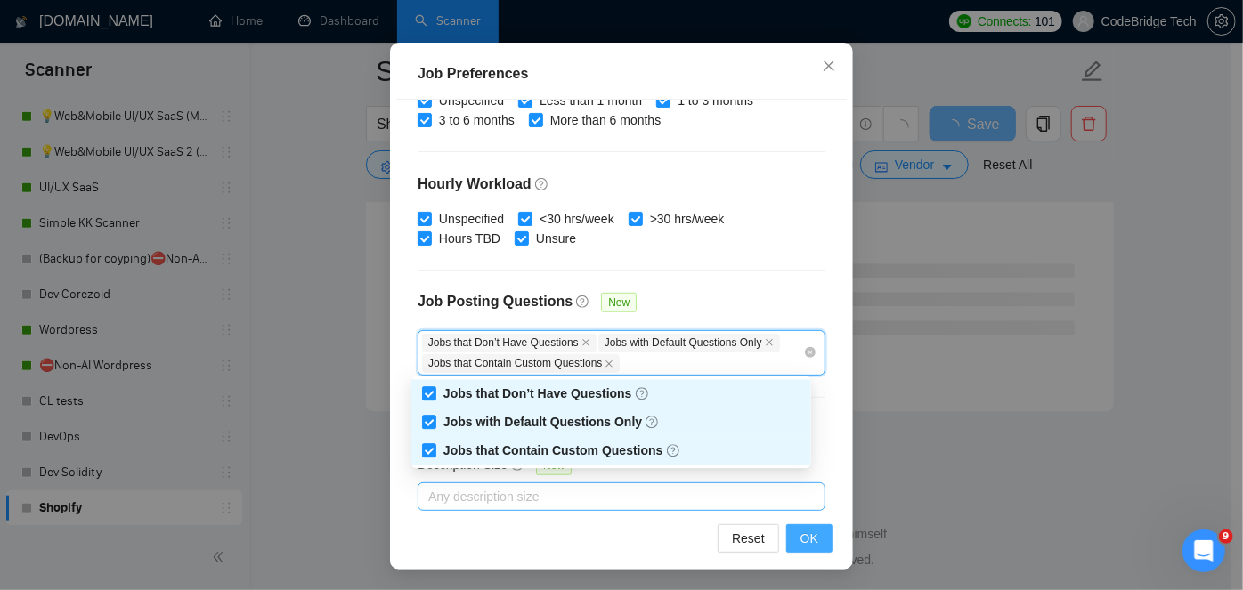
click at [804, 541] on span "OK" at bounding box center [810, 539] width 18 height 20
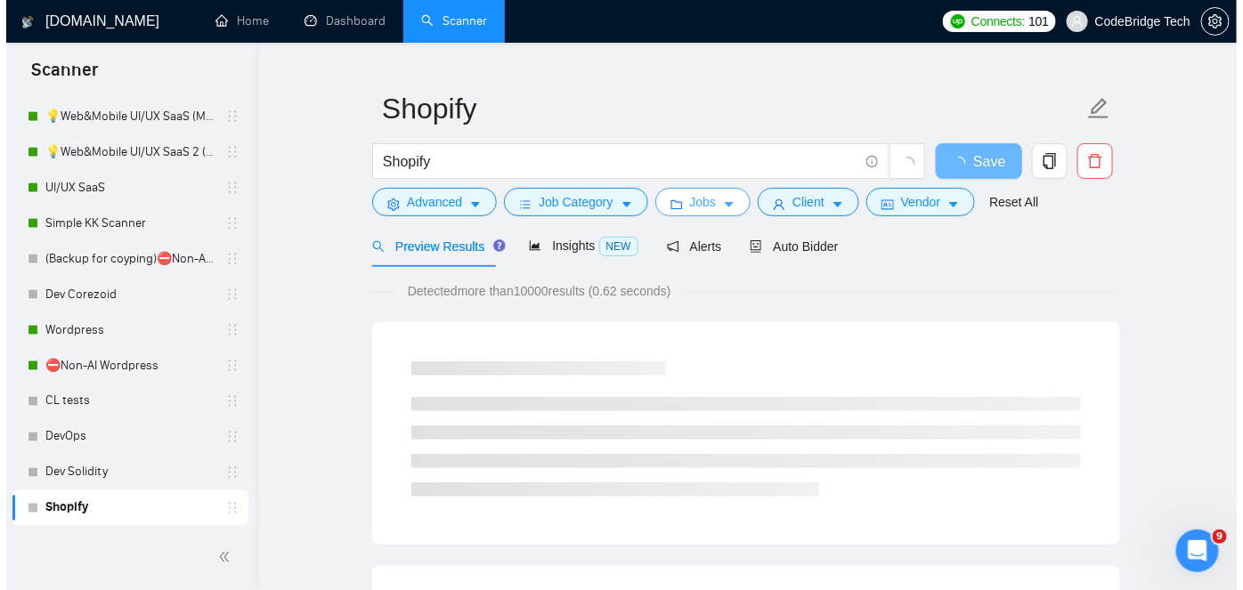
scroll to position [0, 0]
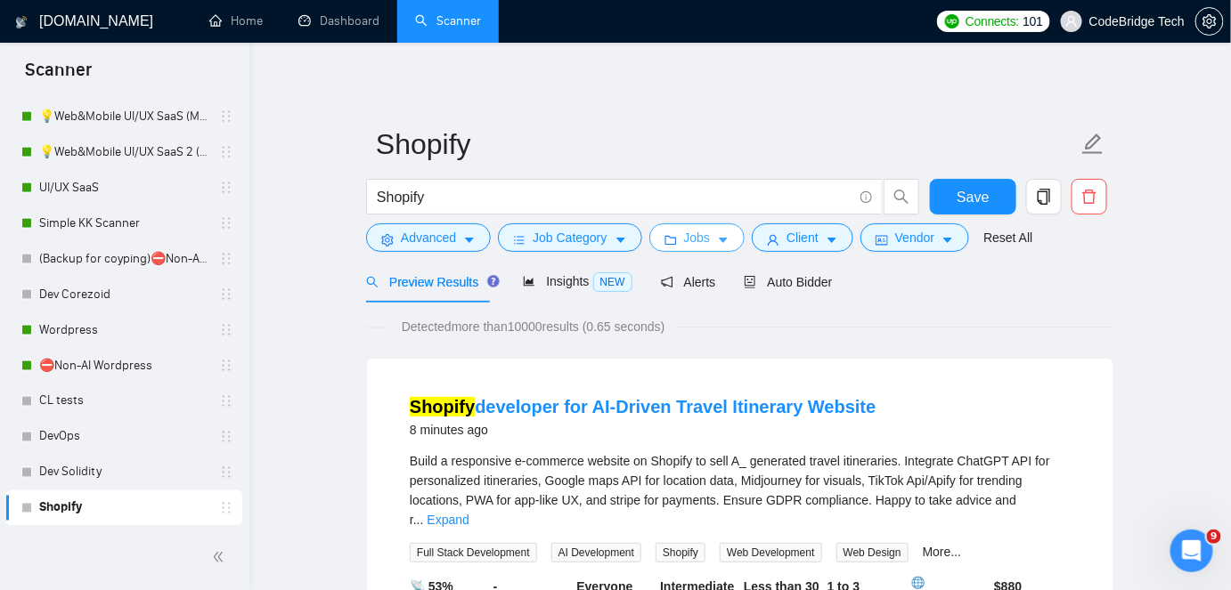
click at [703, 232] on span "Jobs" at bounding box center [697, 238] width 27 height 20
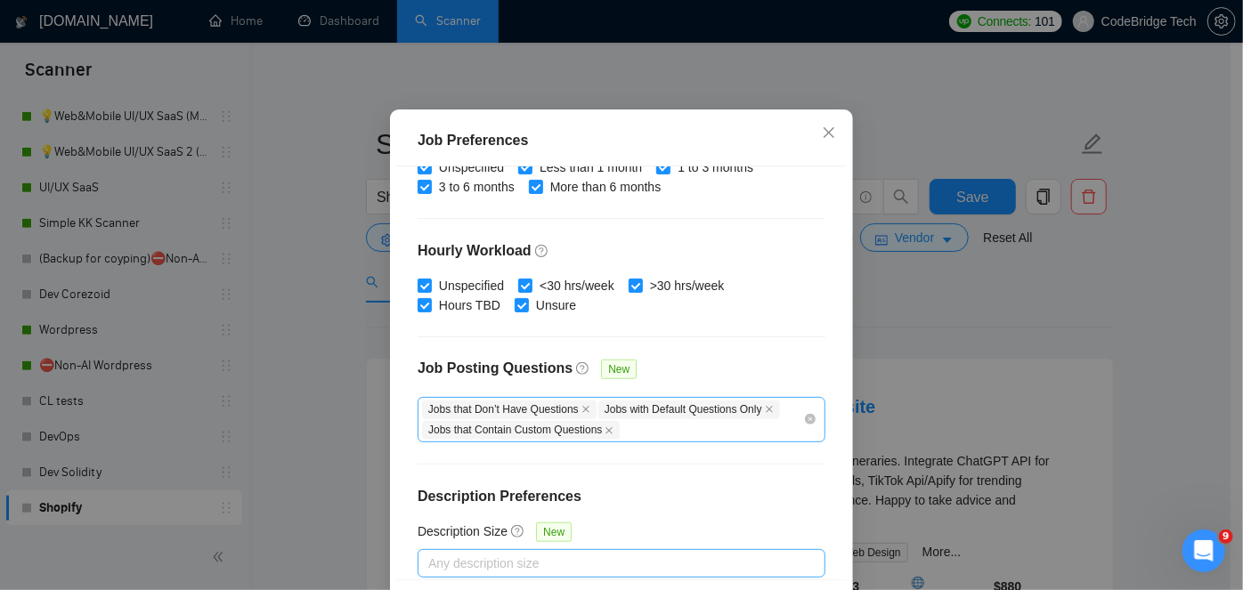
scroll to position [185, 0]
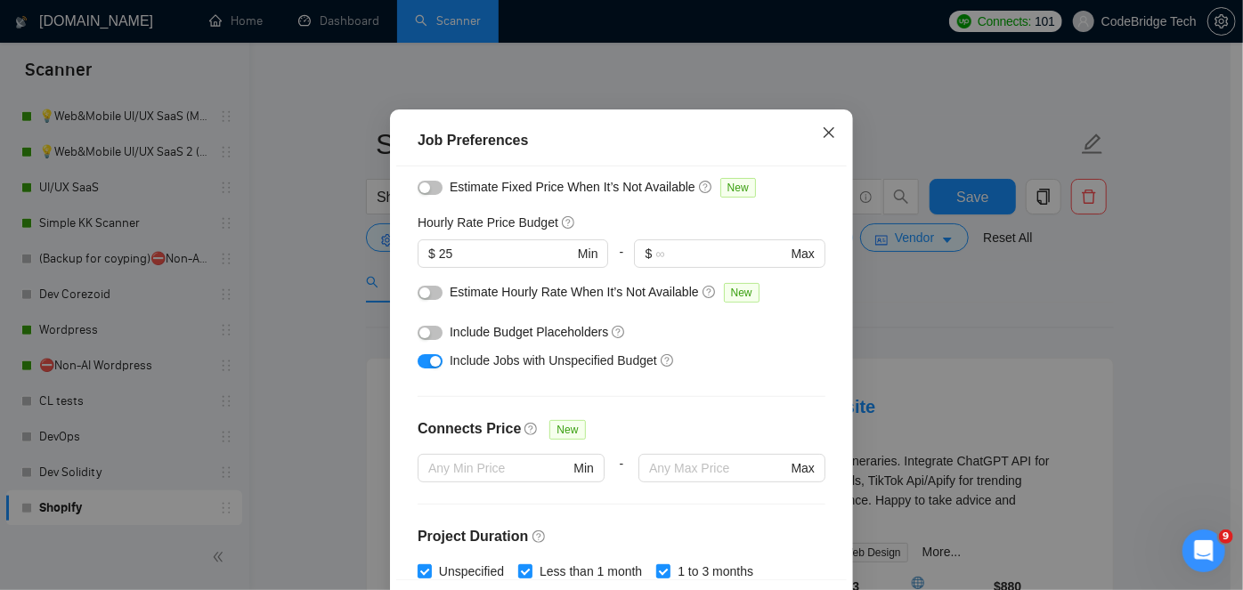
click at [824, 138] on icon "close" at bounding box center [829, 132] width 11 height 11
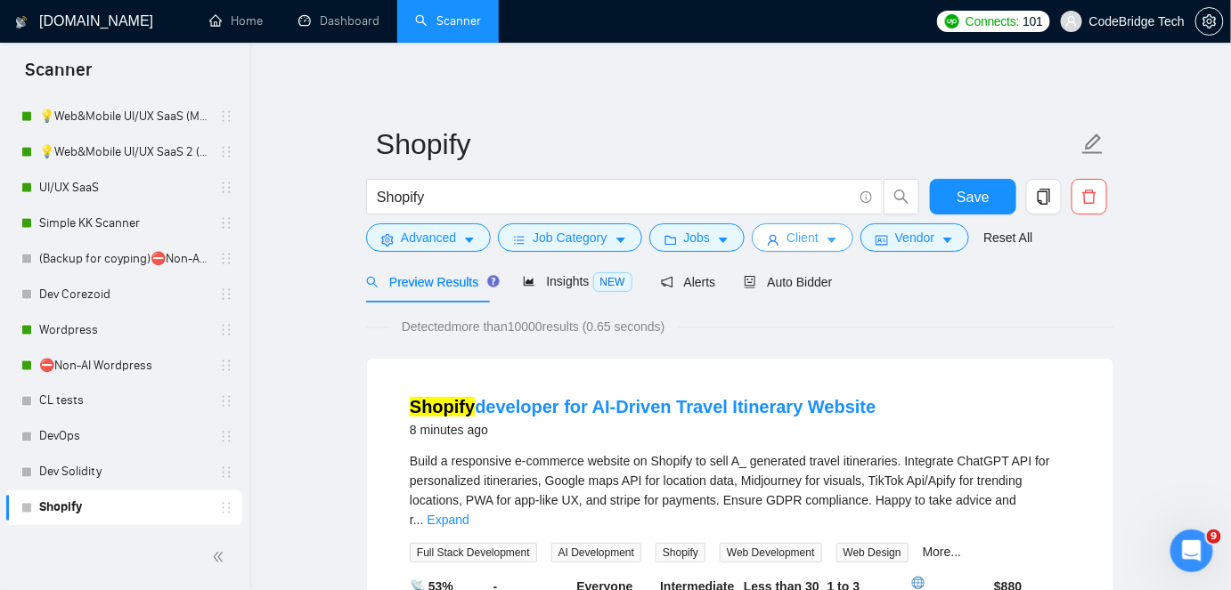
click at [826, 240] on icon "caret-down" at bounding box center [832, 240] width 12 height 12
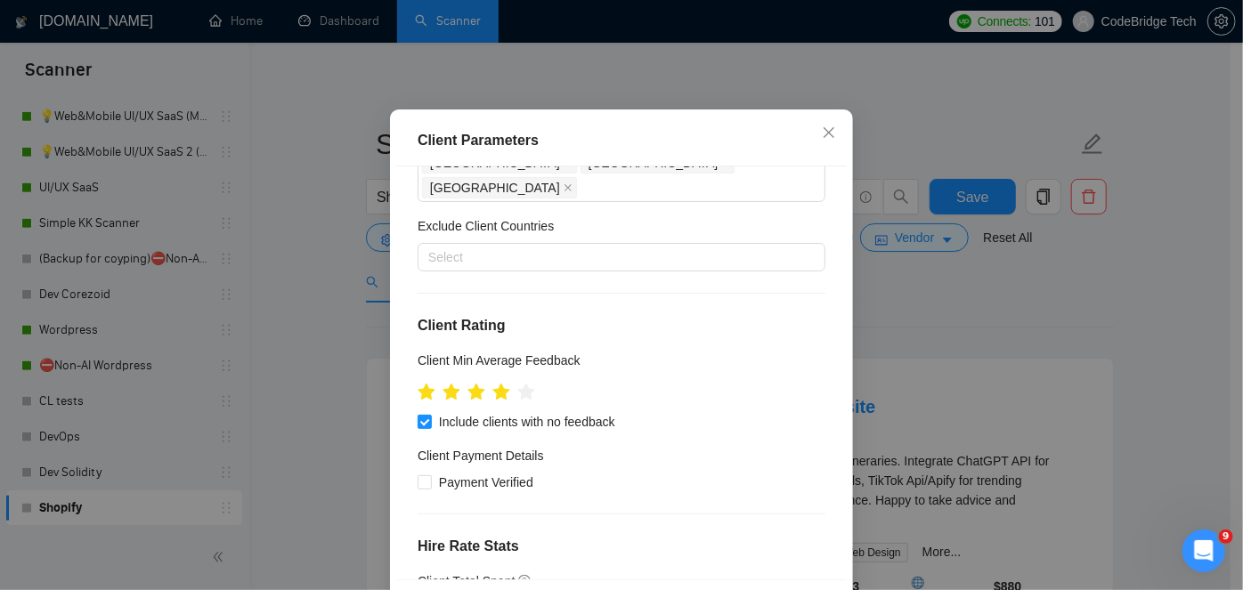
scroll to position [404, 0]
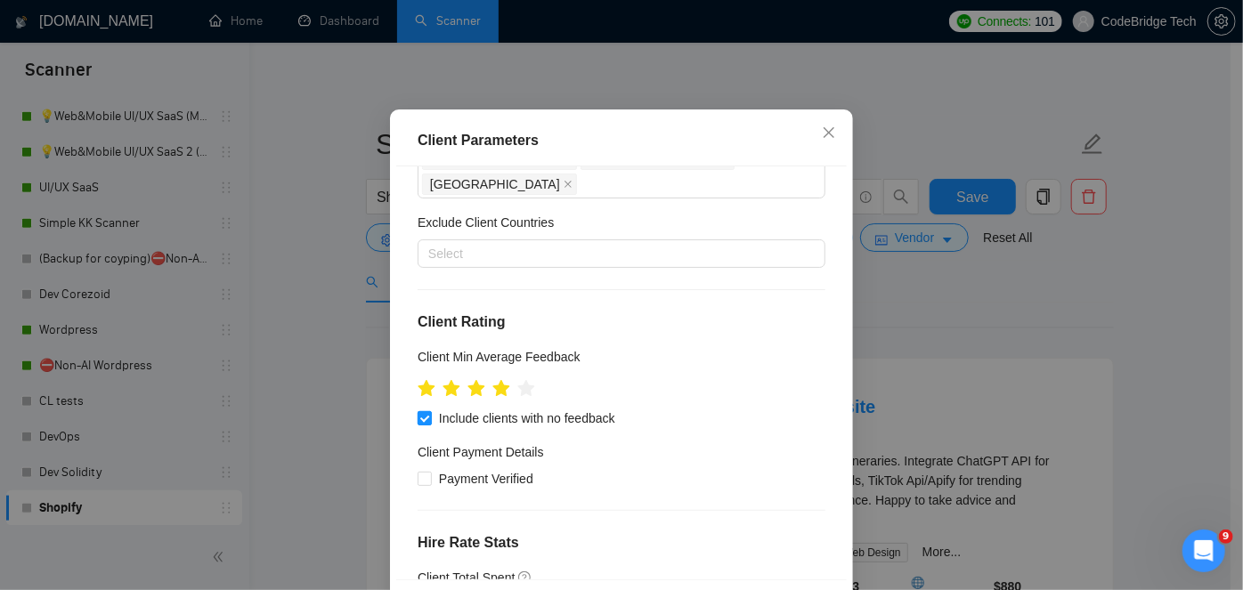
click at [418, 411] on input "Include clients with no feedback" at bounding box center [424, 417] width 12 height 12
checkbox input "false"
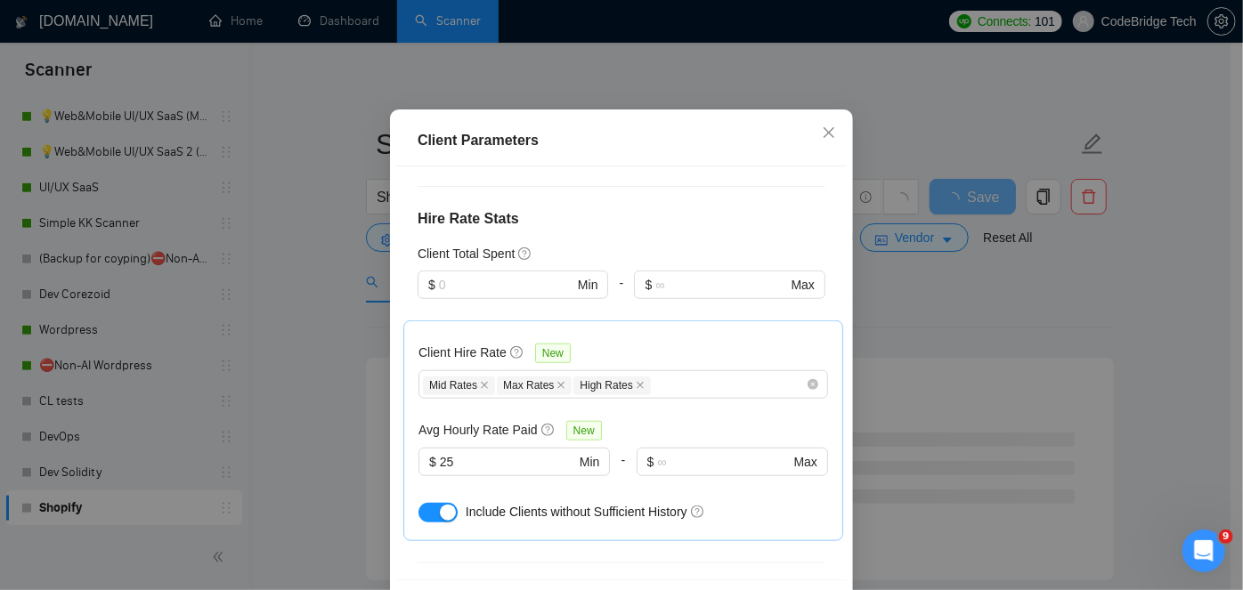
click at [429, 503] on button "button" at bounding box center [438, 513] width 39 height 20
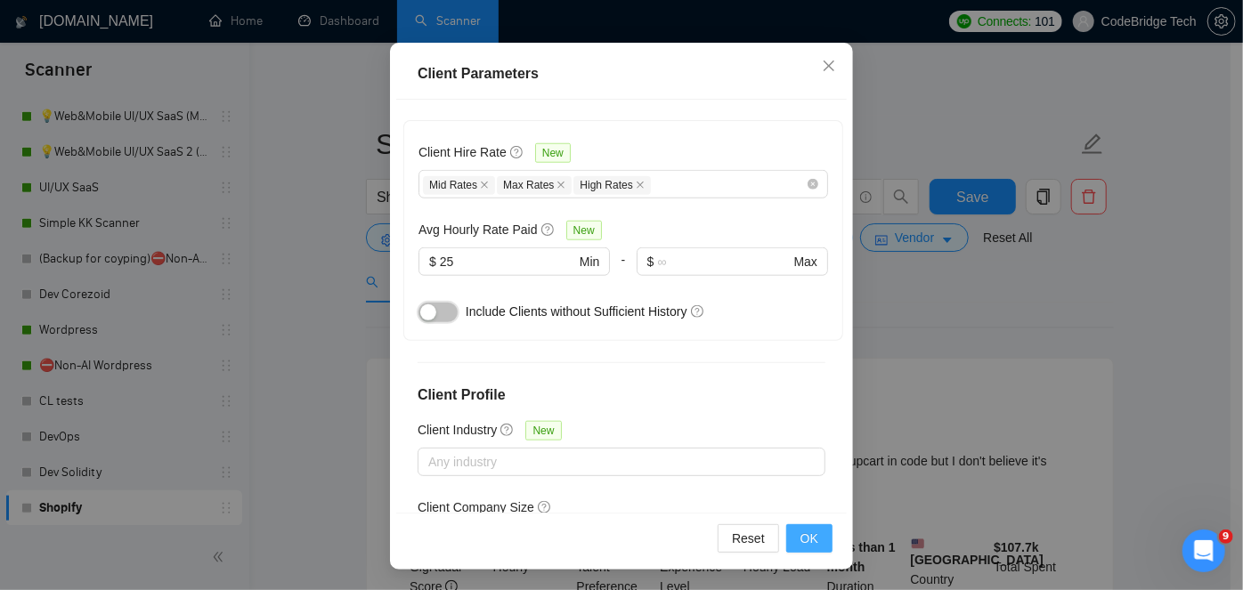
scroll to position [50, 0]
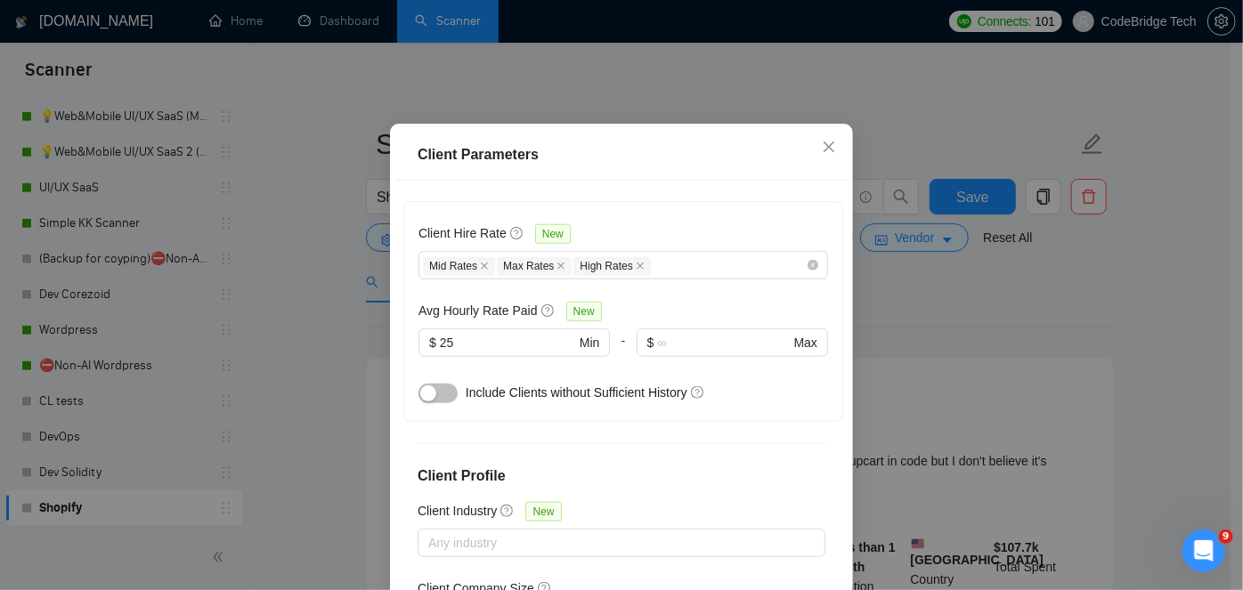
click at [435, 384] on button "button" at bounding box center [438, 394] width 39 height 20
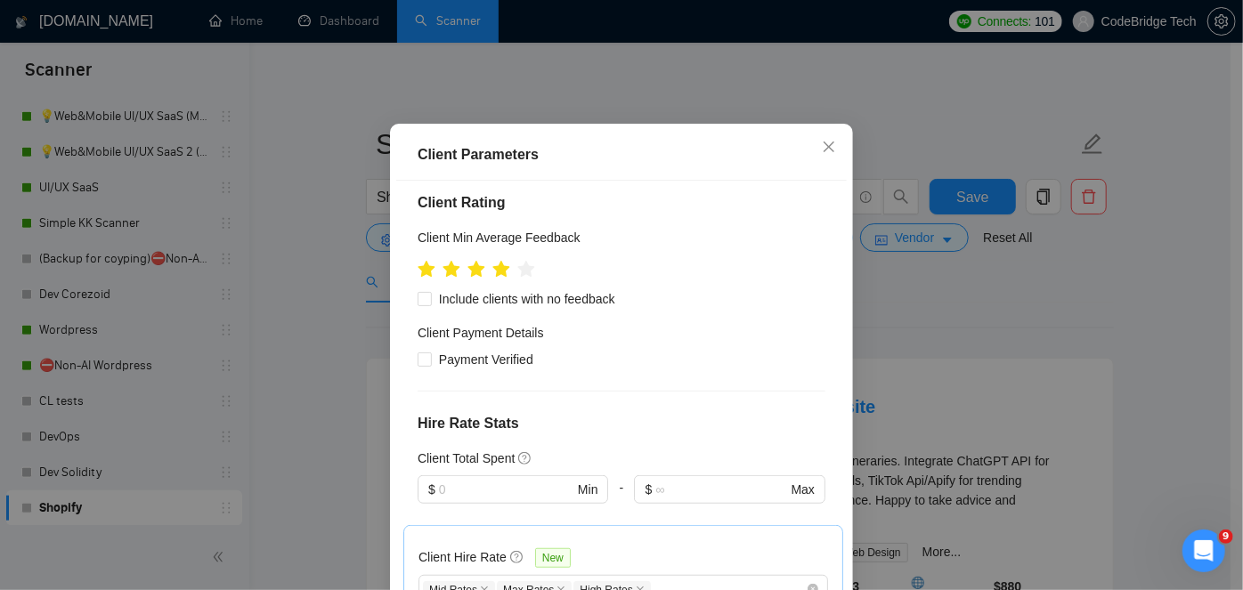
scroll to position [862, 0]
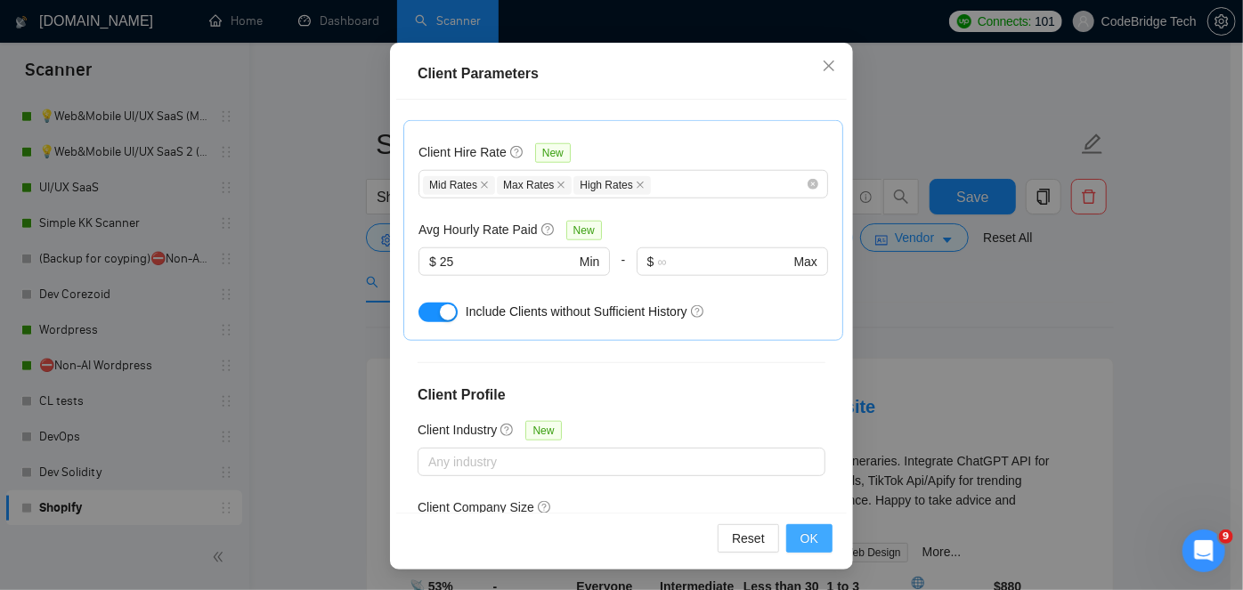
click at [801, 535] on span "OK" at bounding box center [810, 539] width 18 height 20
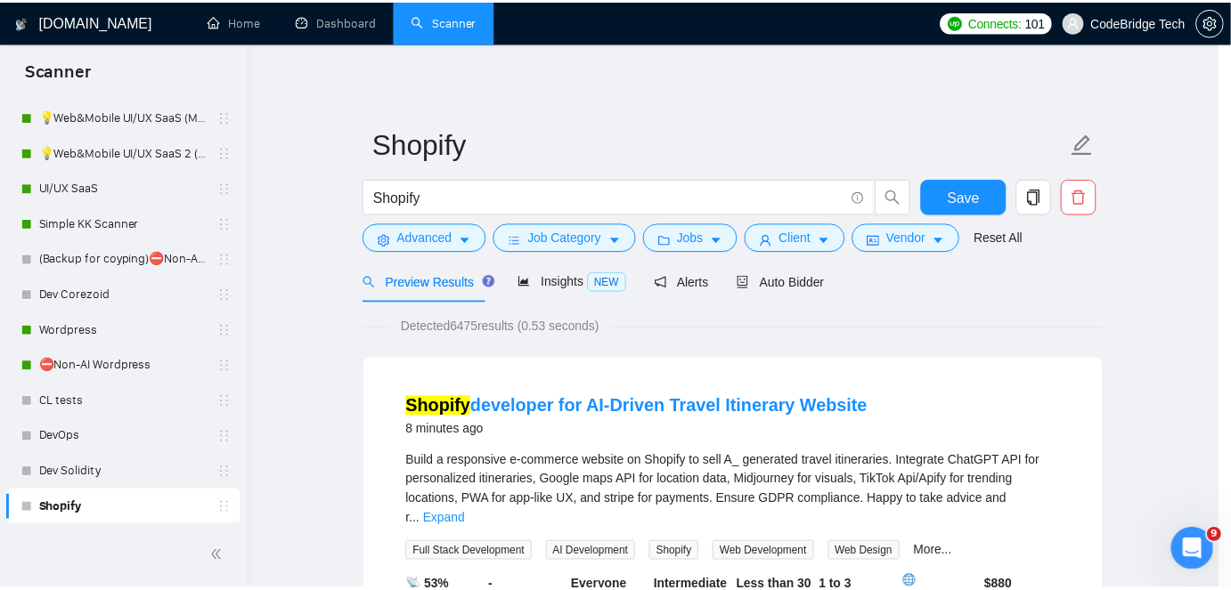
scroll to position [64, 0]
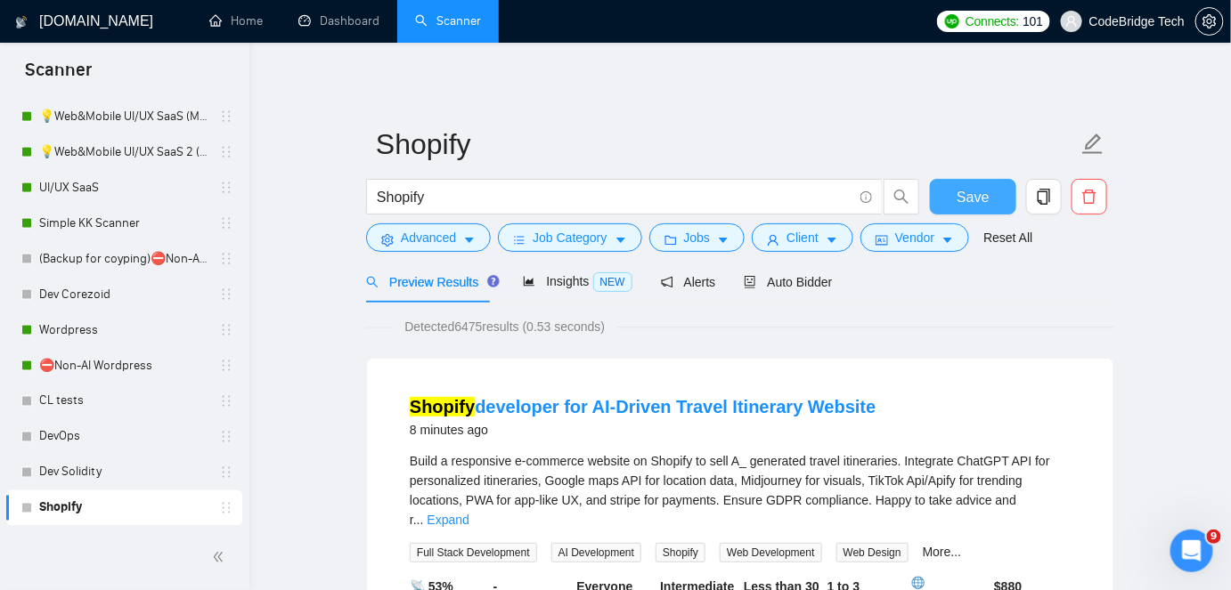
click at [948, 200] on button "Save" at bounding box center [973, 197] width 86 height 36
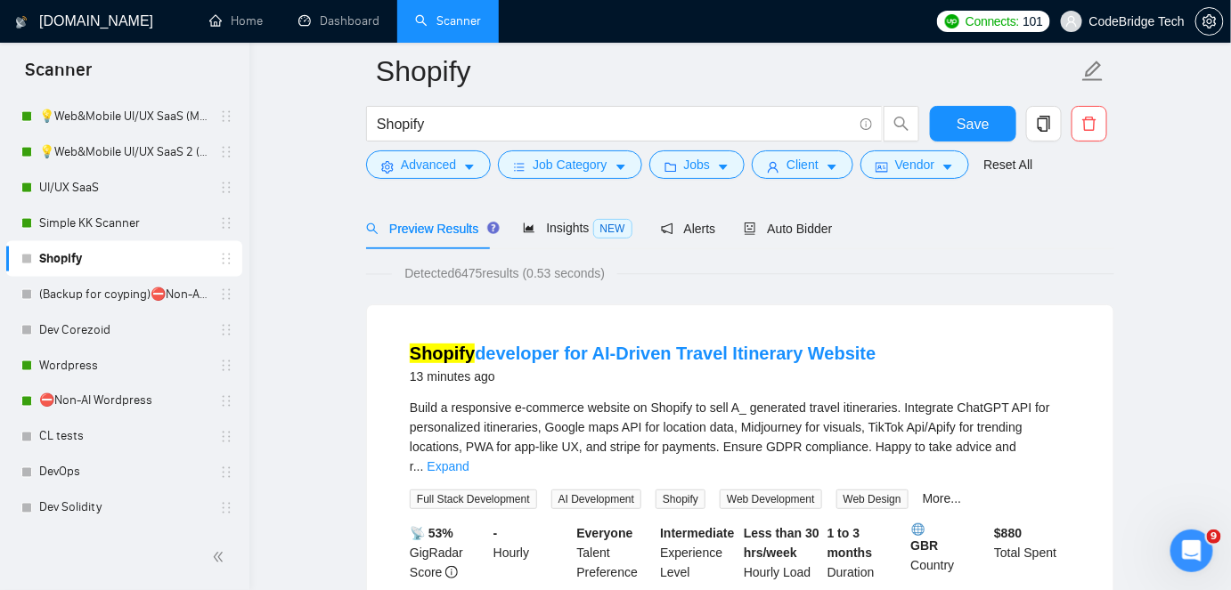
scroll to position [80, 0]
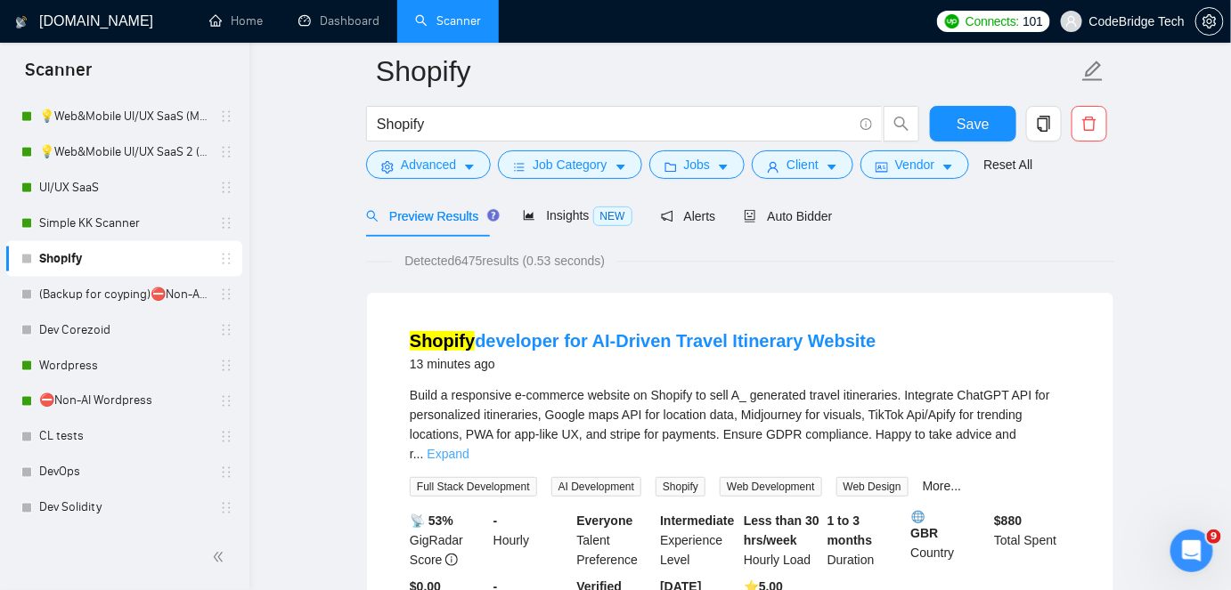
click at [469, 447] on link "Expand" at bounding box center [449, 454] width 42 height 14
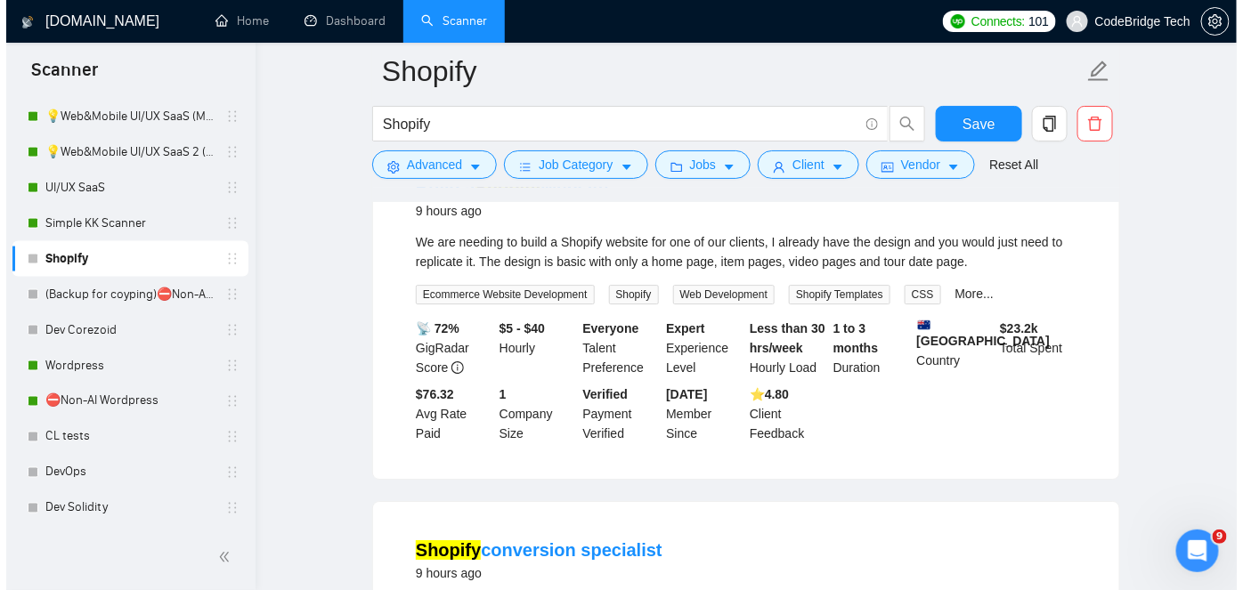
scroll to position [1780, 0]
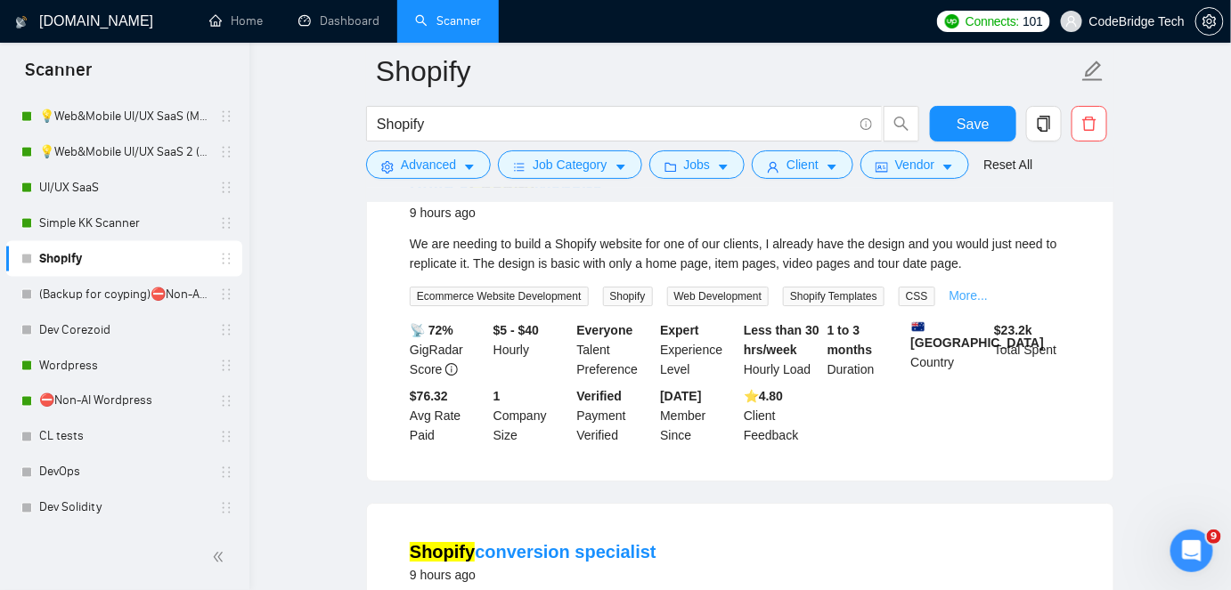
click at [965, 303] on link "More..." at bounding box center [968, 296] width 39 height 14
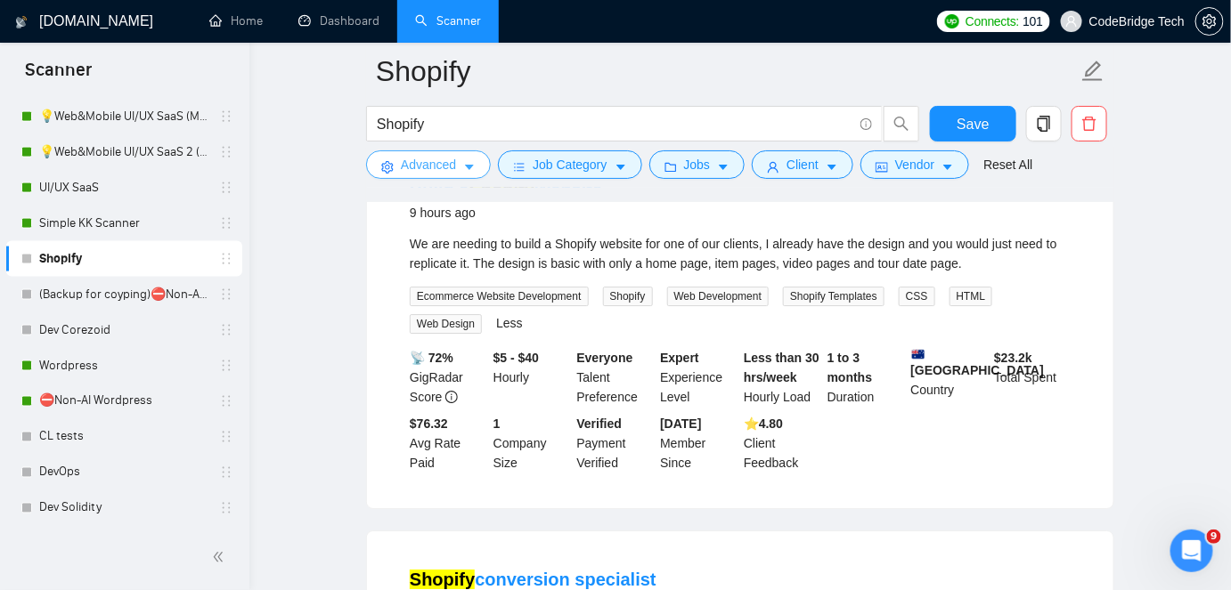
click at [410, 166] on span "Advanced" at bounding box center [428, 165] width 55 height 20
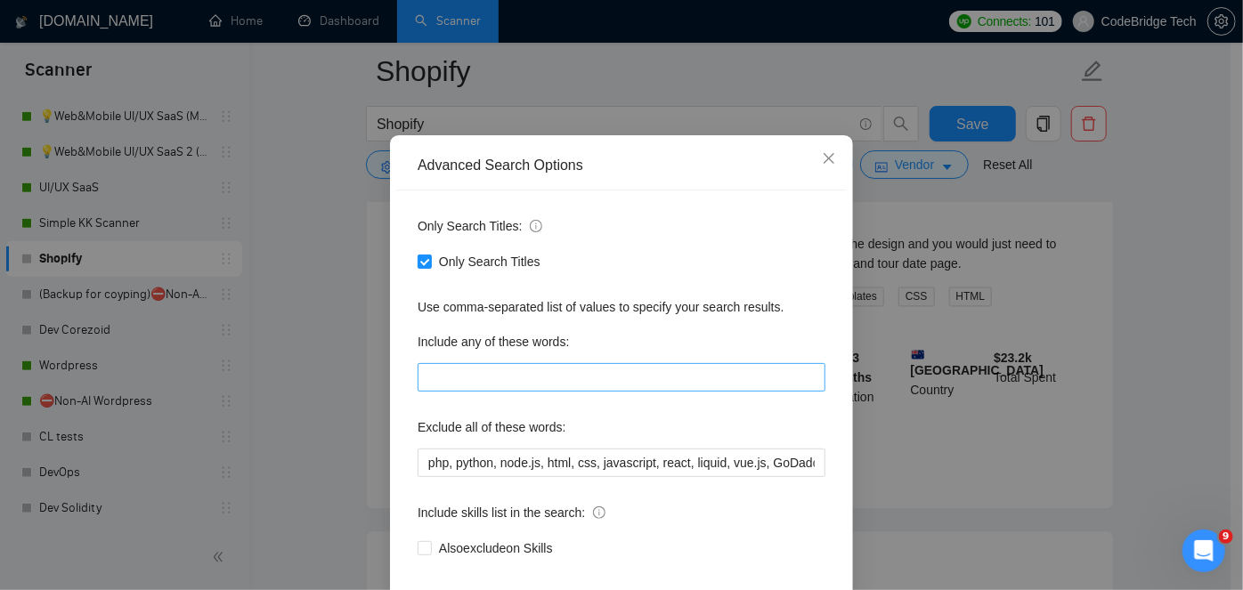
scroll to position [80, 0]
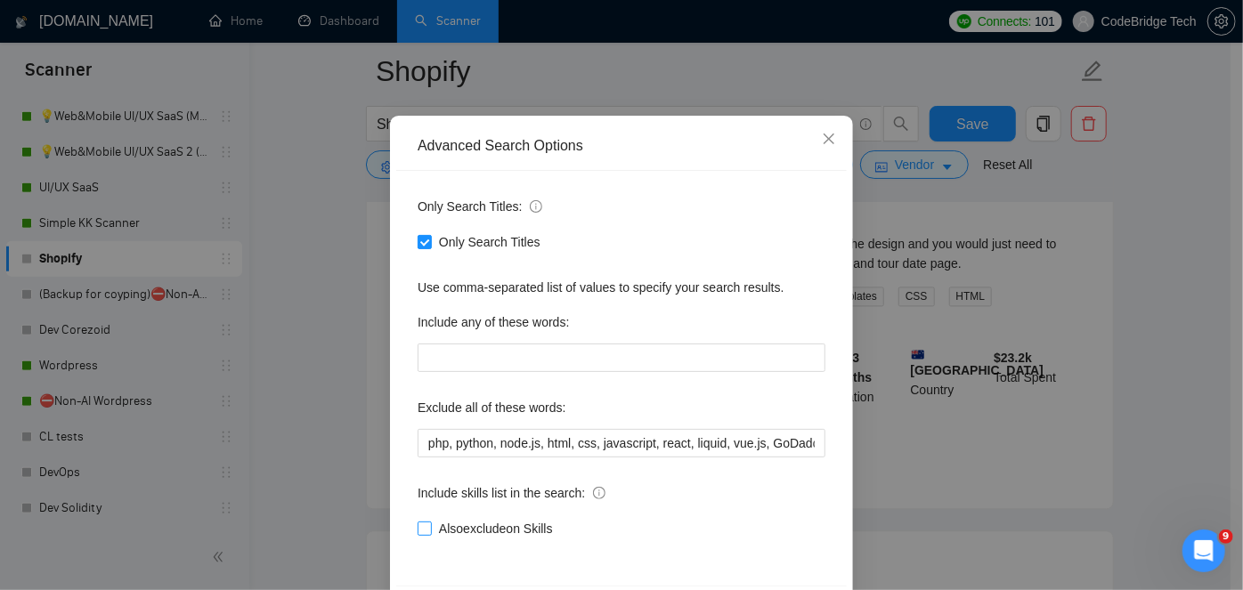
click at [418, 524] on input "Also exclude on Skills" at bounding box center [424, 528] width 12 height 12
checkbox input "true"
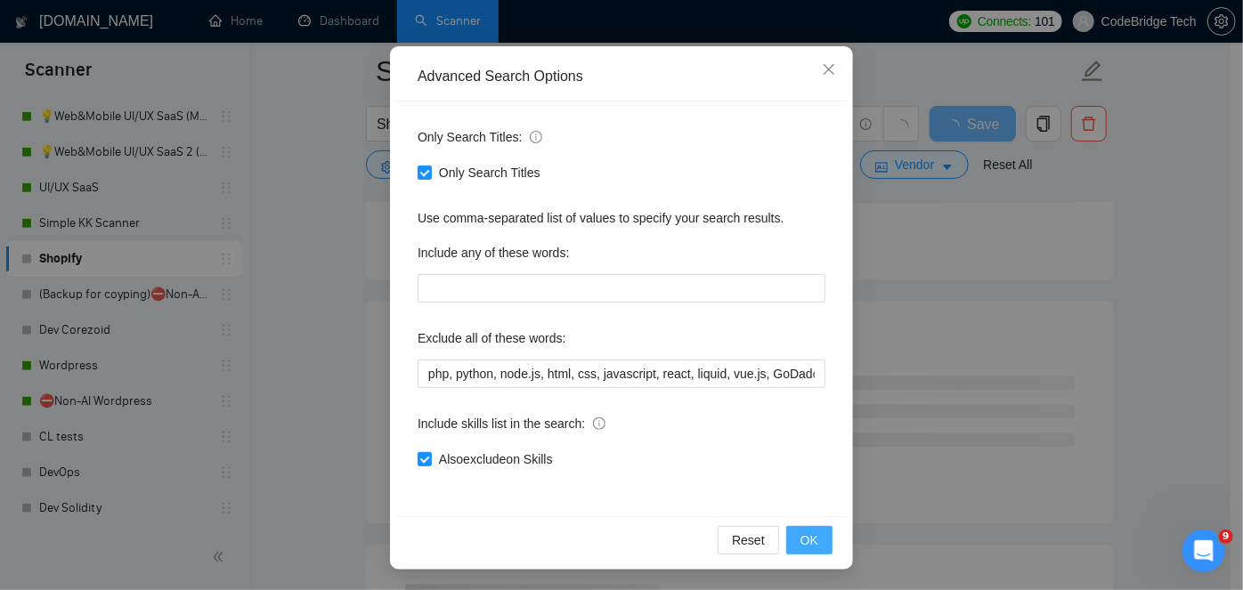
click at [807, 542] on span "OK" at bounding box center [810, 541] width 18 height 20
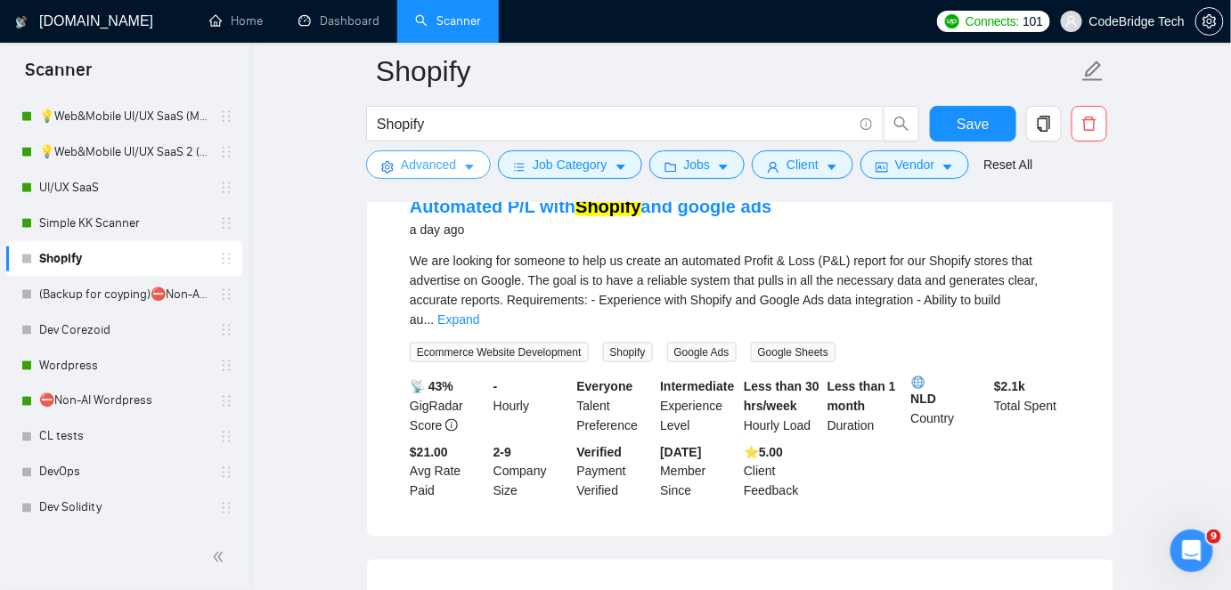
scroll to position [2833, 0]
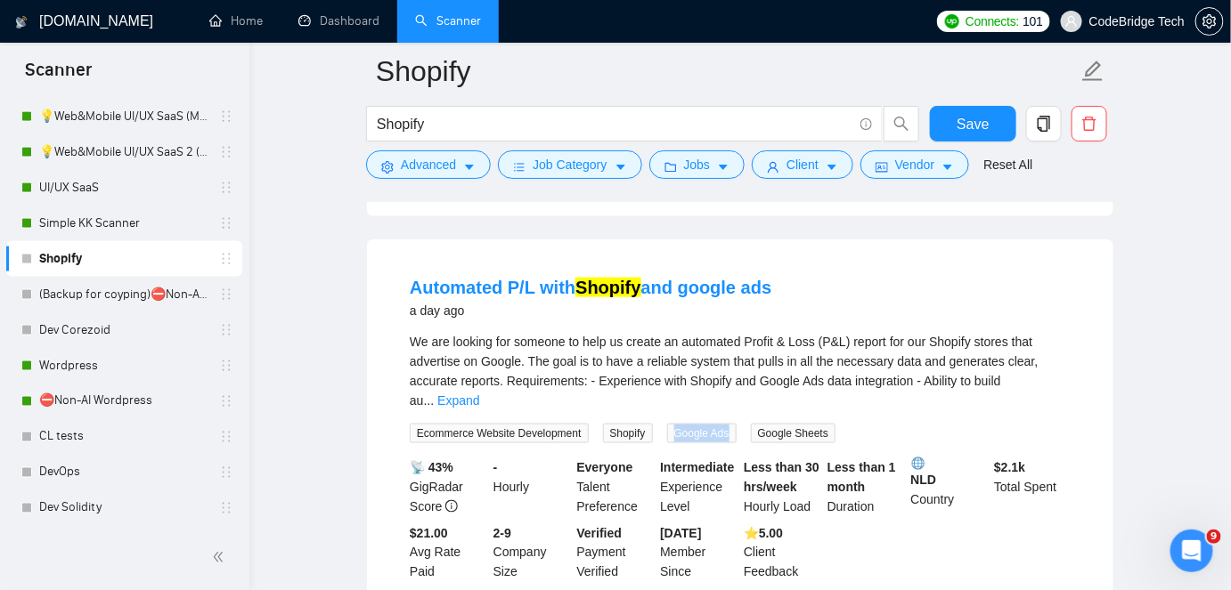
drag, startPoint x: 670, startPoint y: 397, endPoint x: 724, endPoint y: 397, distance: 54.3
click at [724, 424] on span "Google Ads" at bounding box center [701, 434] width 69 height 20
copy span "Google Ads"
click at [485, 126] on input "Shopify" at bounding box center [615, 124] width 476 height 22
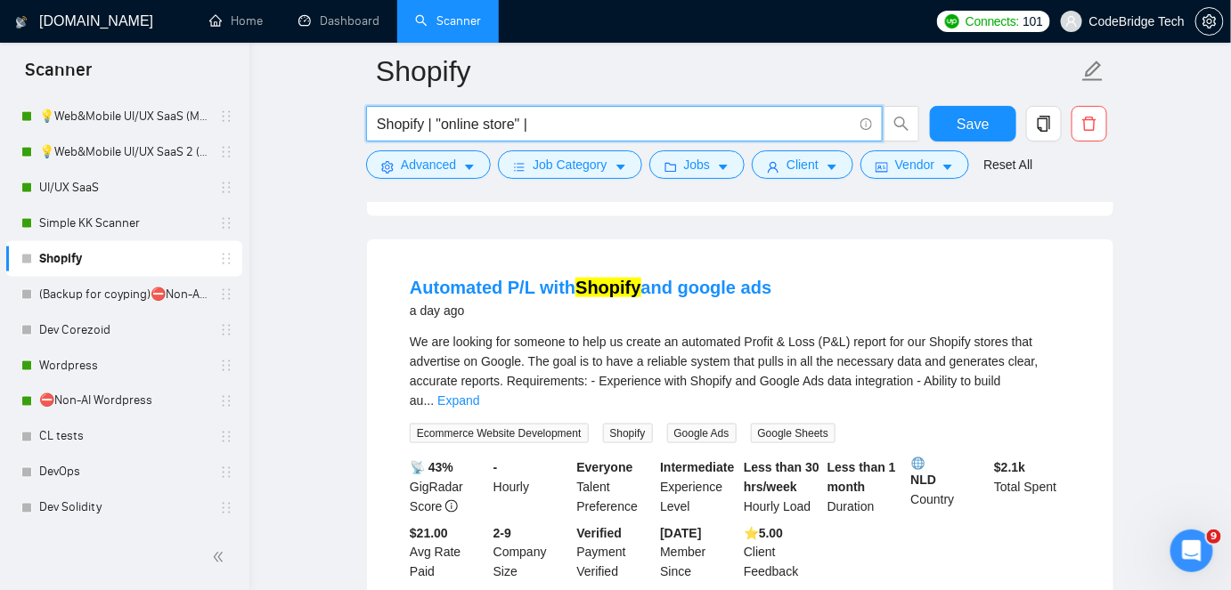
scroll to position [2380, 0]
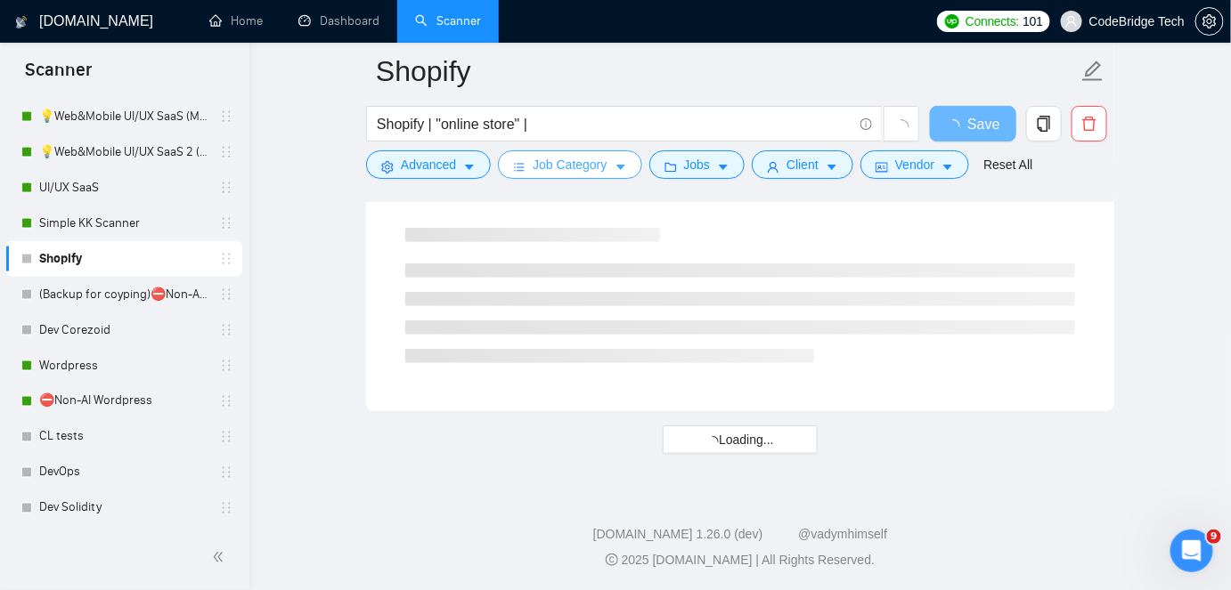
click at [622, 164] on icon "caret-down" at bounding box center [621, 167] width 12 height 12
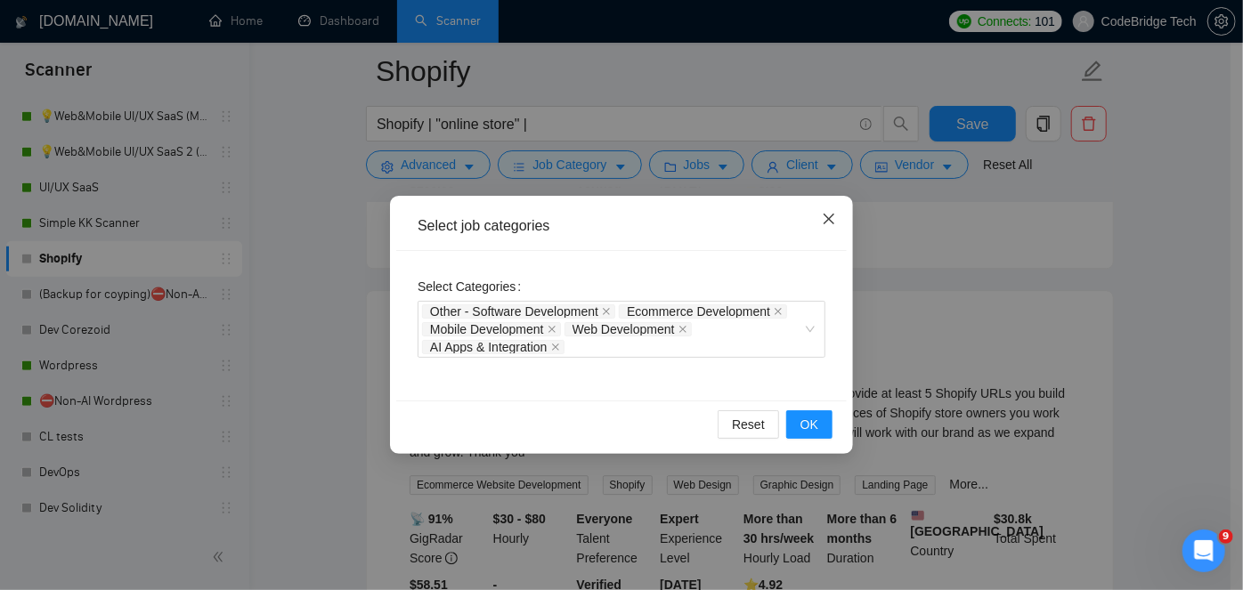
click at [835, 221] on icon "close" at bounding box center [829, 219] width 14 height 14
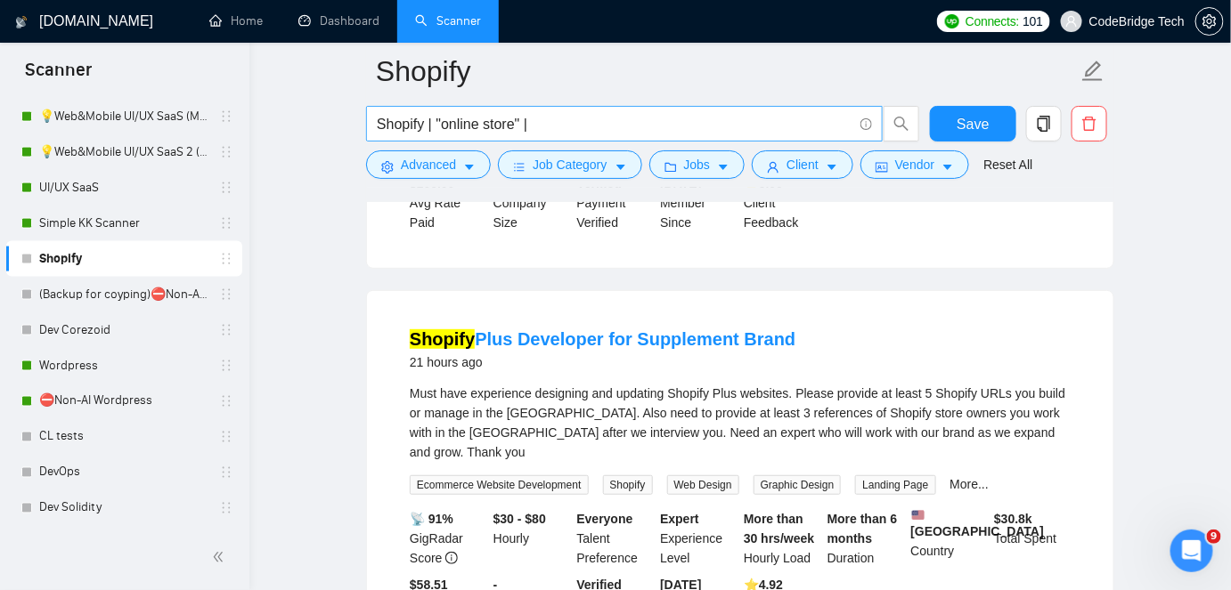
click at [643, 113] on input "Shopify | "online store" |" at bounding box center [615, 124] width 476 height 22
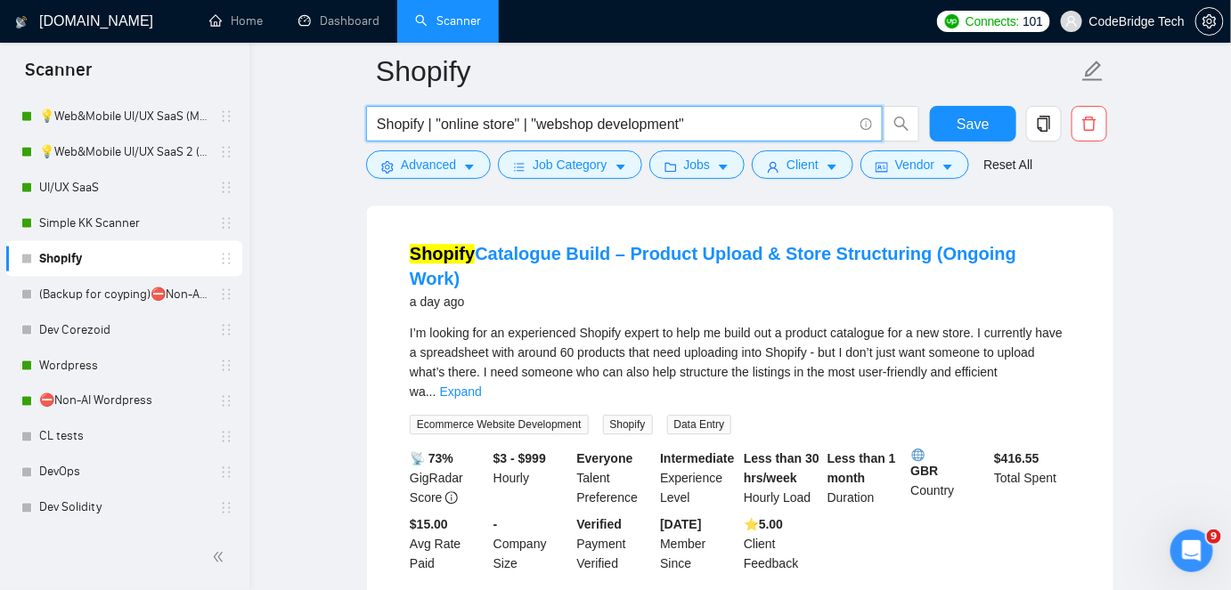
scroll to position [3799, 0]
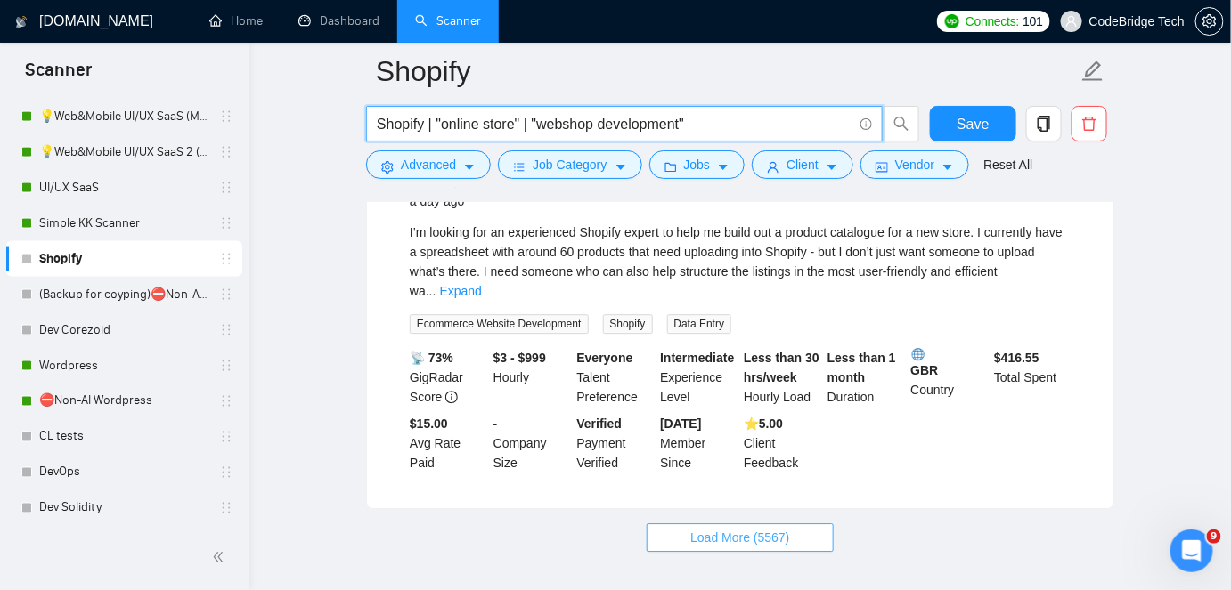
type input "Shopify | "online store" | "webshop development""
click at [786, 524] on button "Load More (5567)" at bounding box center [740, 538] width 186 height 29
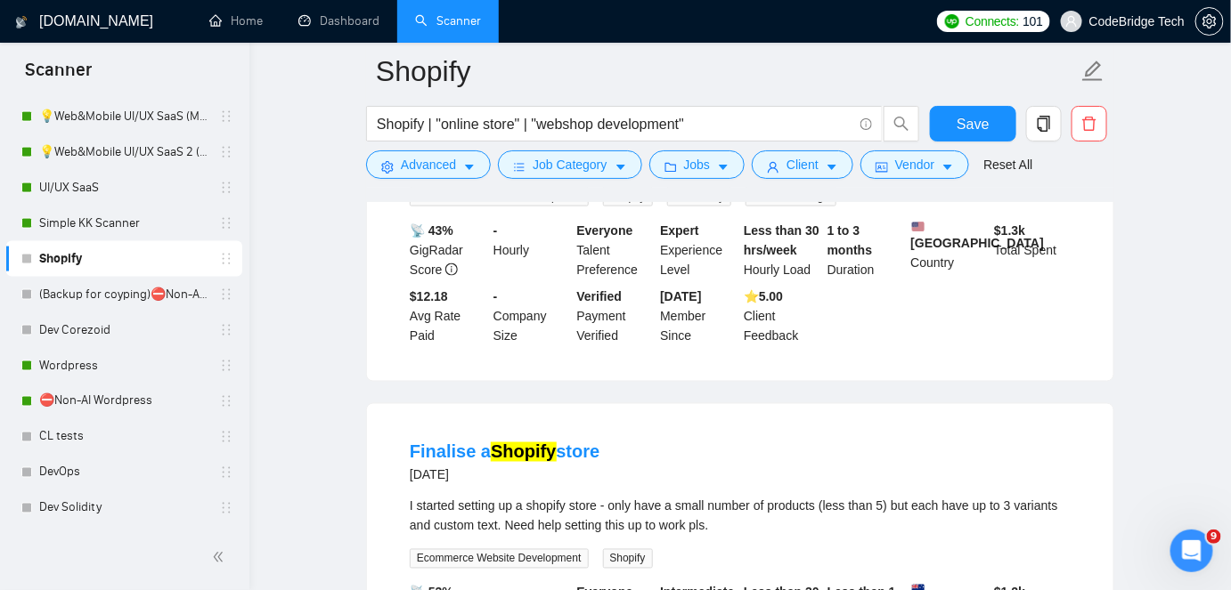
scroll to position [7595, 0]
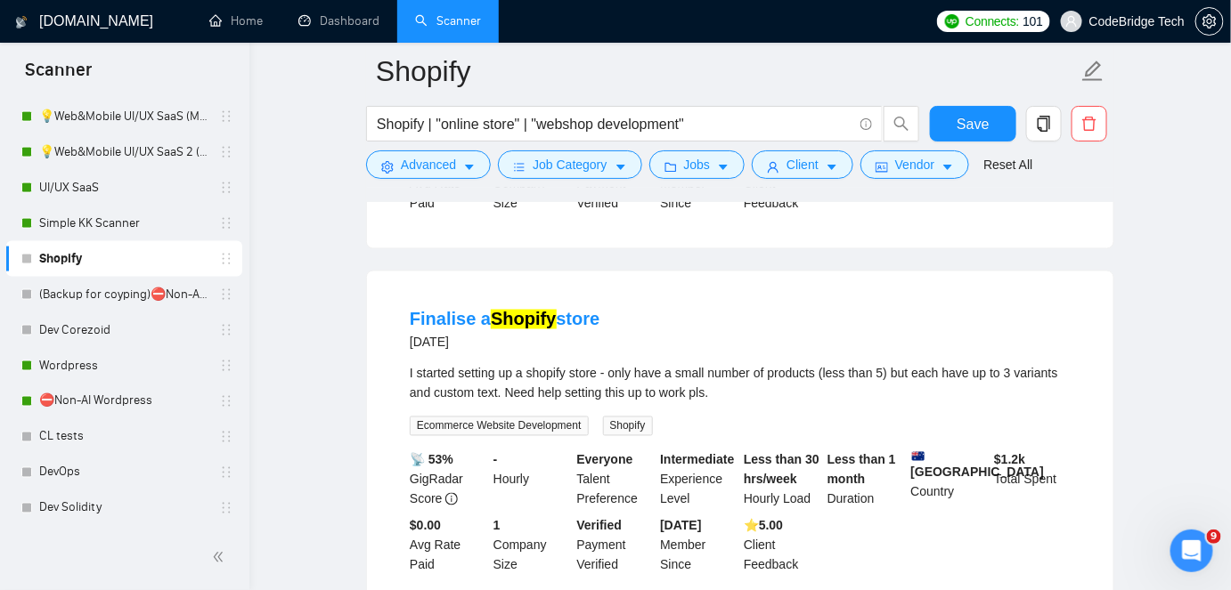
drag, startPoint x: 1242, startPoint y: 30, endPoint x: 20, endPoint y: 32, distance: 1222.0
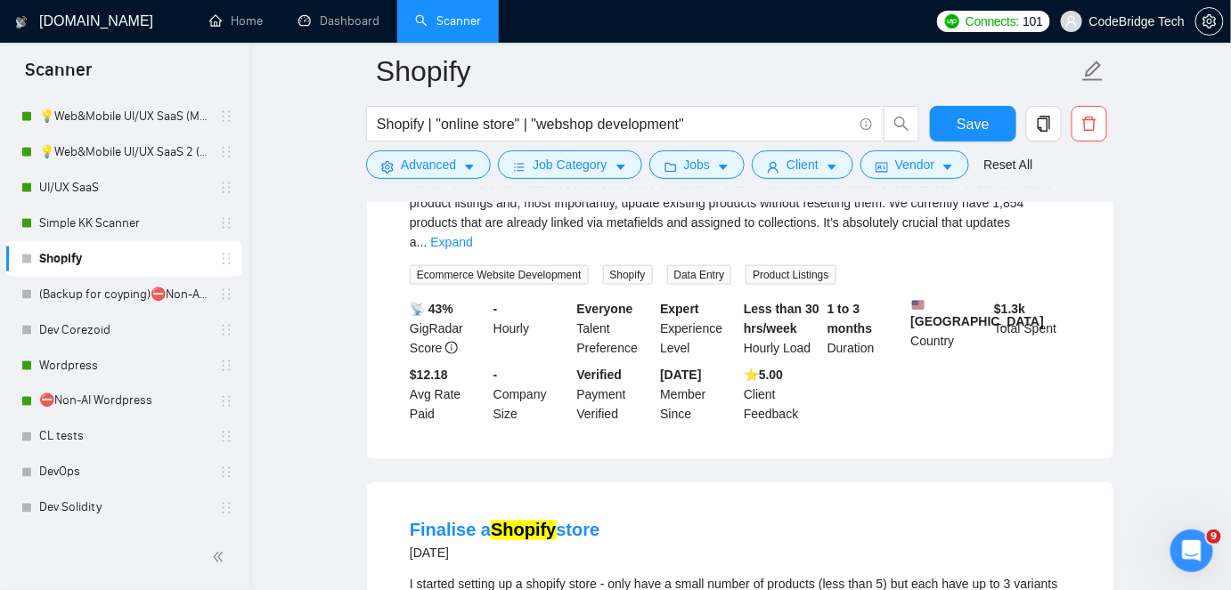
scroll to position [7575, 0]
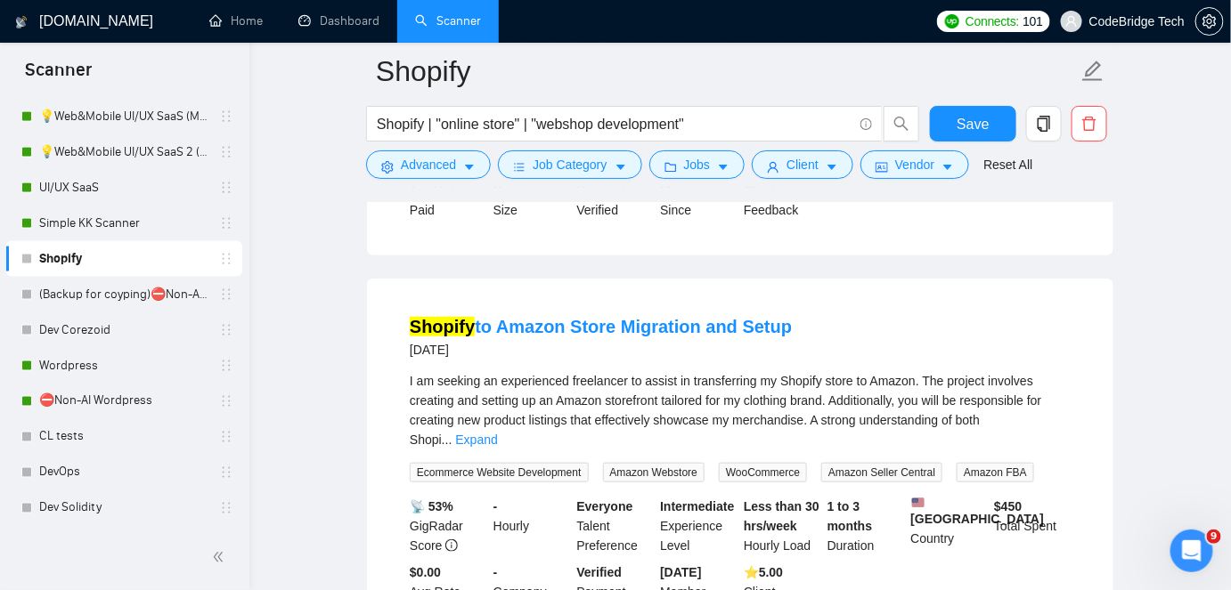
scroll to position [11604, 0]
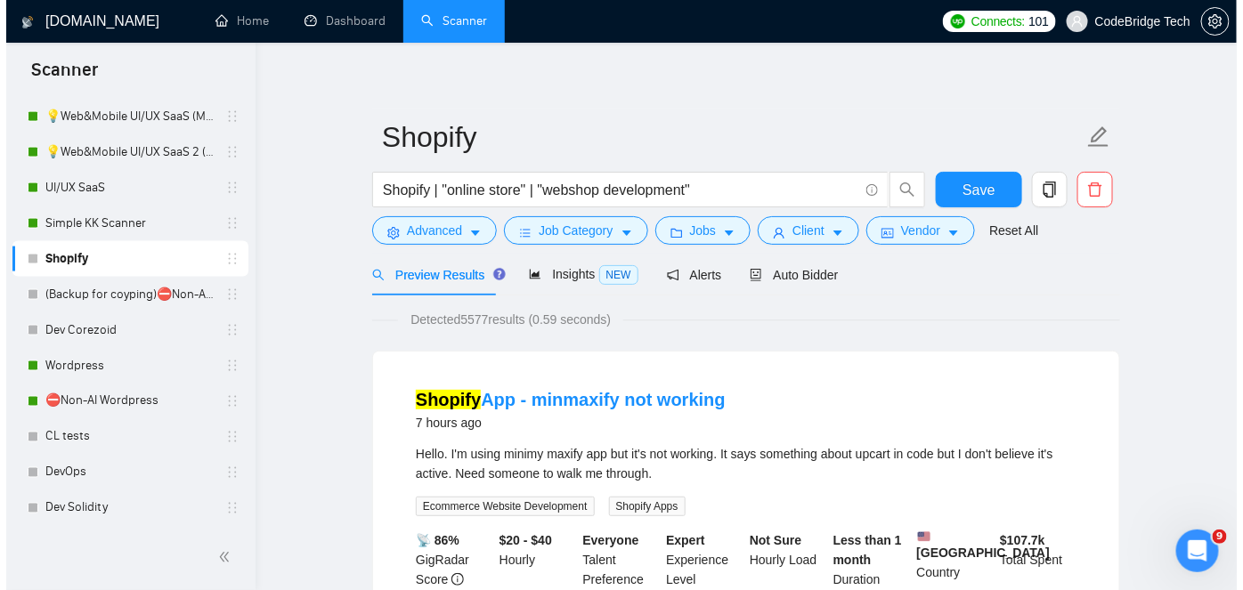
scroll to position [0, 0]
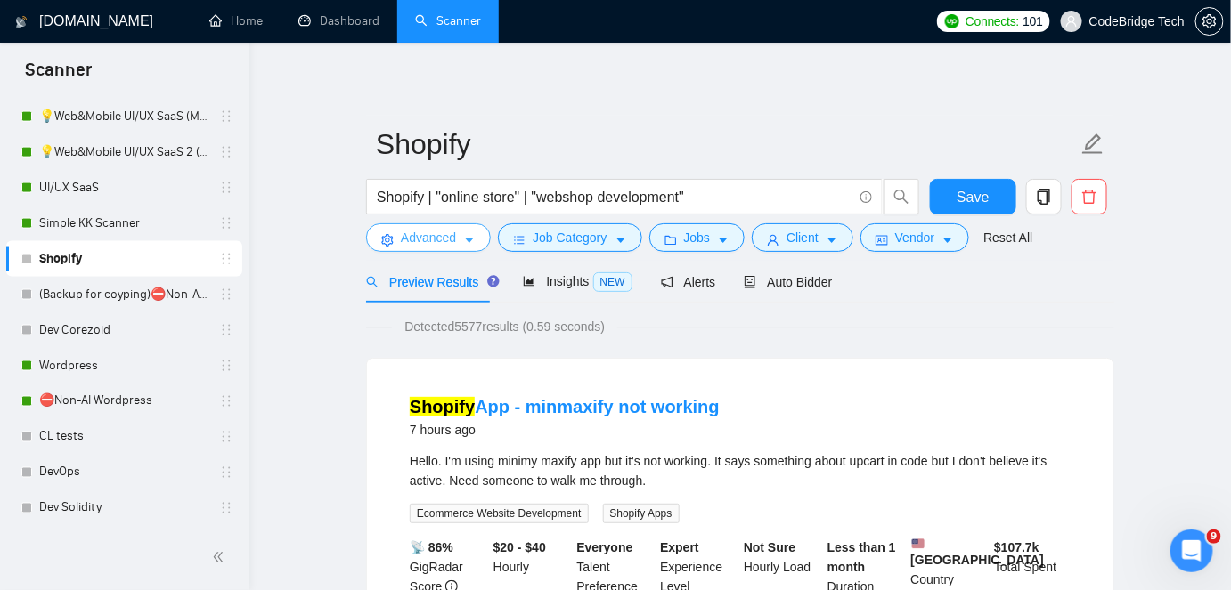
click at [425, 238] on span "Advanced" at bounding box center [428, 238] width 55 height 20
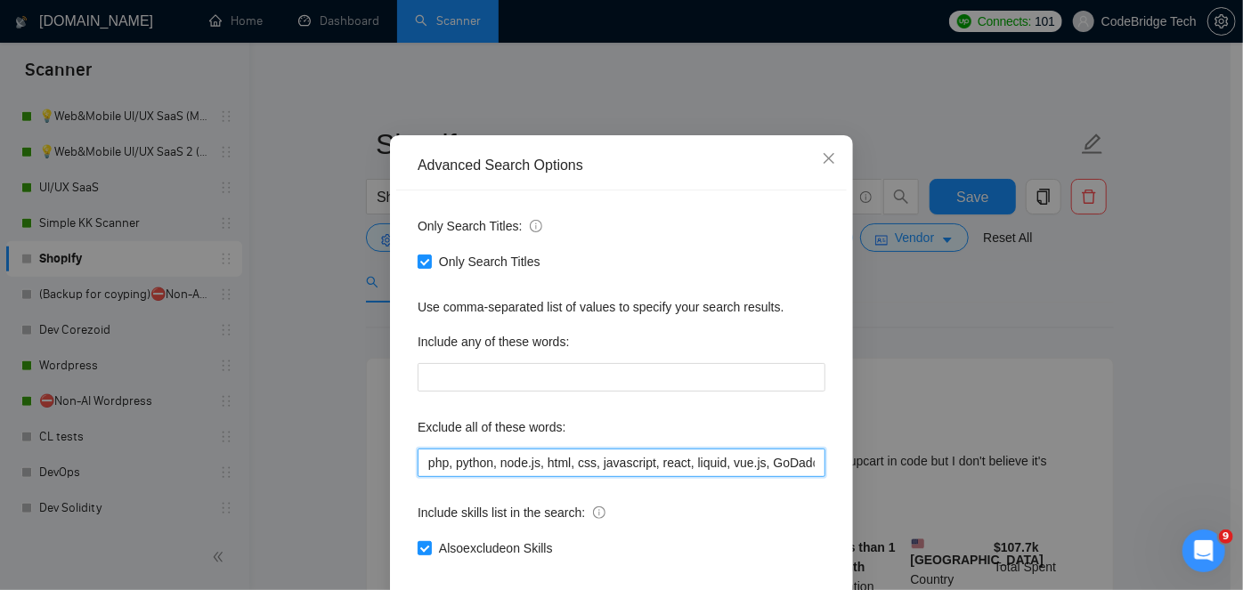
click at [424, 477] on input "php, python, node.js, html, css, javascript, react, liquid, vue.js, GoDaddy, "g…" at bounding box center [622, 463] width 408 height 29
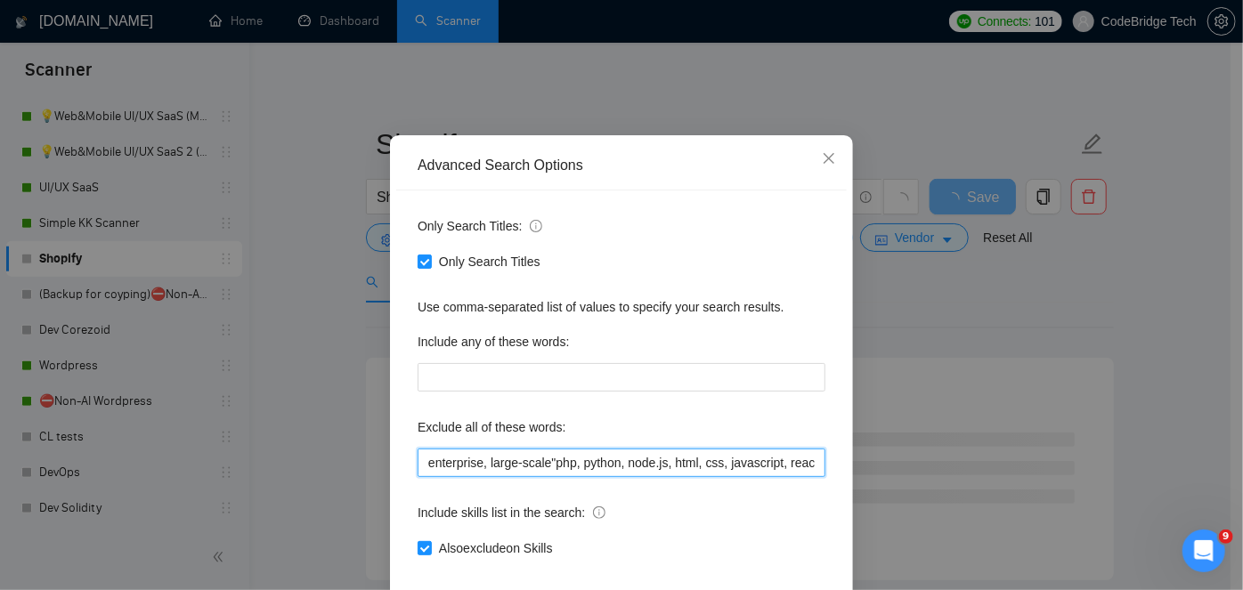
click at [485, 477] on input "enterprise, large-scale"php, python, node.js, html, css, javascript, react, liq…" at bounding box center [622, 463] width 408 height 29
click at [483, 477] on input "enterprise, large-scale"php, python, node.js, html, css, javascript, react, liq…" at bounding box center [622, 463] width 408 height 29
click at [554, 477] on input "enterprise, "large-scale"php, python, node.js, html, css, javascript, react, li…" at bounding box center [622, 463] width 408 height 29
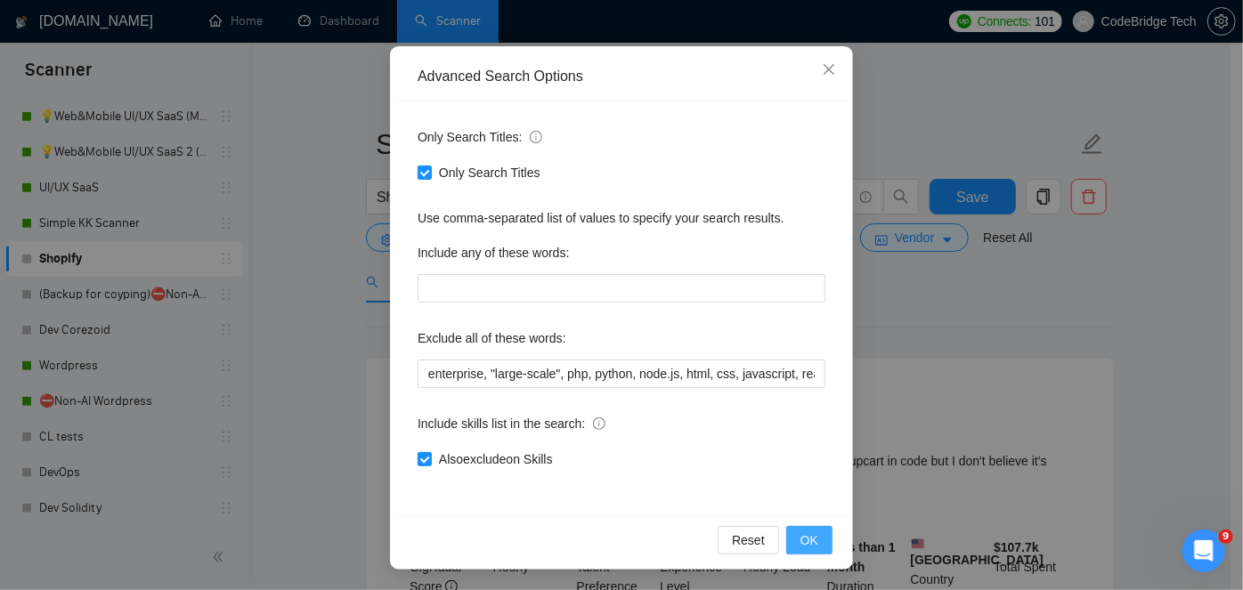
click at [802, 536] on span "OK" at bounding box center [810, 541] width 18 height 20
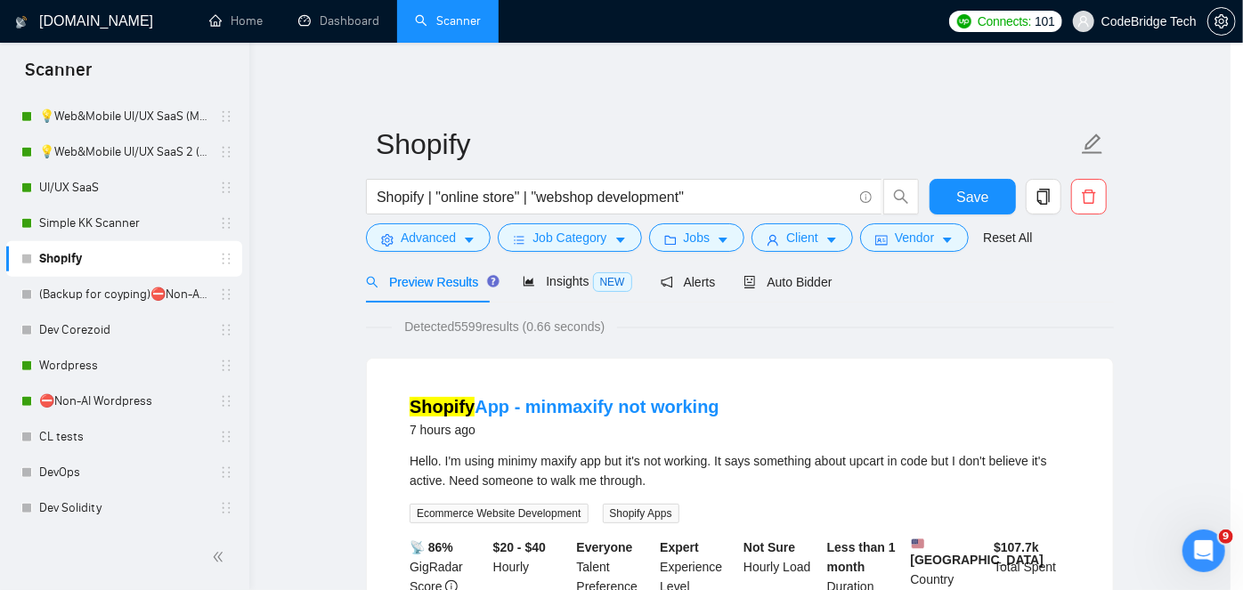
scroll to position [61, 0]
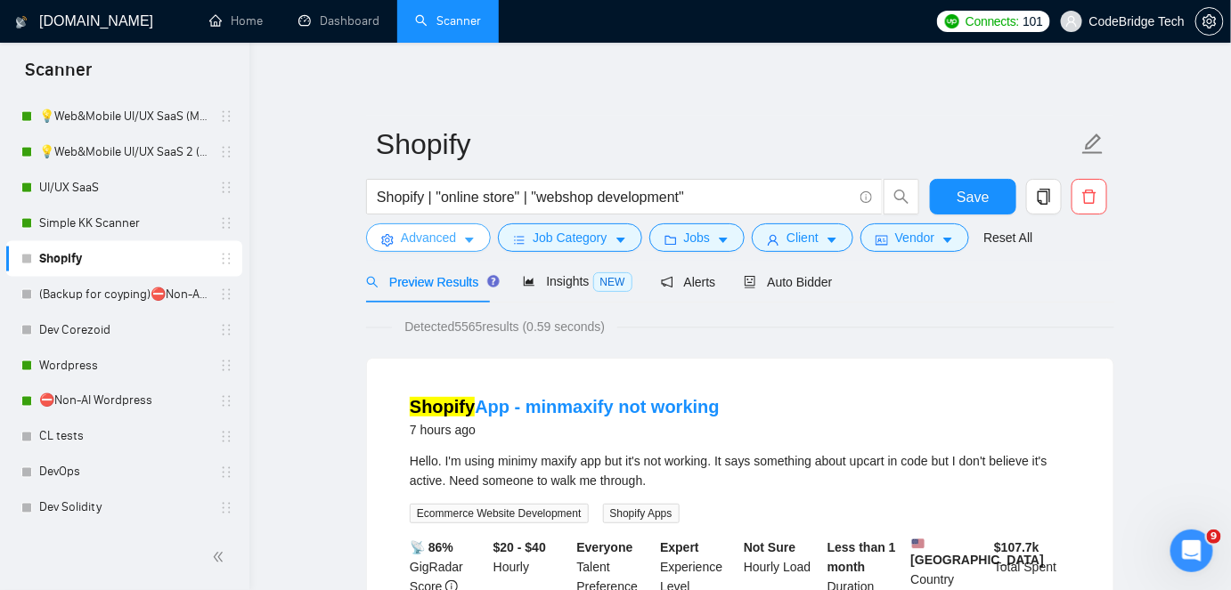
click at [456, 242] on button "Advanced" at bounding box center [428, 238] width 125 height 29
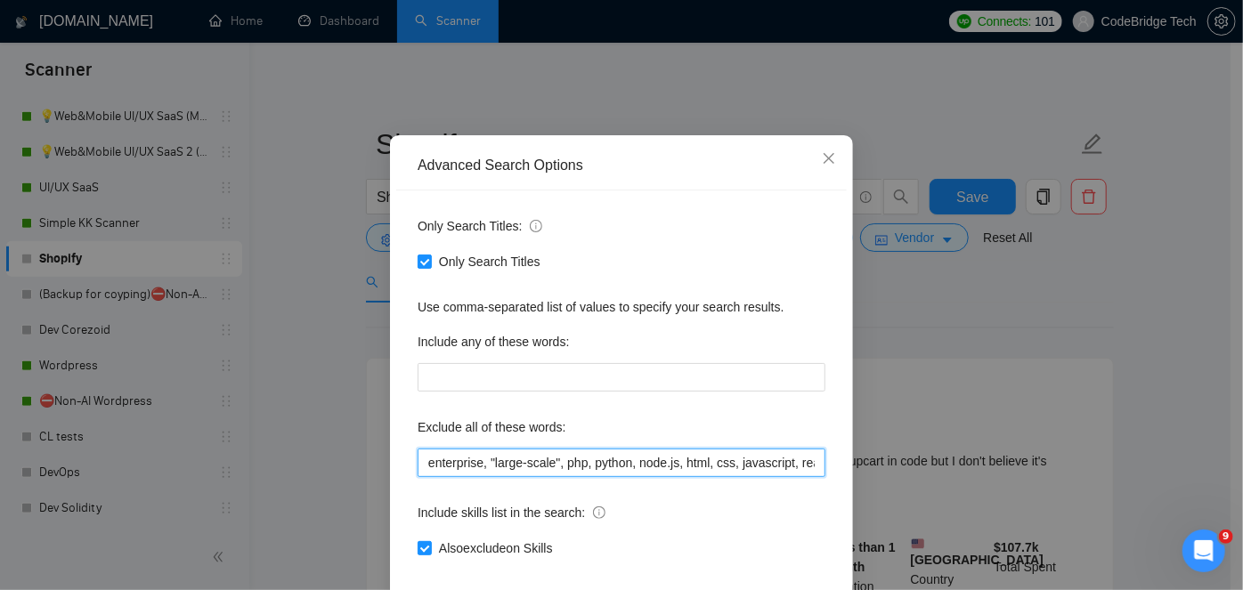
click at [525, 477] on input "enterprise, "large-scale", php, python, node.js, html, css, javascript, react, …" at bounding box center [622, 463] width 408 height 29
click at [517, 477] on input "enterprise, "large-scale", php, python, node.js, html, css, javascript, react, …" at bounding box center [622, 463] width 408 height 29
click at [520, 477] on input "enterprise, "large-scale", php, python, node.js, html, css, javascript, react, …" at bounding box center [622, 463] width 408 height 29
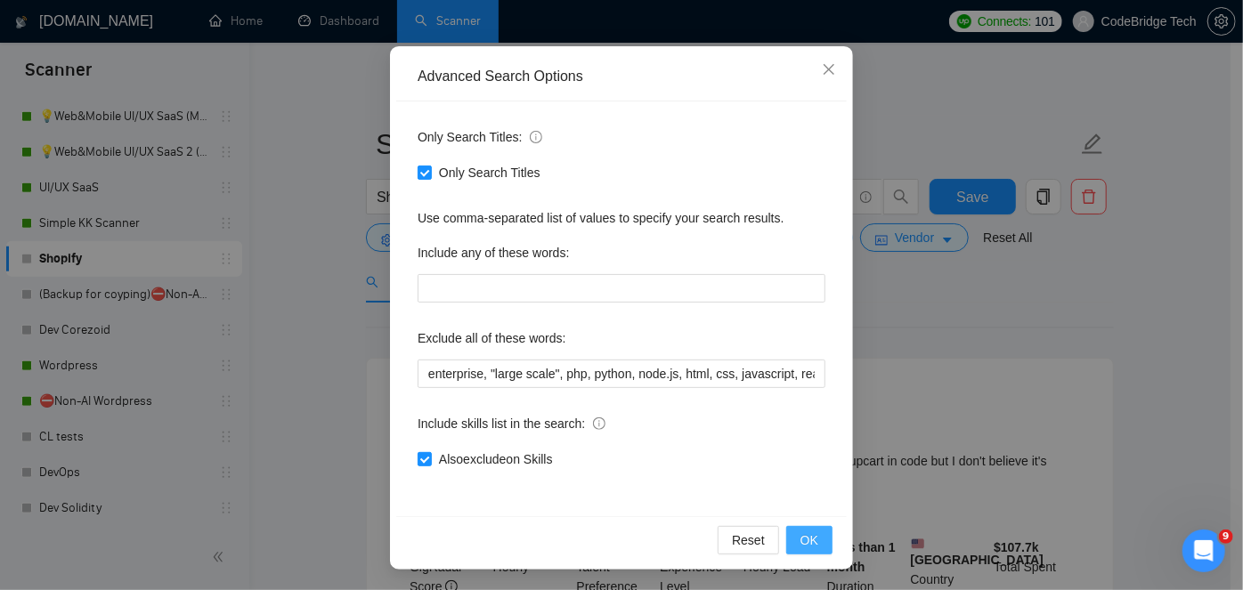
click at [819, 535] on button "OK" at bounding box center [809, 540] width 46 height 29
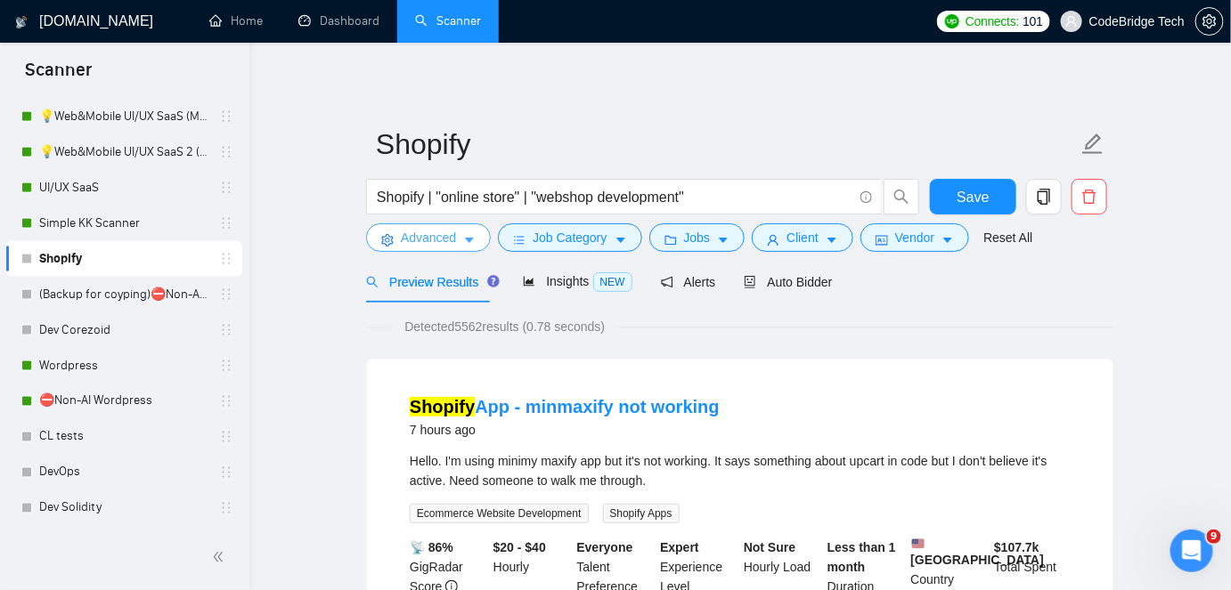
click at [463, 233] on span "caret-down" at bounding box center [469, 239] width 12 height 13
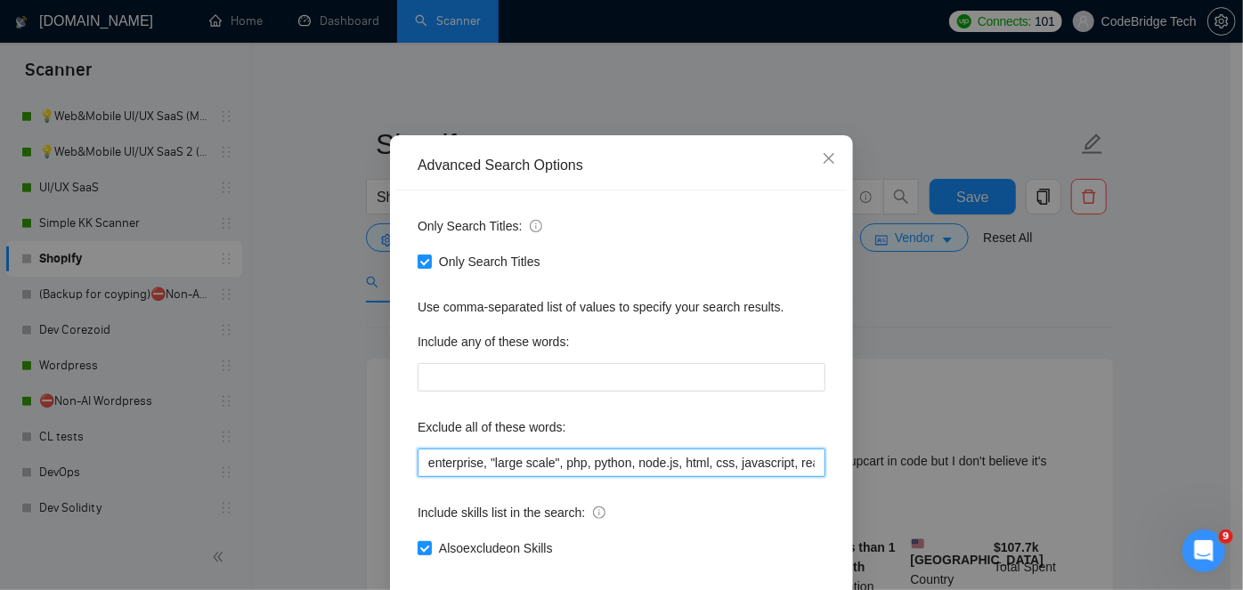
drag, startPoint x: 556, startPoint y: 520, endPoint x: 335, endPoint y: 525, distance: 220.9
click at [335, 525] on div "Advanced Search Options Only Search Titles: Only Search Titles Use comma-separa…" at bounding box center [621, 295] width 1243 height 590
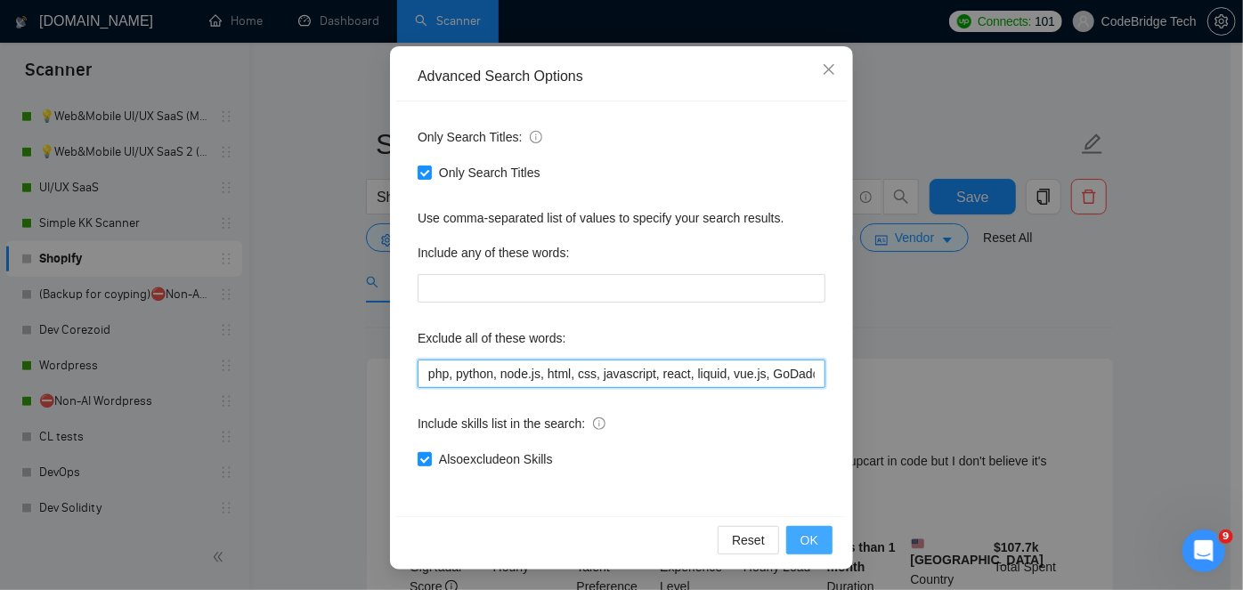
type input "php, python, node.js, html, css, javascript, react, liquid, vue.js, GoDaddy, "g…"
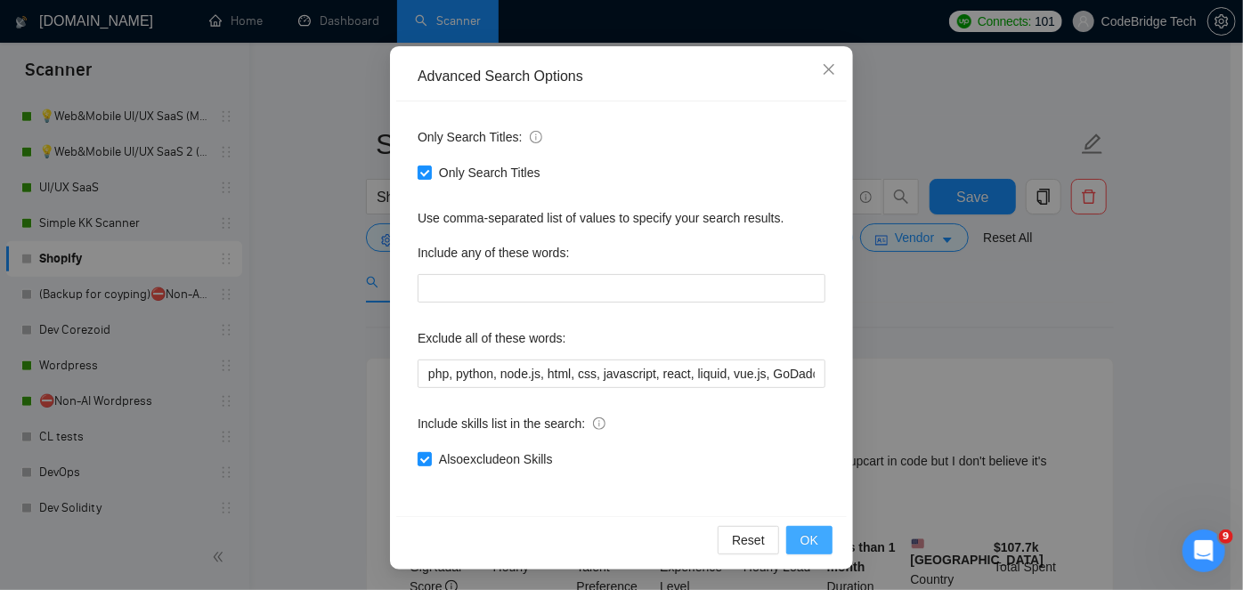
click at [802, 535] on span "OK" at bounding box center [810, 541] width 18 height 20
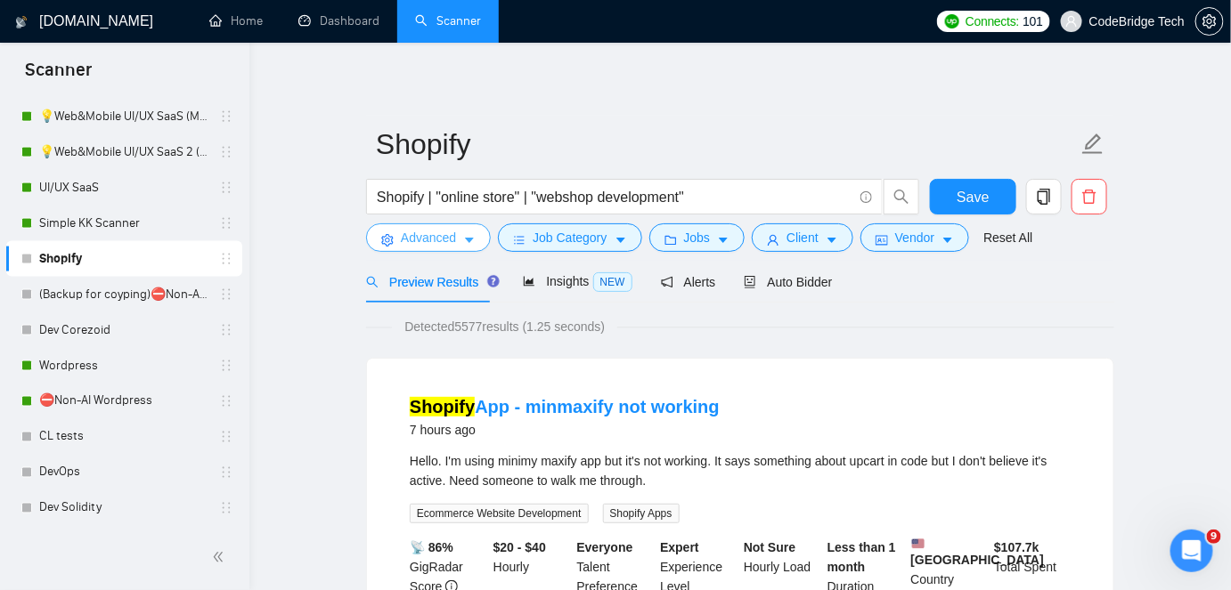
click at [418, 251] on button "Advanced" at bounding box center [428, 238] width 125 height 29
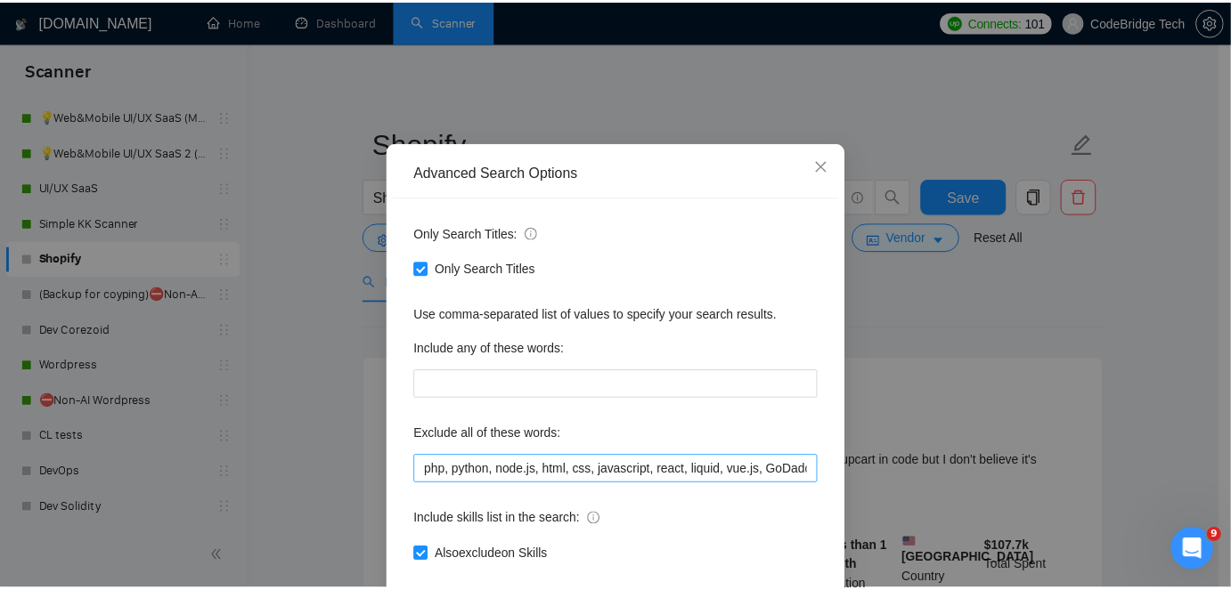
scroll to position [80, 0]
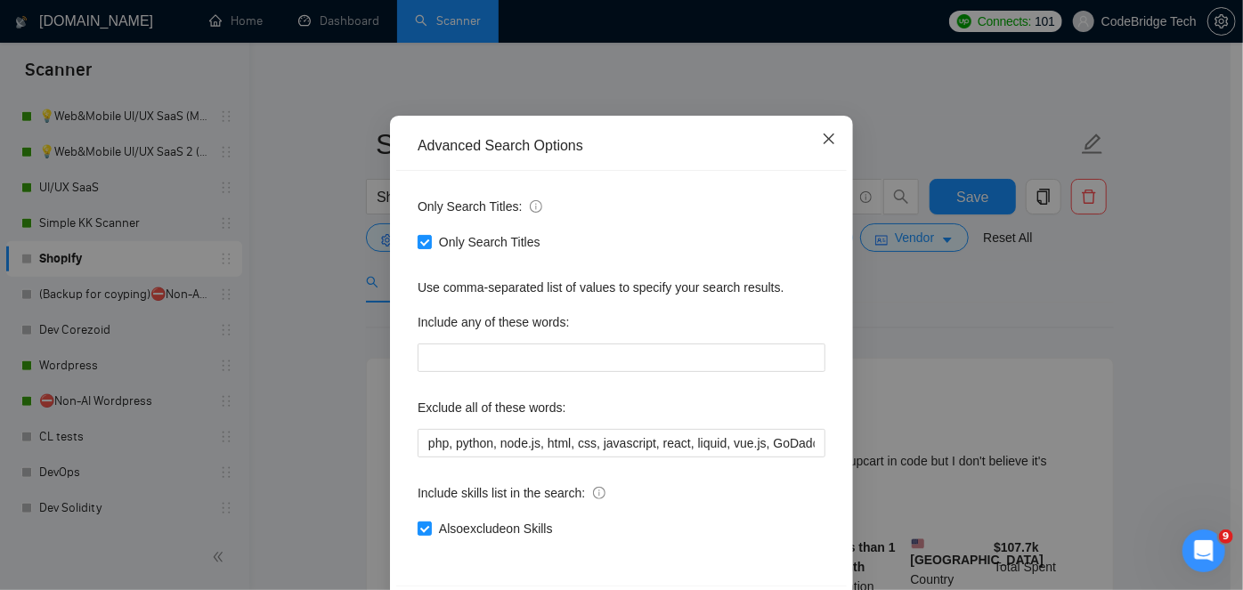
click at [822, 134] on icon "close" at bounding box center [829, 139] width 14 height 14
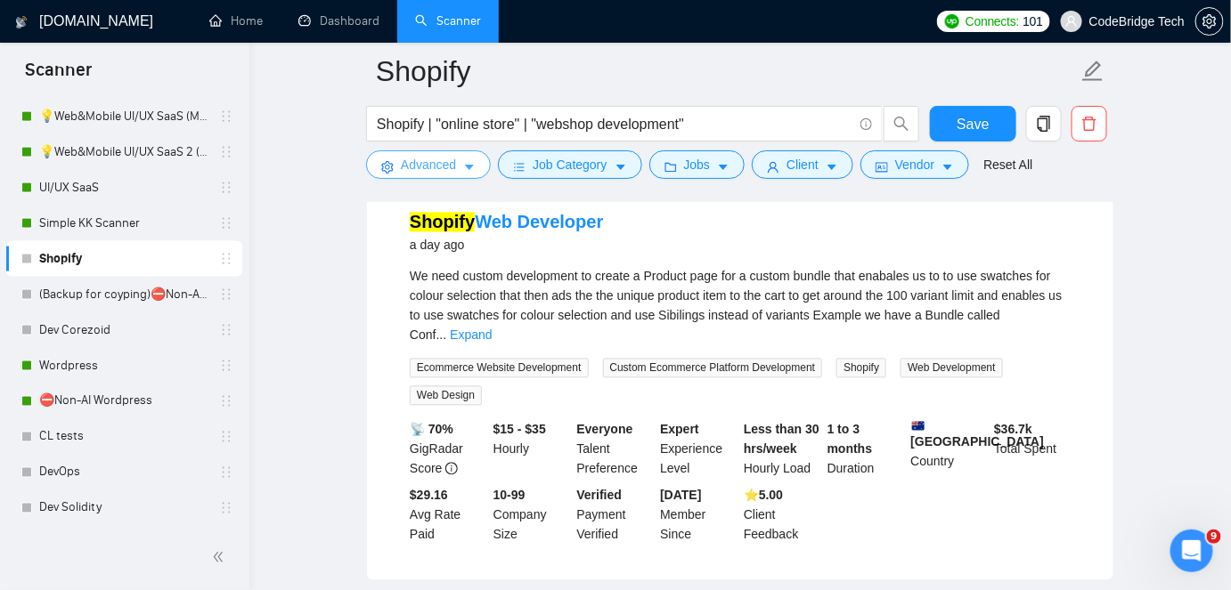
scroll to position [3685, 0]
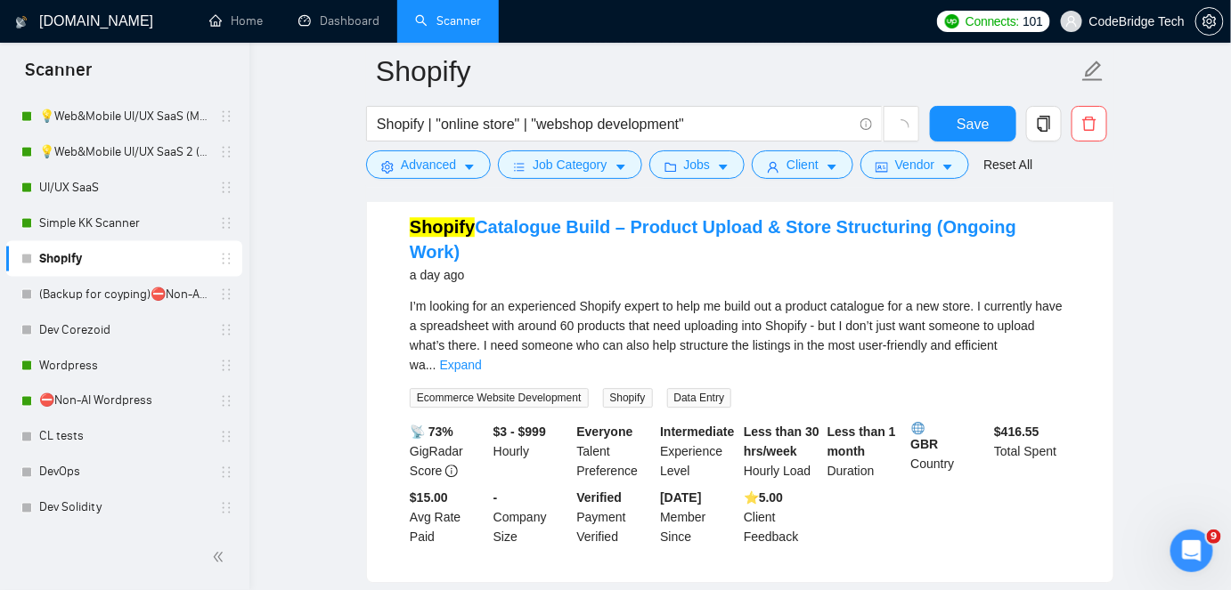
scroll to position [3637, 0]
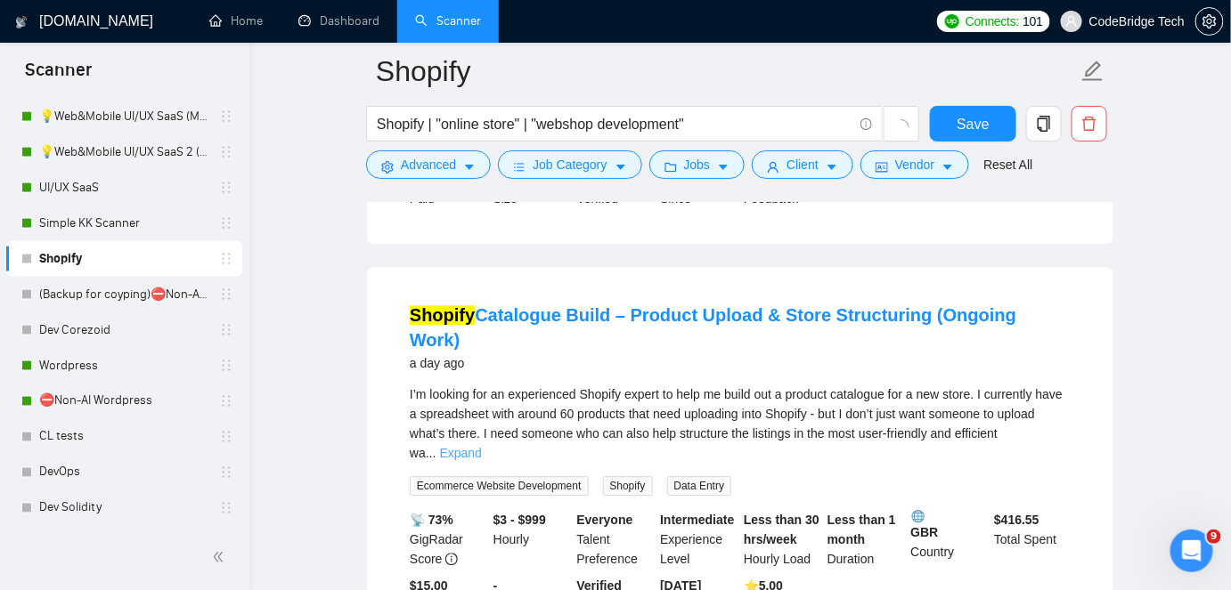
click at [482, 446] on link "Expand" at bounding box center [461, 453] width 42 height 14
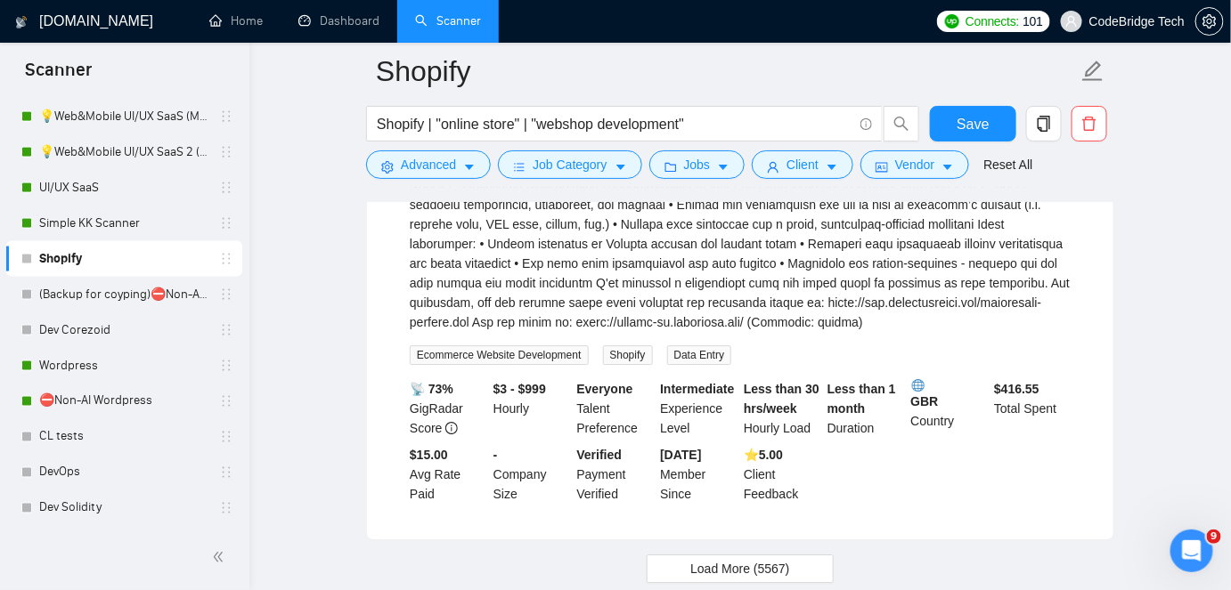
scroll to position [4034, 0]
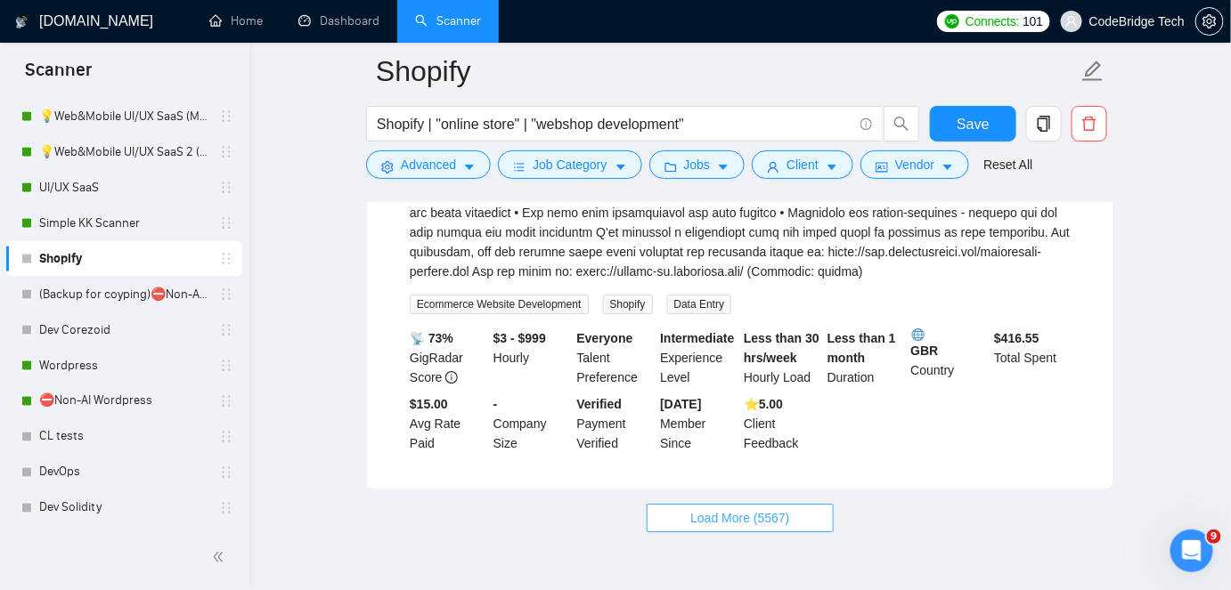
click at [746, 509] on span "Load More (5567)" at bounding box center [739, 519] width 99 height 20
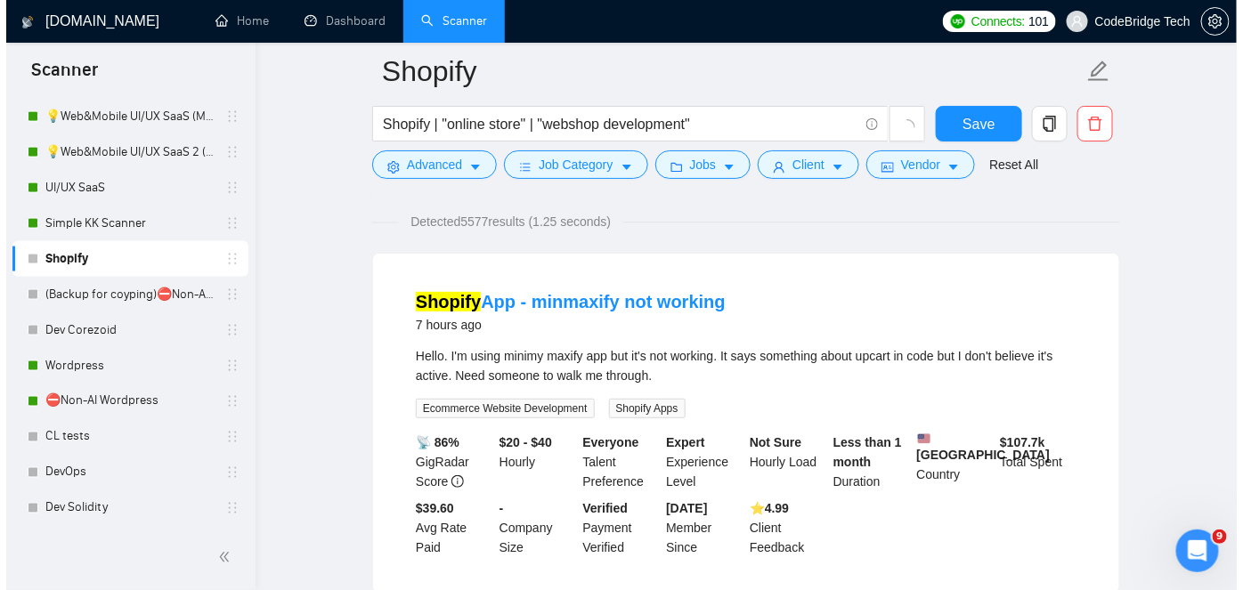
scroll to position [0, 0]
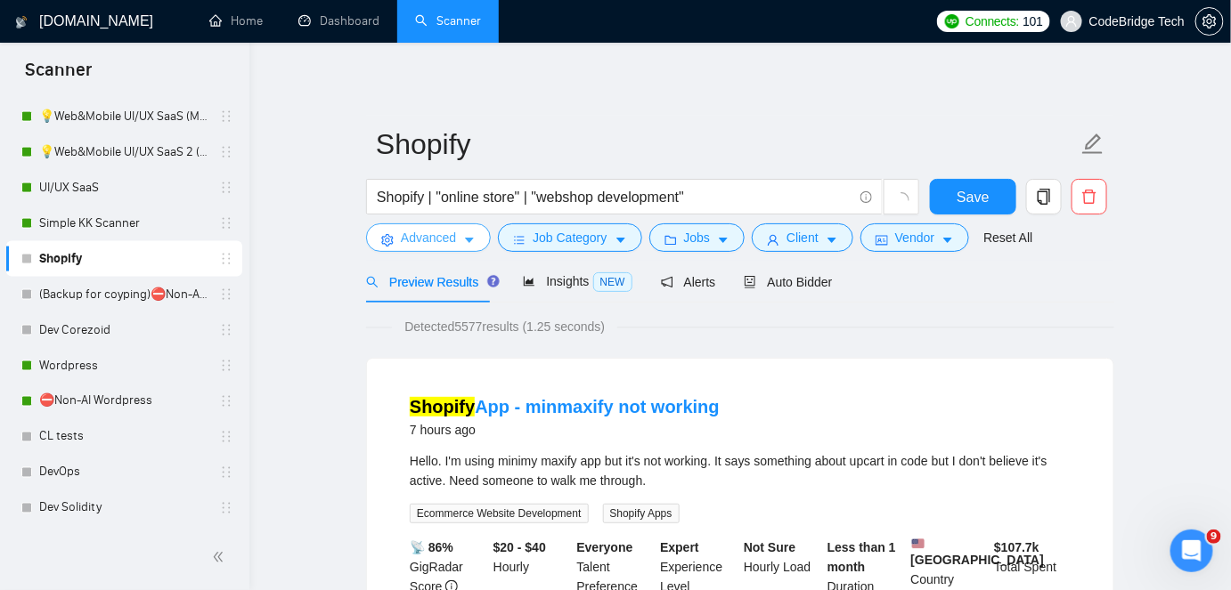
click at [468, 238] on icon "caret-down" at bounding box center [469, 240] width 12 height 12
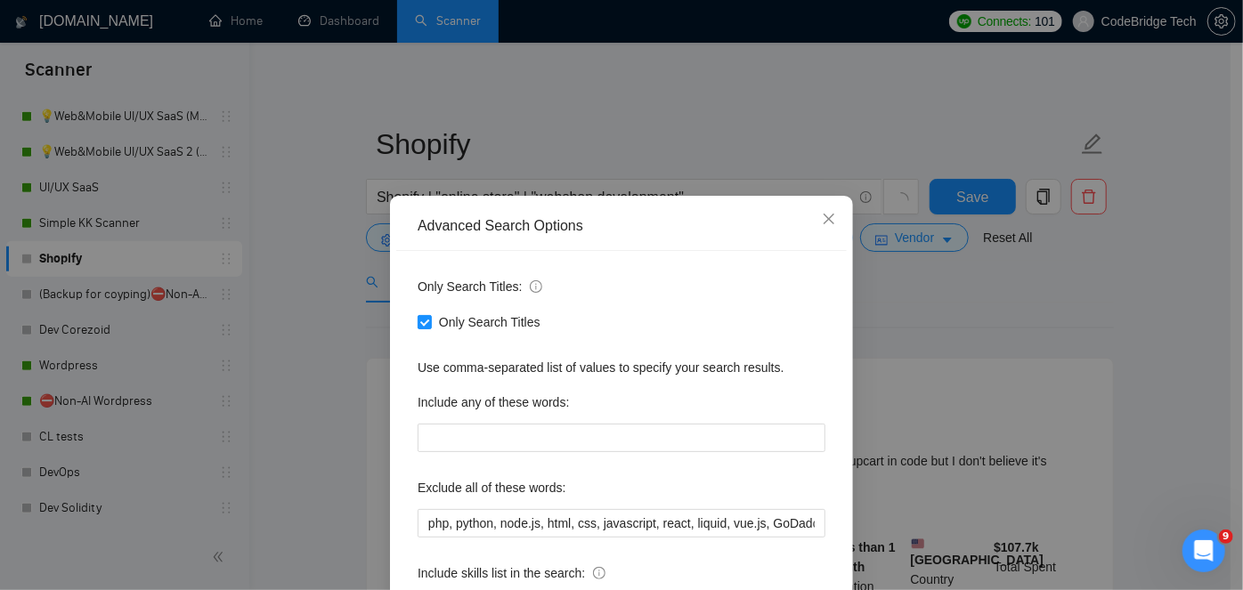
scroll to position [80, 0]
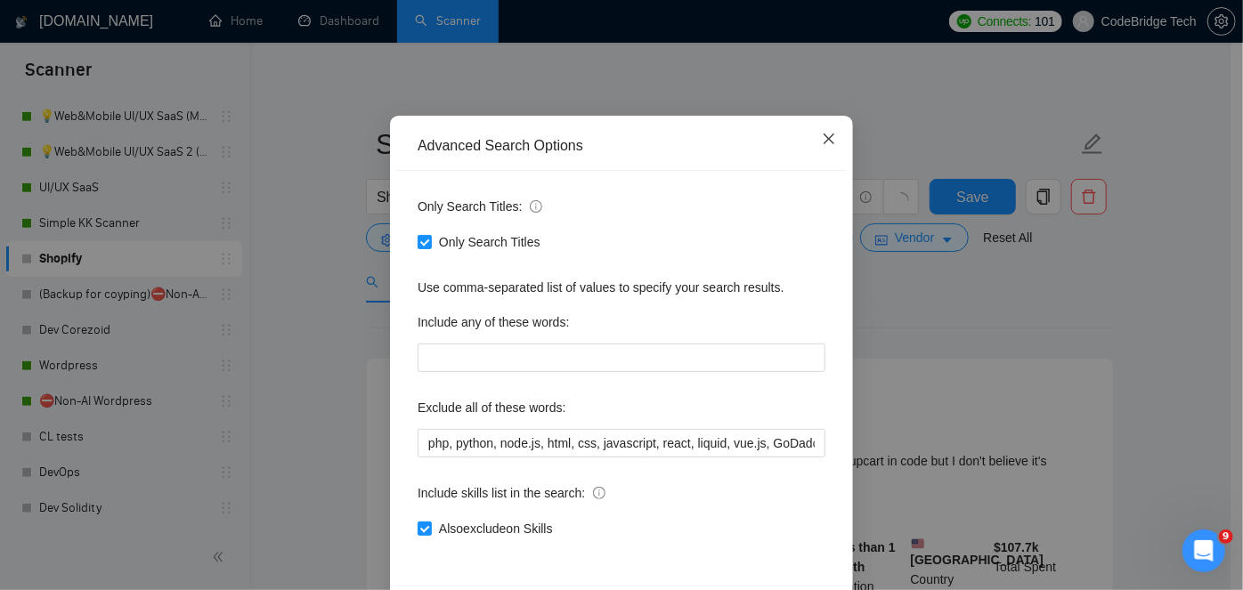
click at [823, 138] on icon "close" at bounding box center [829, 139] width 14 height 14
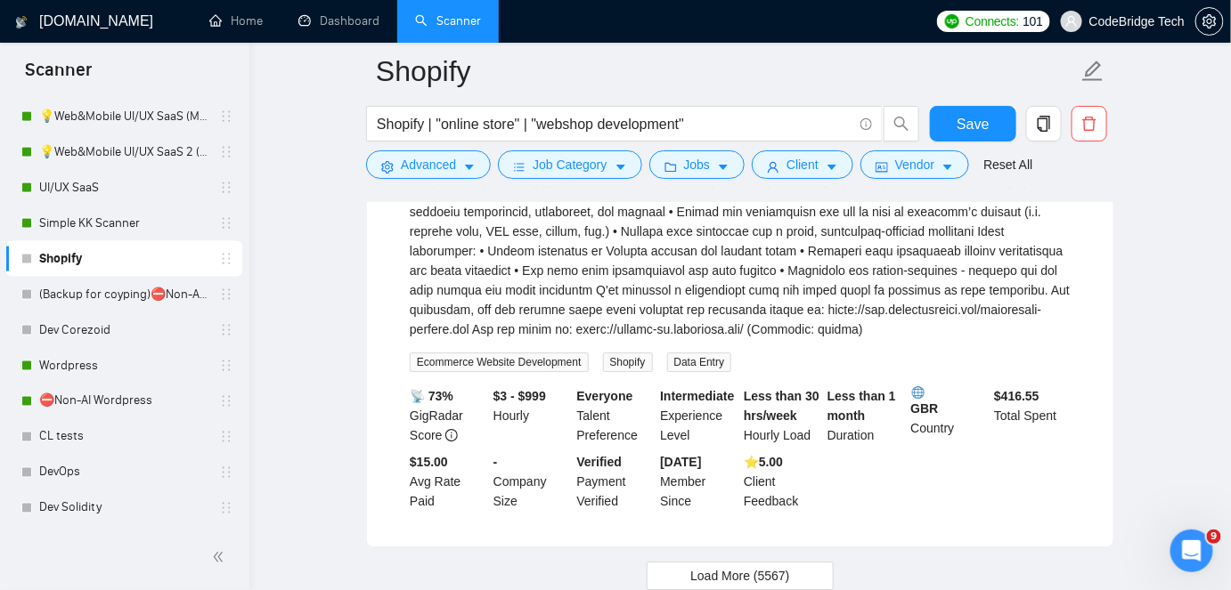
scroll to position [4034, 0]
